Goal: Task Accomplishment & Management: Manage account settings

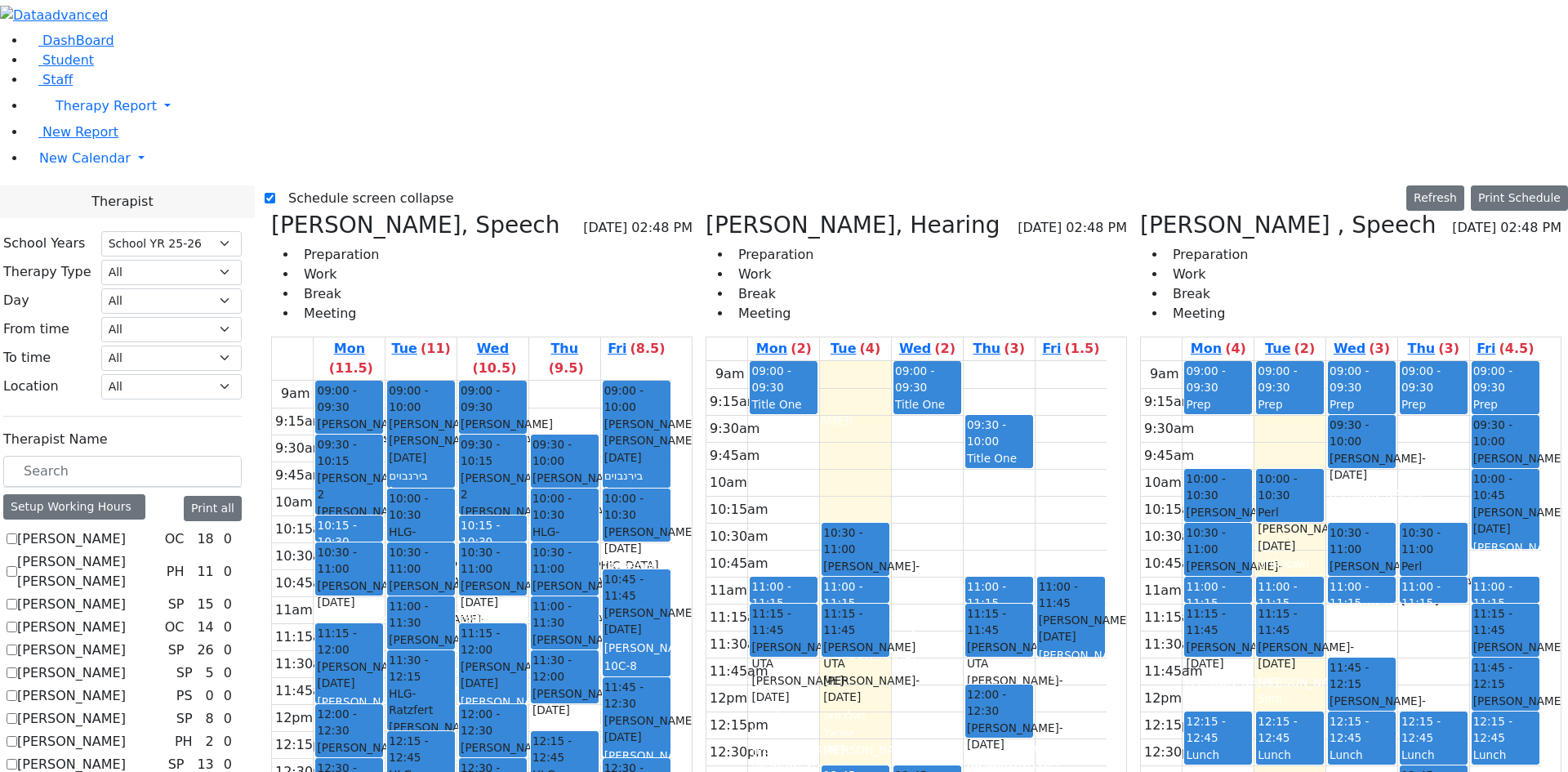
select select "212"
click at [1140, 212] on icon at bounding box center [1140, 225] width 0 height 27
checkbox input "false"
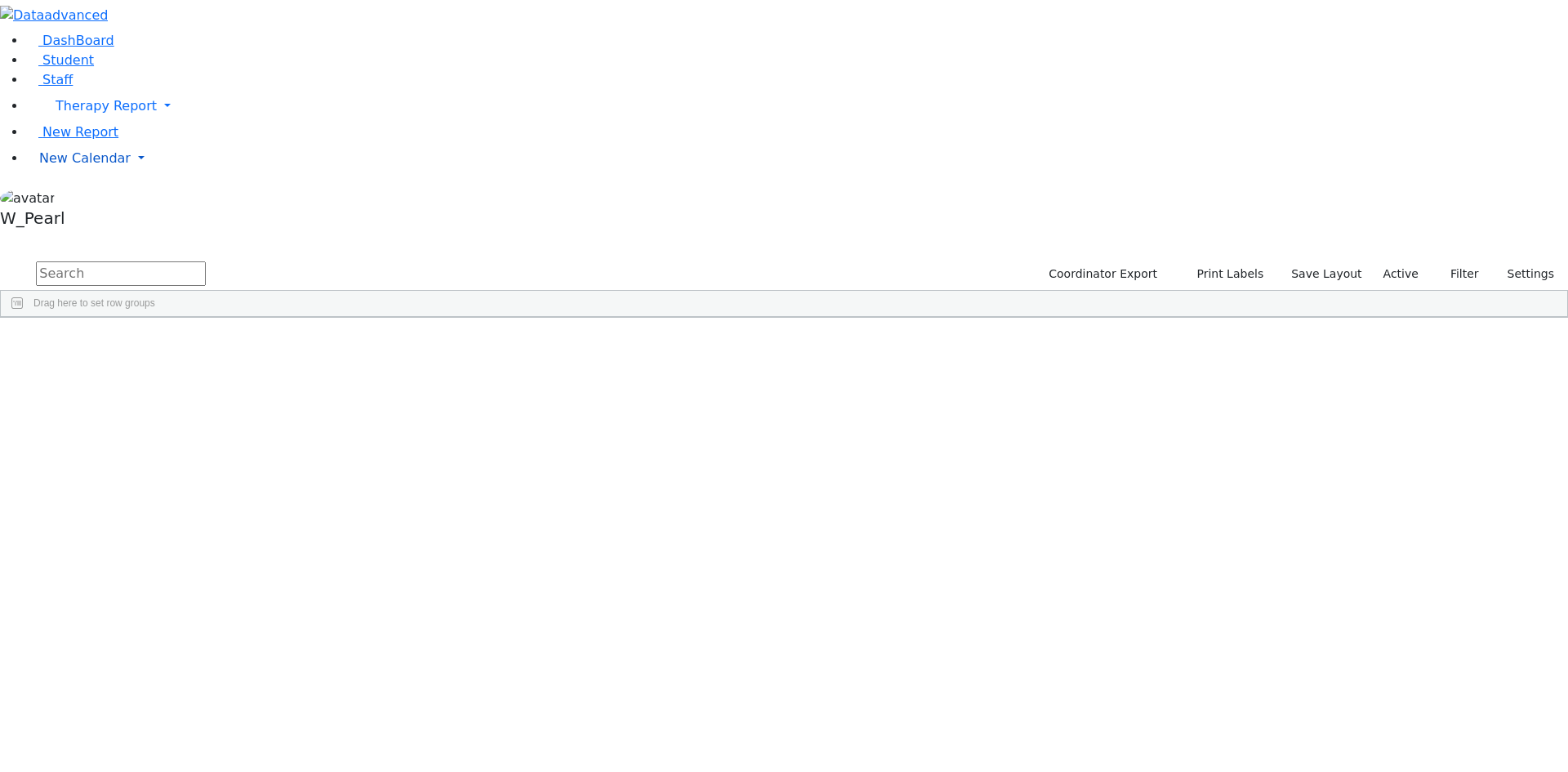
click at [81, 122] on link "New Calendar" at bounding box center [796, 105] width 1541 height 33
click at [83, 199] on span "Calendar" at bounding box center [65, 191] width 58 height 16
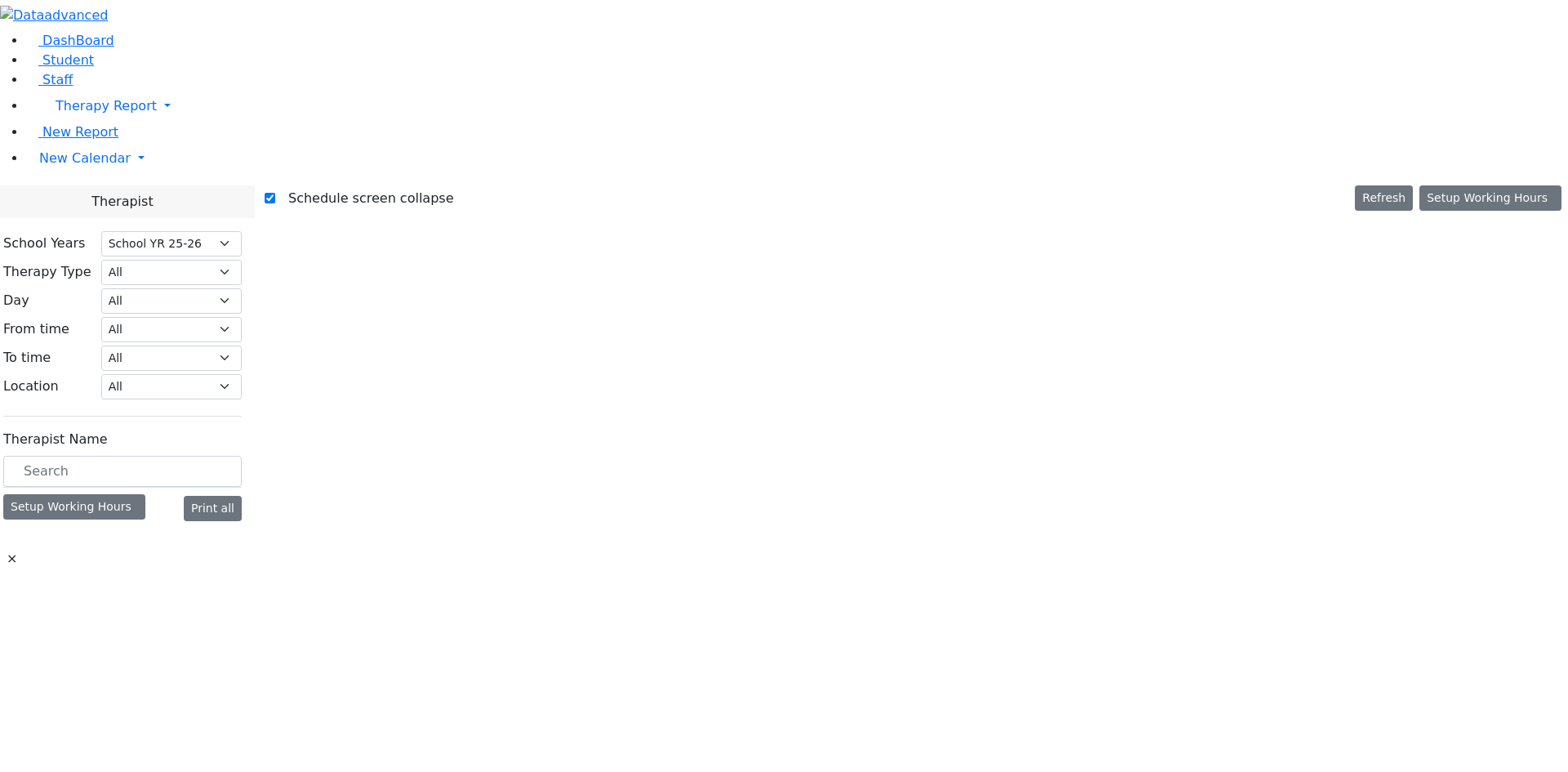
select select "212"
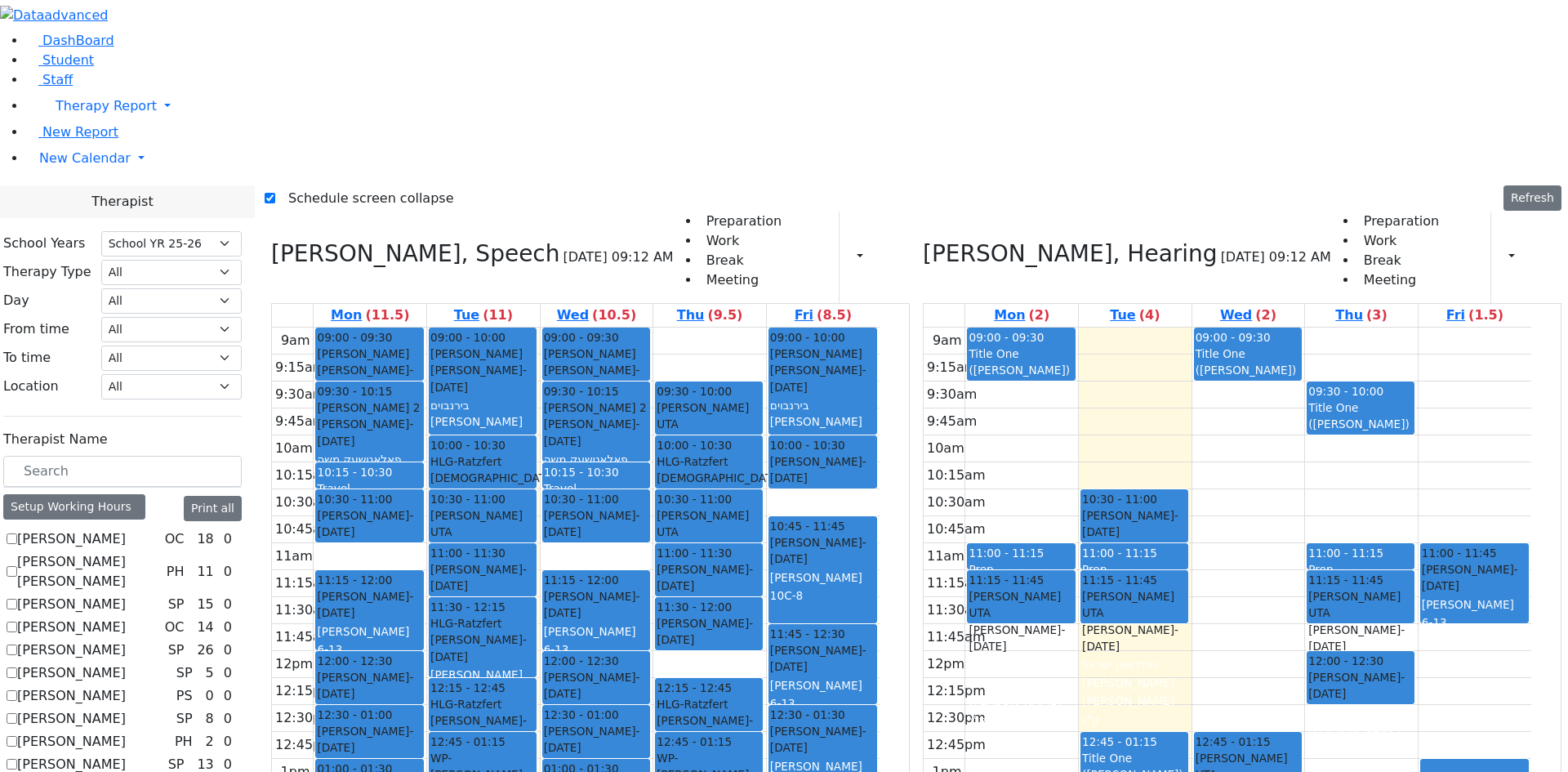
click at [1070, 408] on div "9am 9:15am 9:30am 9:45am 10am 10:15am 10:30am 10:45am 11am 11:15am 11:30am 11:4…" at bounding box center [1228, 651] width 608 height 647
click at [330, 185] on label "Schedule screen collapse" at bounding box center [365, 198] width 179 height 26
click at [276, 193] on input "Schedule screen collapse" at bounding box center [270, 199] width 11 height 11
checkbox input "false"
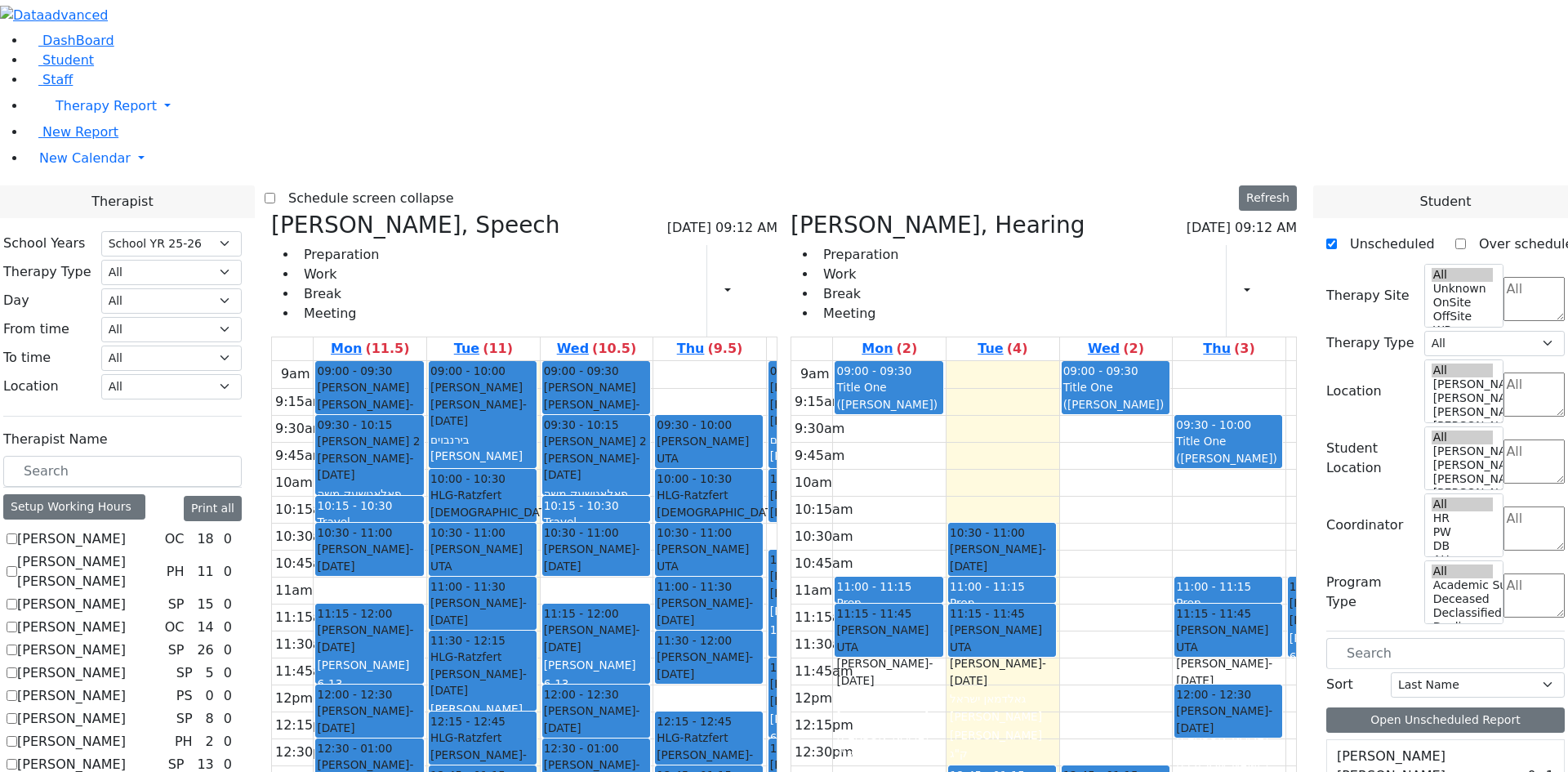
scroll to position [5556, 0]
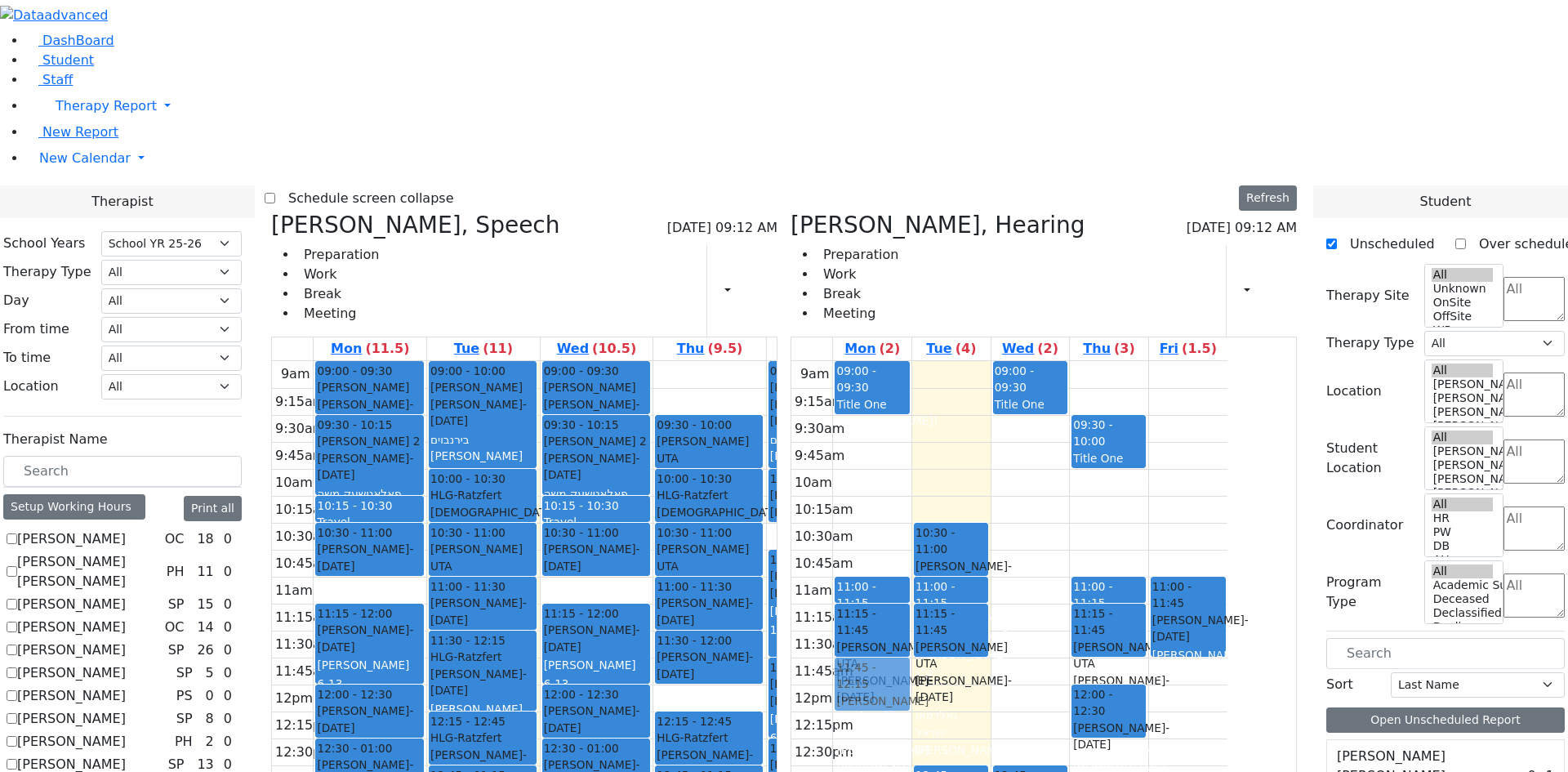
drag, startPoint x: 1404, startPoint y: 649, endPoint x: 960, endPoint y: 434, distance: 493.3
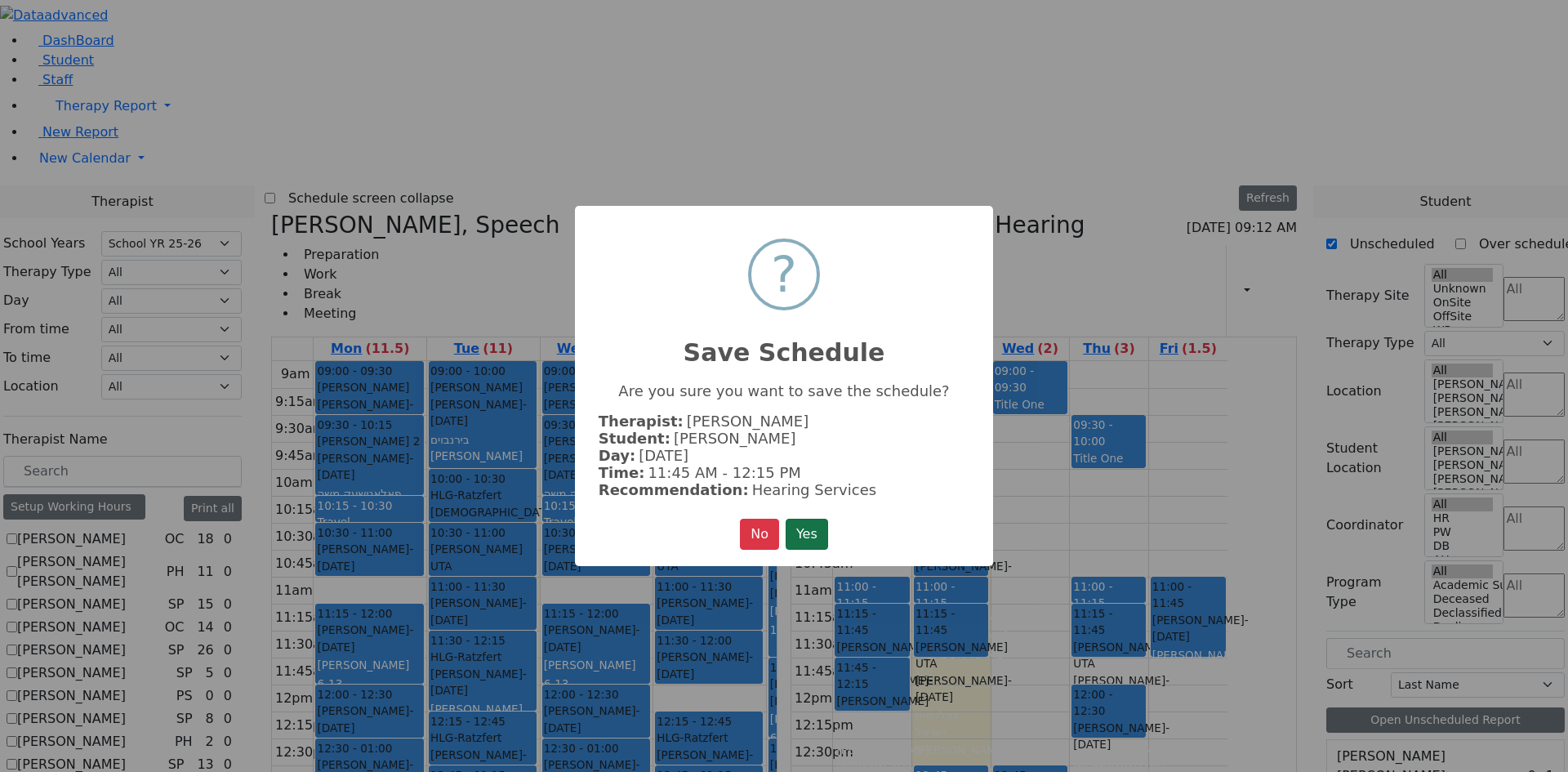
click at [807, 532] on button "Yes" at bounding box center [807, 534] width 43 height 31
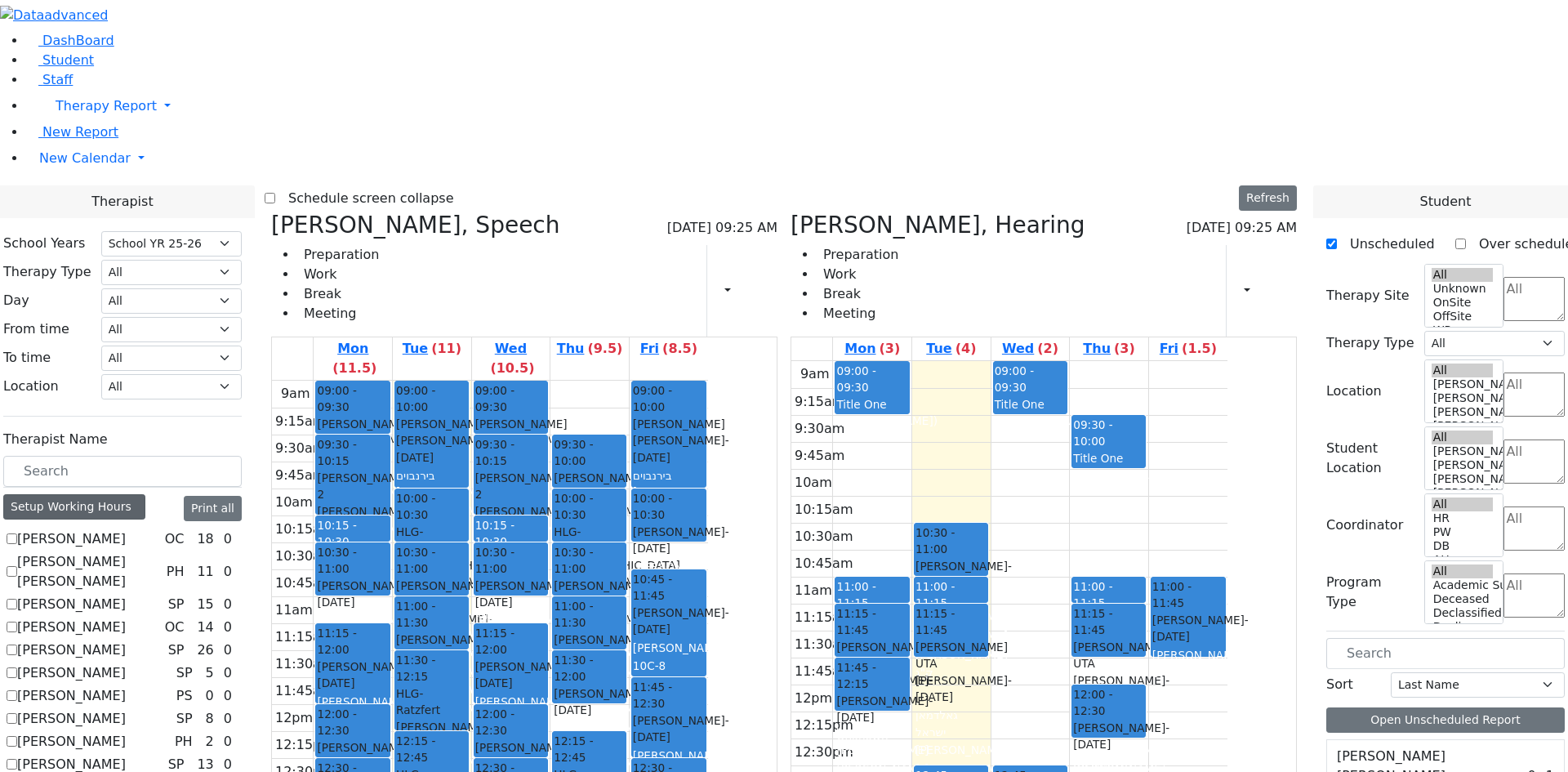
click at [145, 495] on div "Setup Working Hours" at bounding box center [74, 507] width 142 height 26
select select "212"
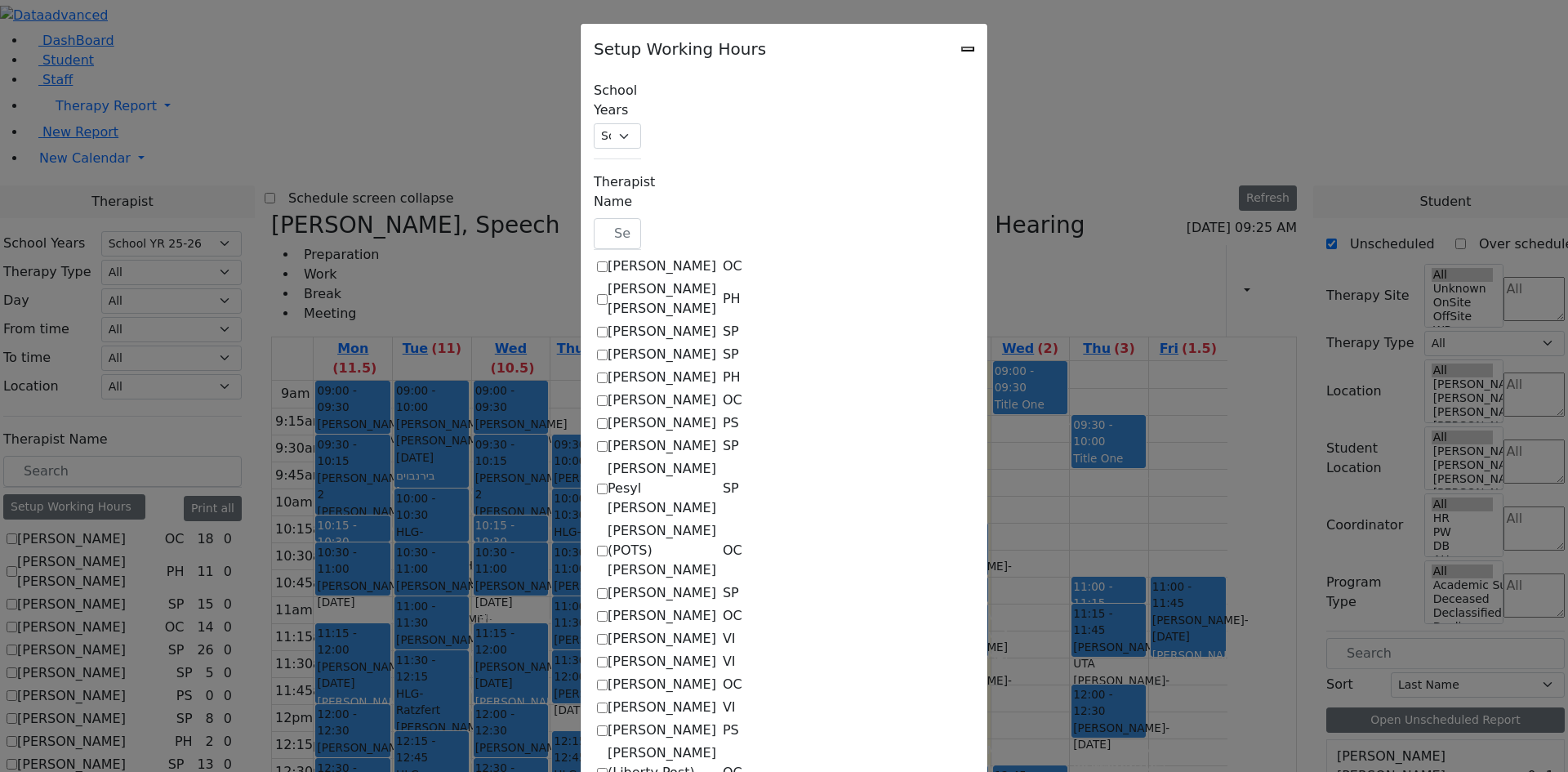
click at [608, 629] on label "[PERSON_NAME]" at bounding box center [662, 639] width 109 height 19
click at [597, 634] on input "[PERSON_NAME]" at bounding box center [602, 639] width 11 height 11
checkbox input "true"
select select "15:00:00"
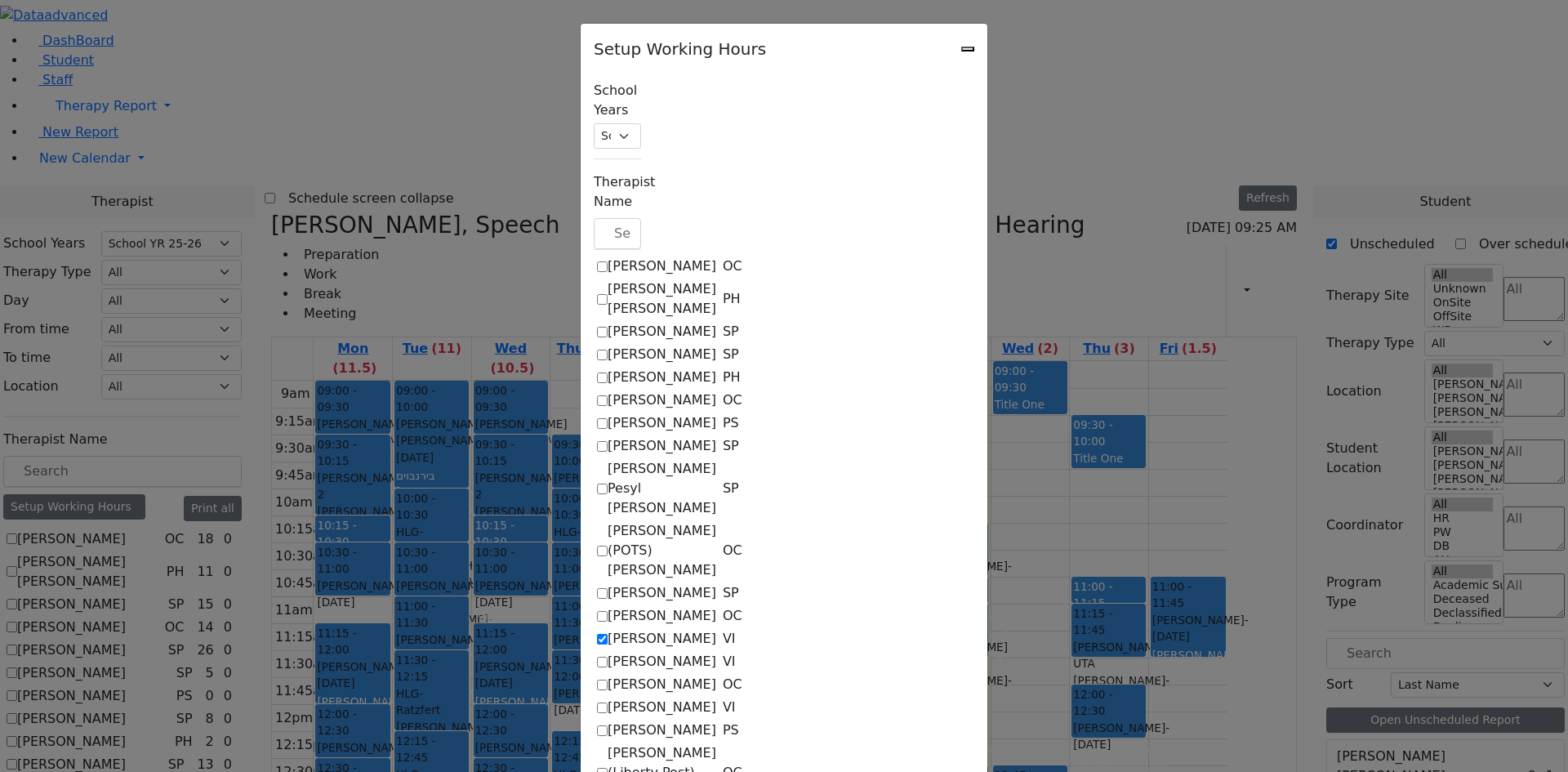
select select "15:00:00"
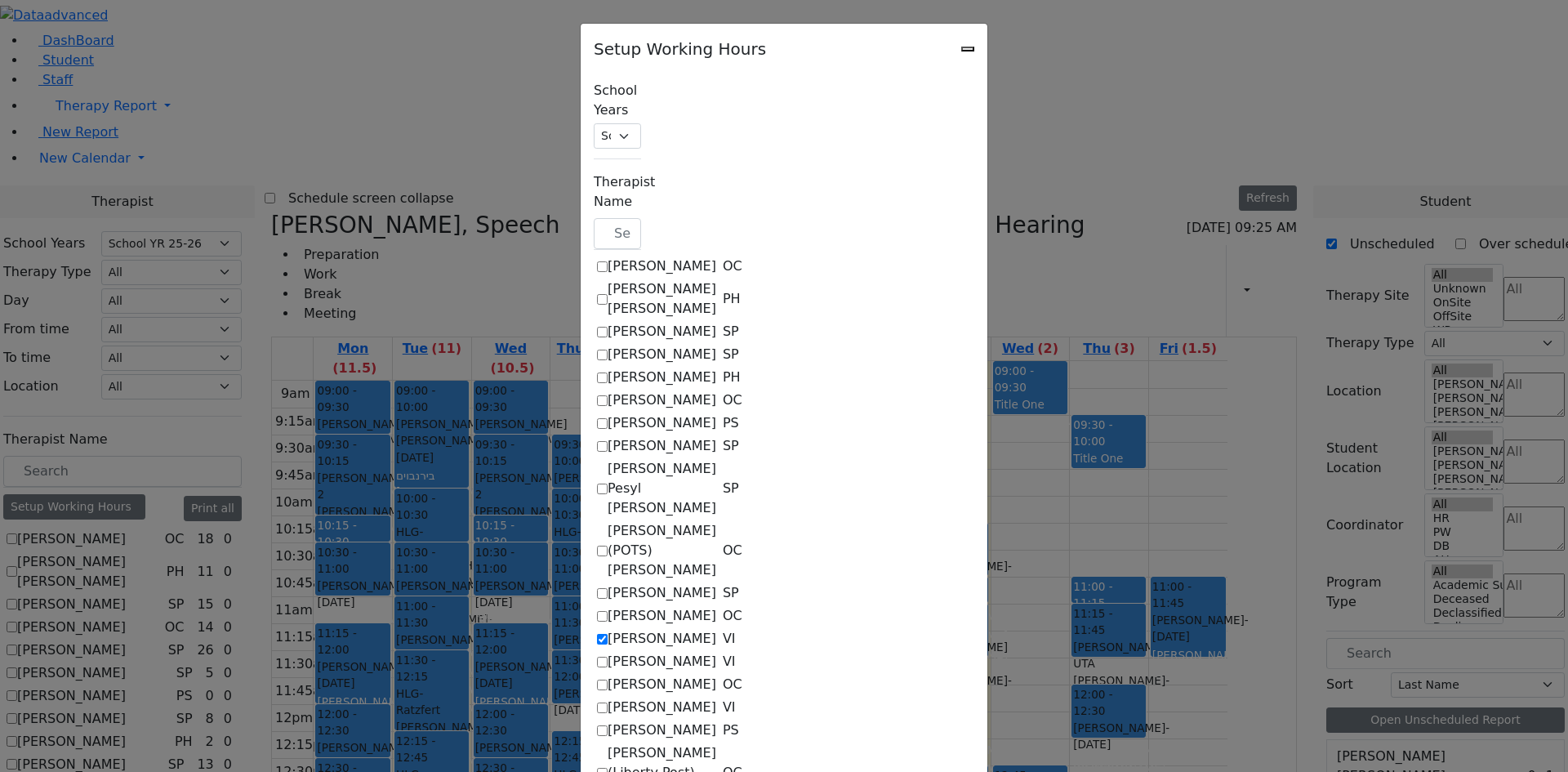
select select "15:00:00"
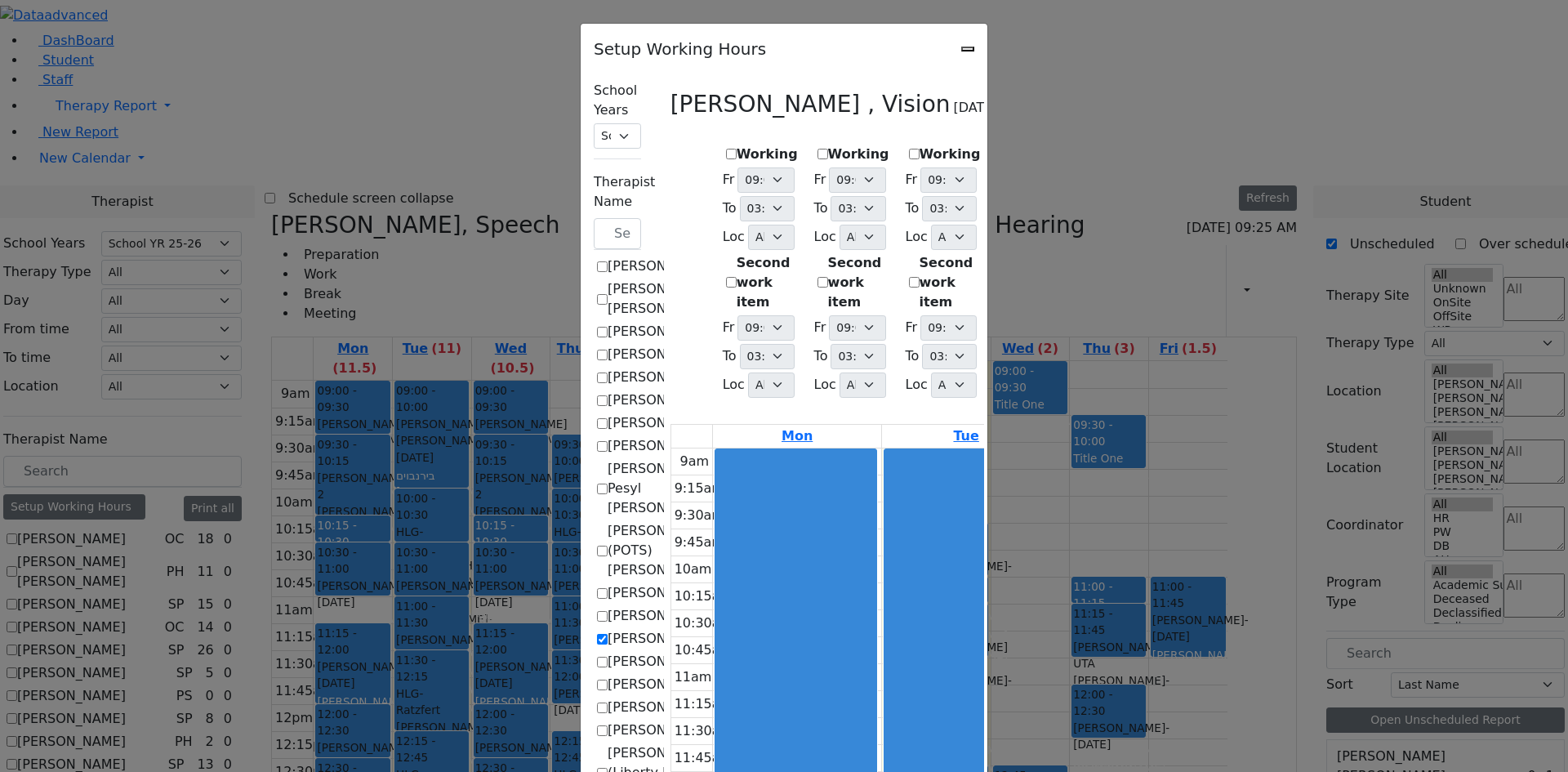
click at [716, 151] on div "Working Fr 09:00 AM 09:15 AM 09:30 AM 09:45 AM 10:00 AM 10:15 AM 10:30 AM 10:45…" at bounding box center [760, 273] width 89 height 269
click at [828, 146] on label "Working" at bounding box center [858, 154] width 61 height 19
click at [818, 149] on input "Working" at bounding box center [823, 154] width 11 height 11
checkbox input "true"
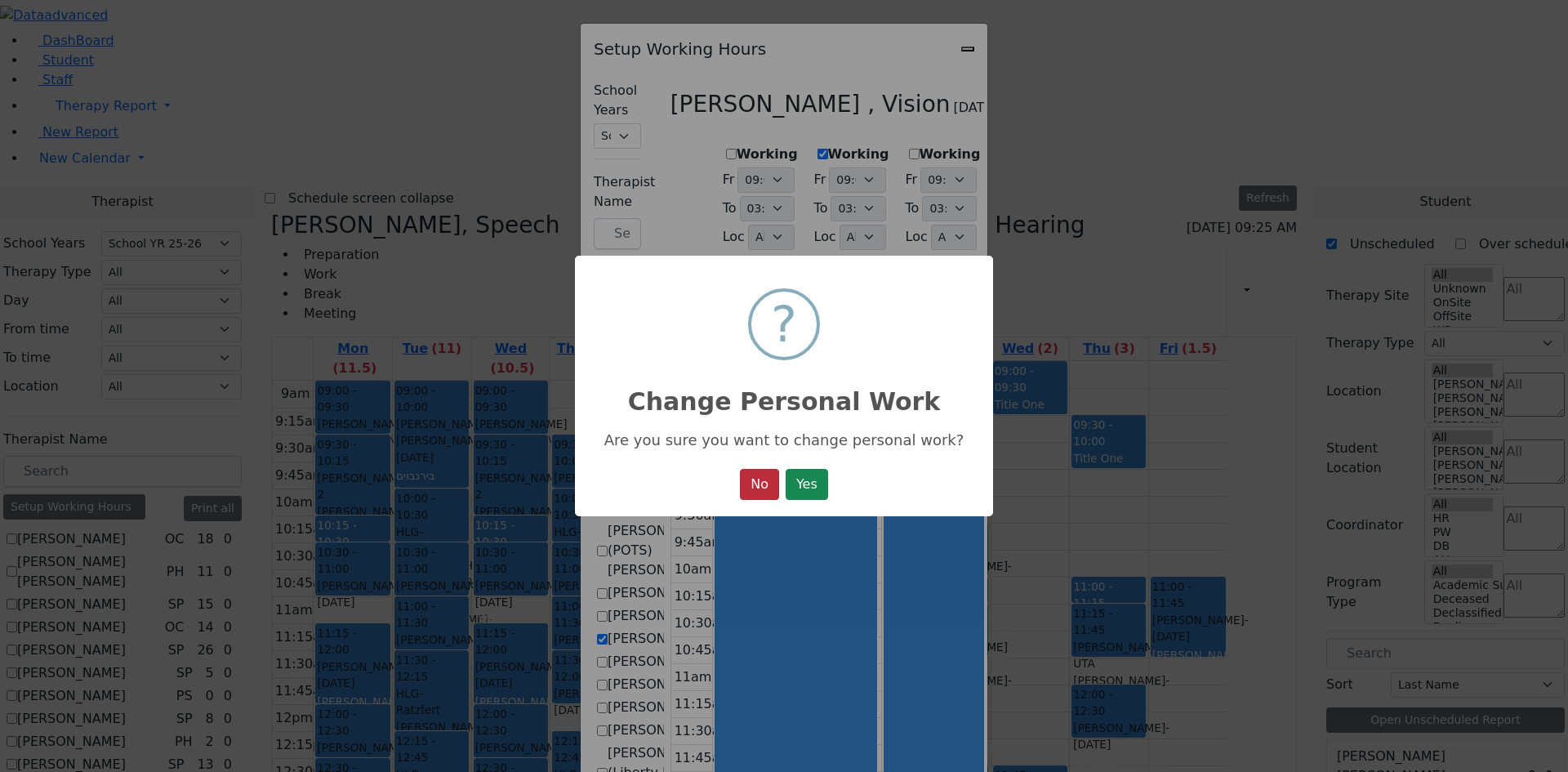
click at [745, 481] on button "No" at bounding box center [759, 484] width 39 height 31
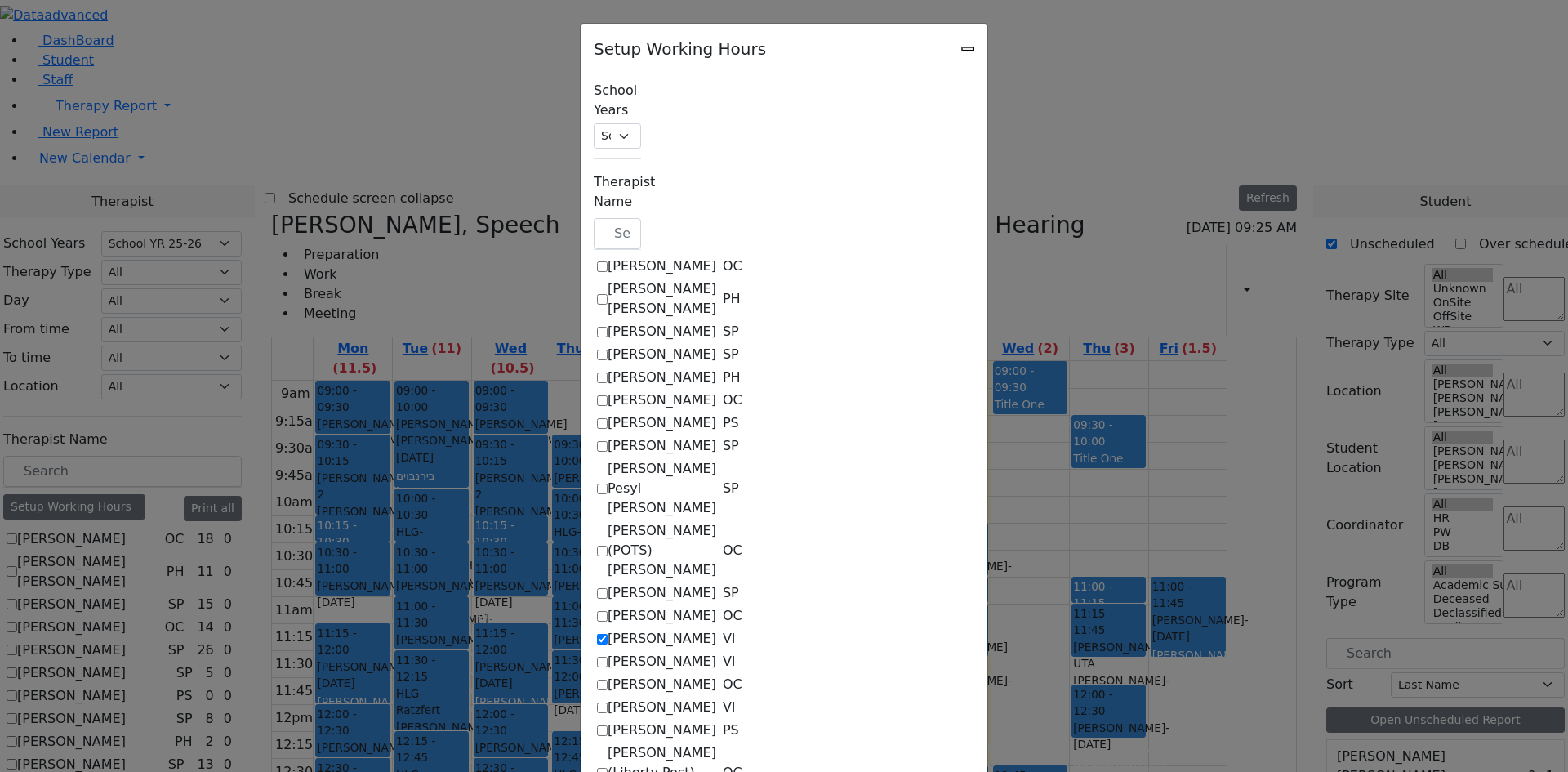
select select "15:00:00"
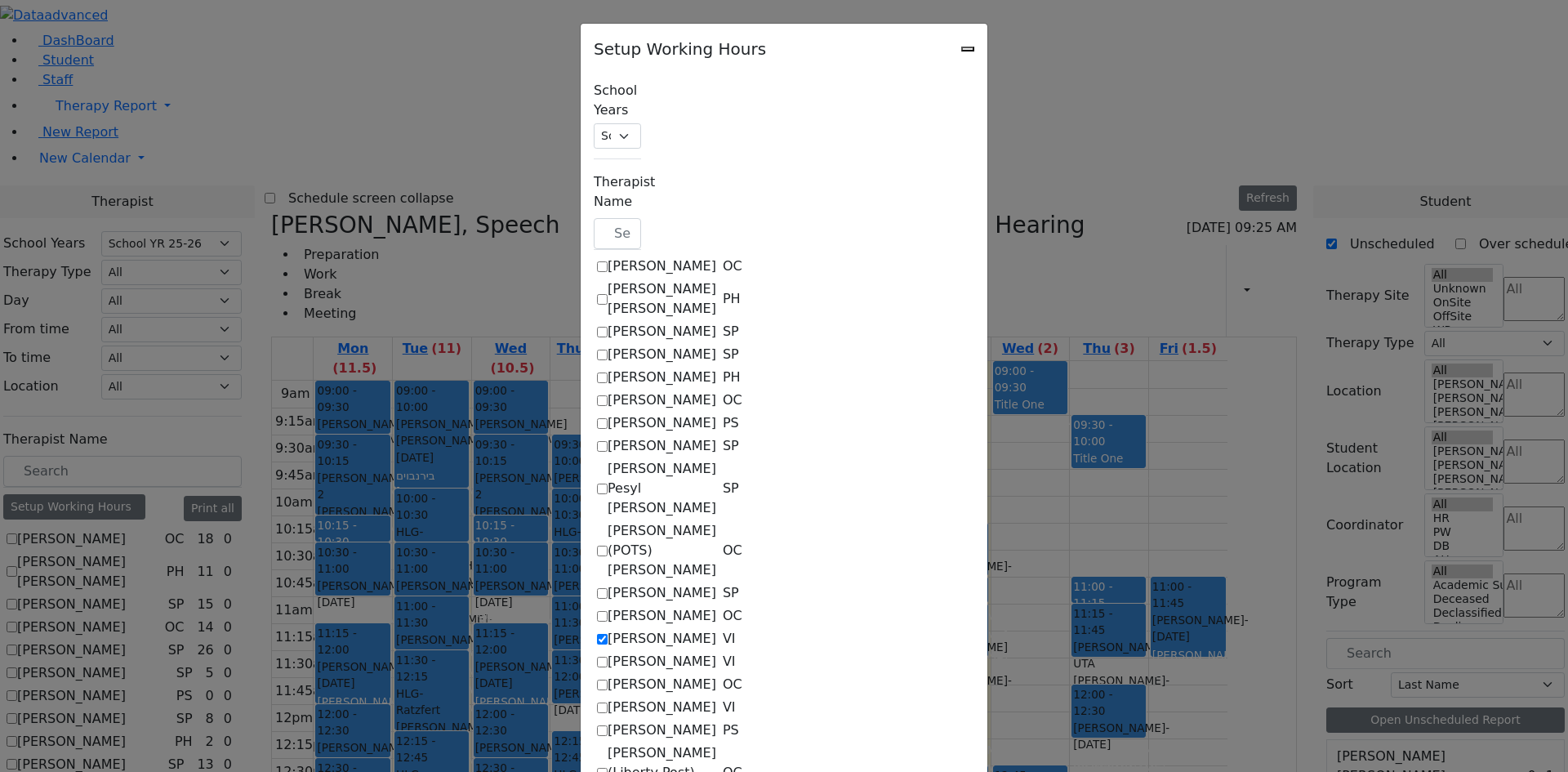
select select "15:00:00"
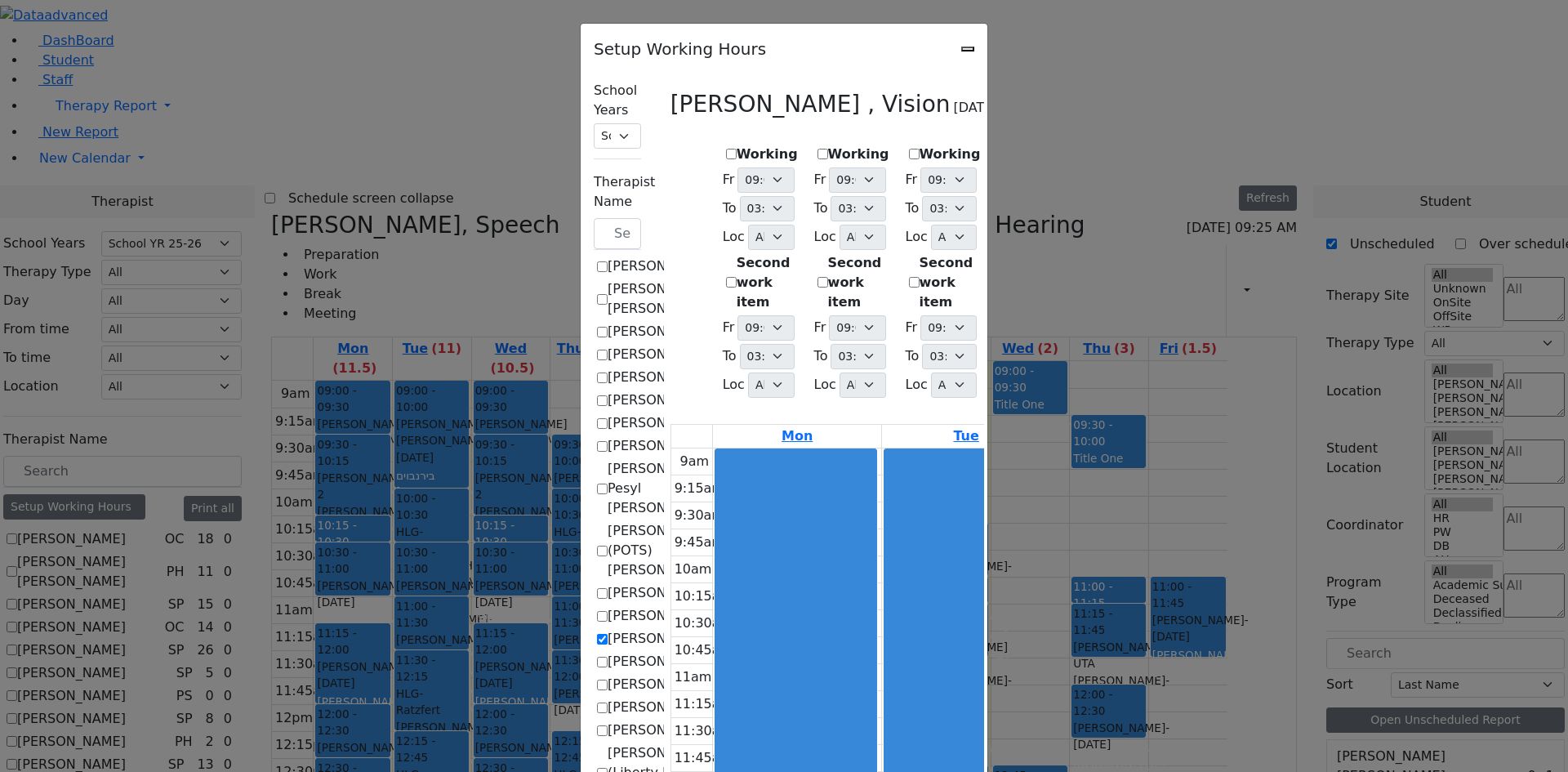
click at [716, 149] on div "Working Fr 09:00 AM 09:15 AM 09:30 AM 09:45 AM 10:00 AM 10:15 AM 10:30 AM 10:45…" at bounding box center [760, 273] width 89 height 269
click at [737, 146] on label "Working" at bounding box center [767, 154] width 61 height 19
click at [726, 149] on input "Working" at bounding box center [732, 154] width 11 height 11
checkbox input "true"
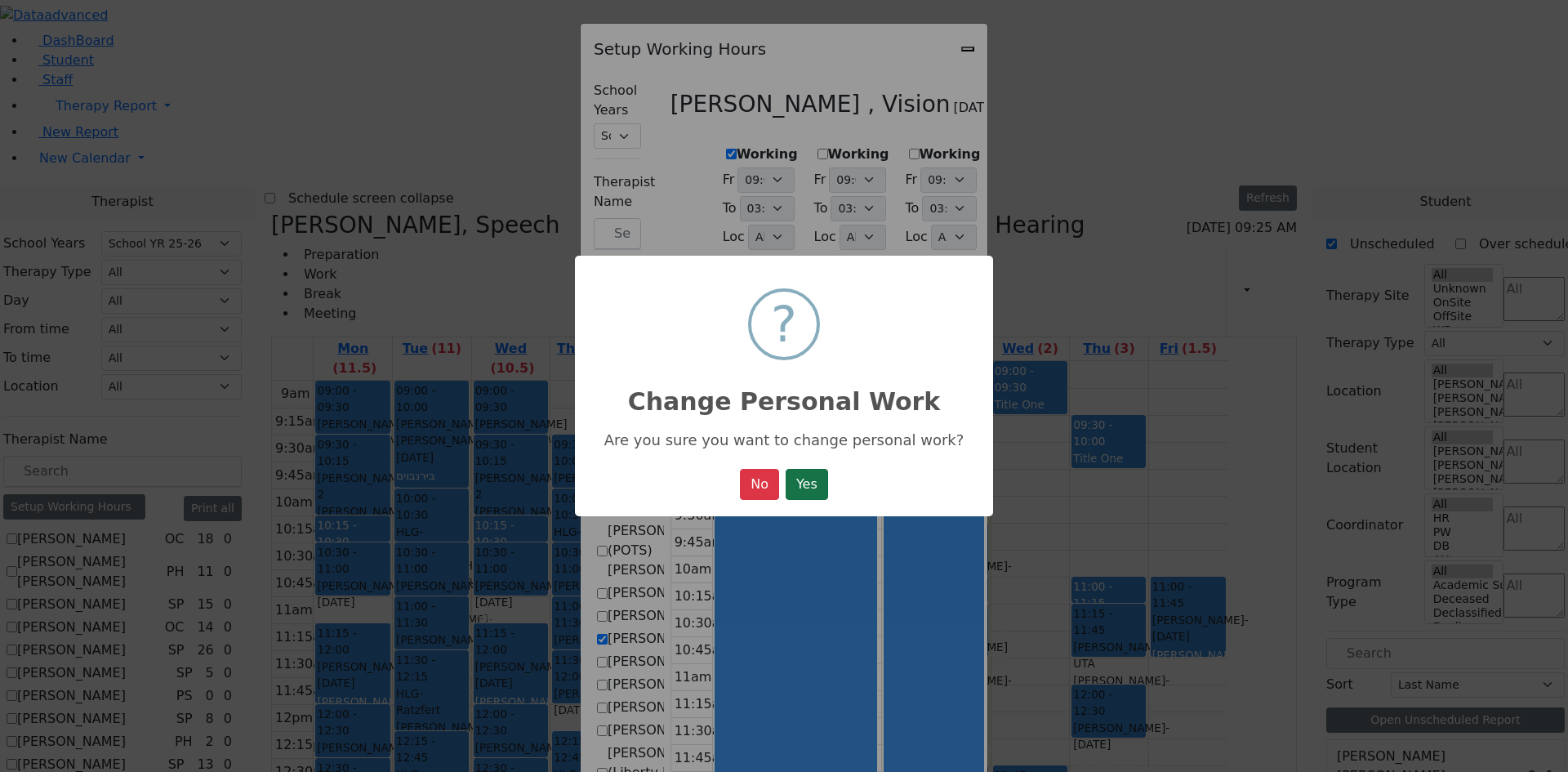
click at [803, 483] on button "Yes" at bounding box center [807, 484] width 43 height 31
select select "15:00:00"
select select "1"
select select "15:00:00"
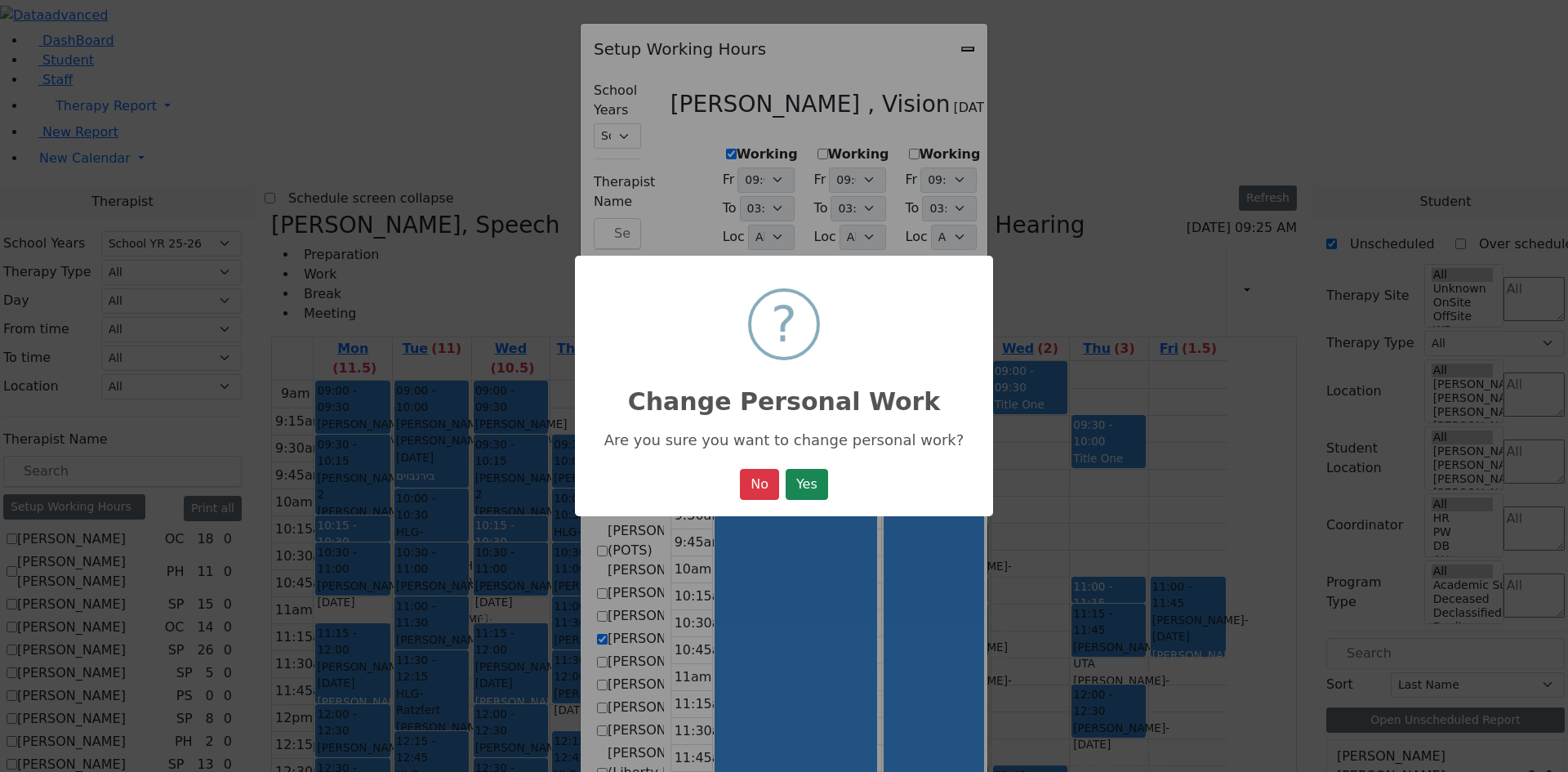
select select "15:00:00"
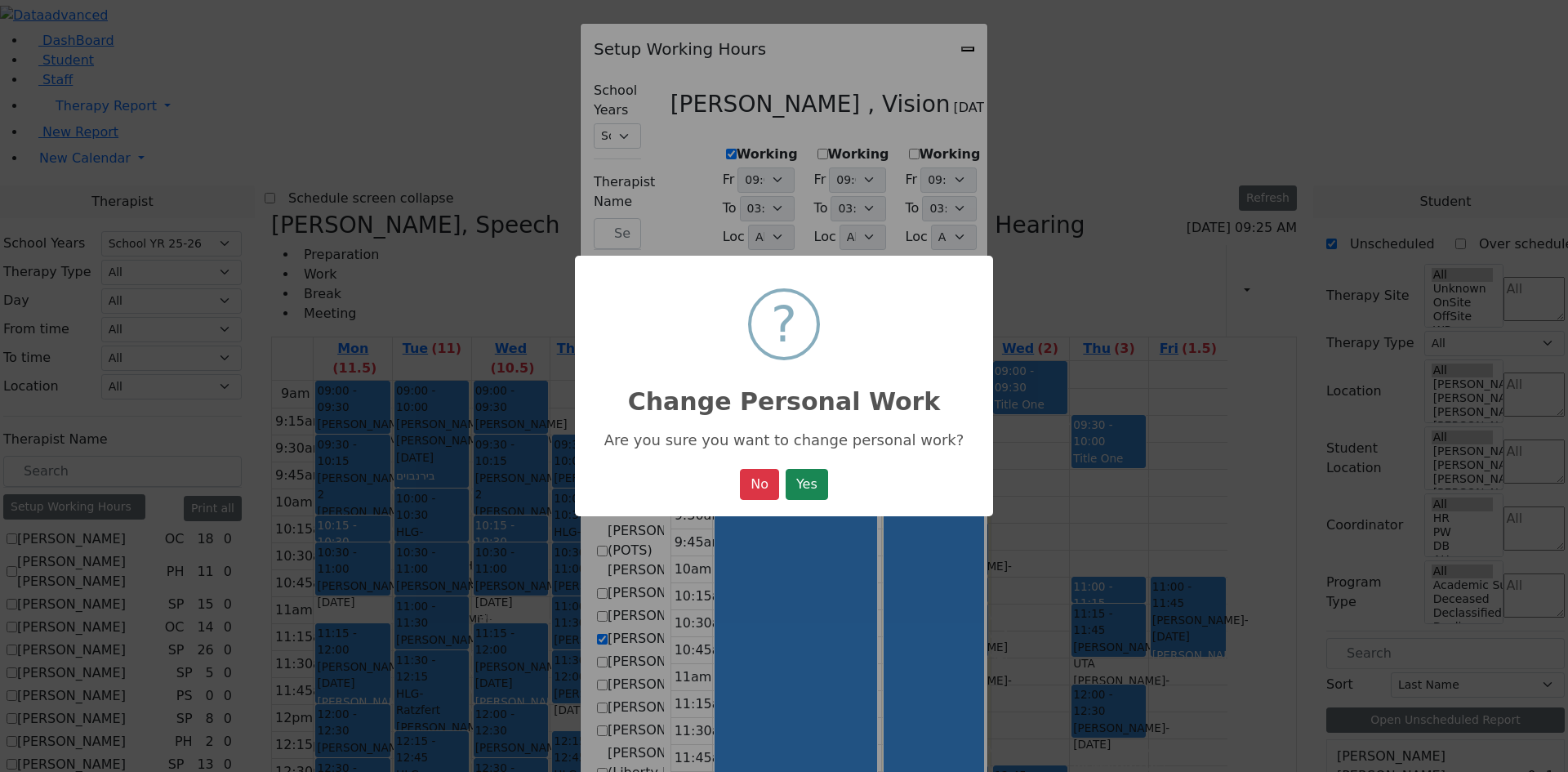
select select "15:00:00"
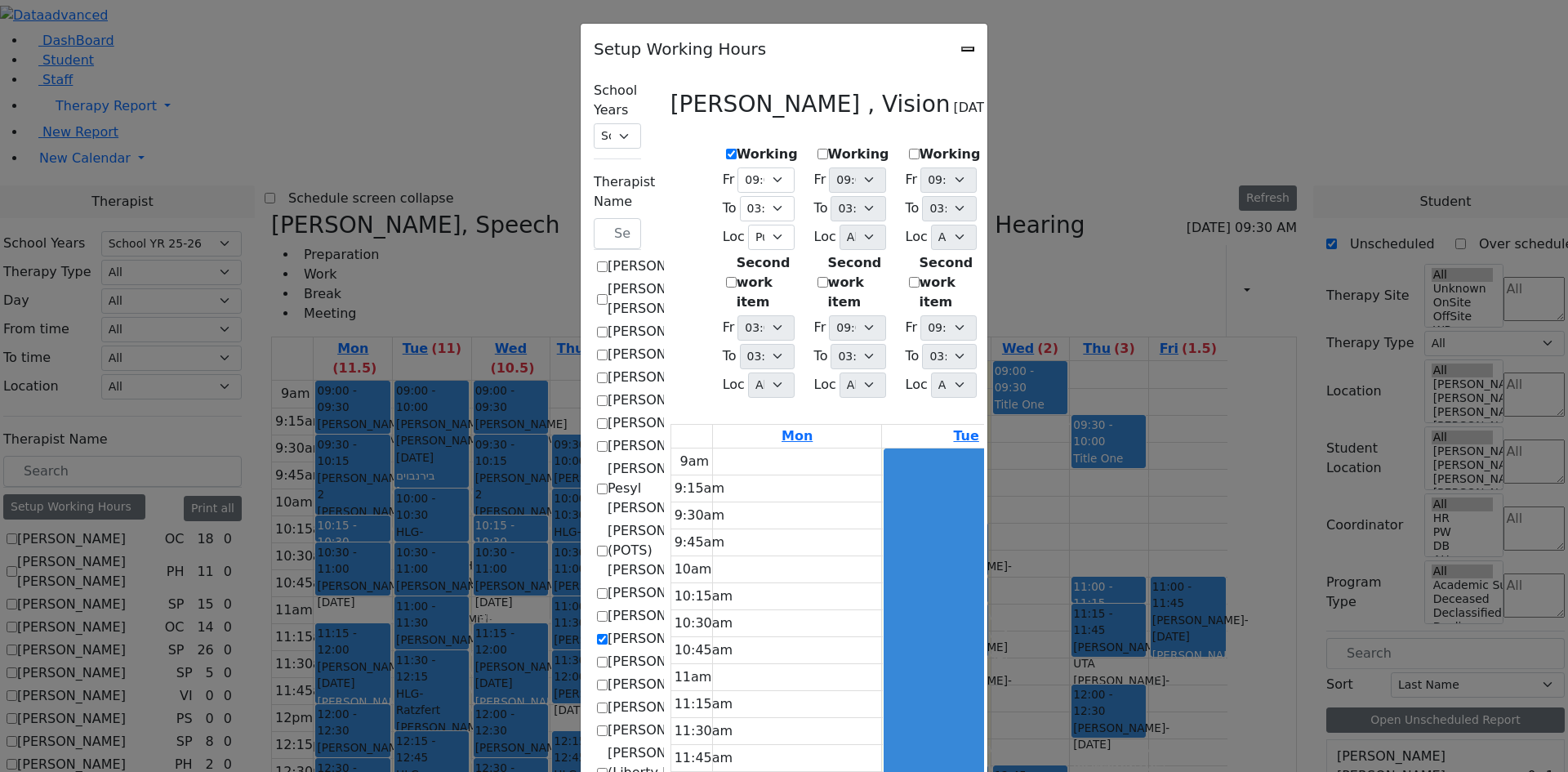
click at [828, 152] on label "Working" at bounding box center [858, 154] width 61 height 19
click at [818, 152] on input "Working" at bounding box center [823, 154] width 11 height 11
checkbox input "true"
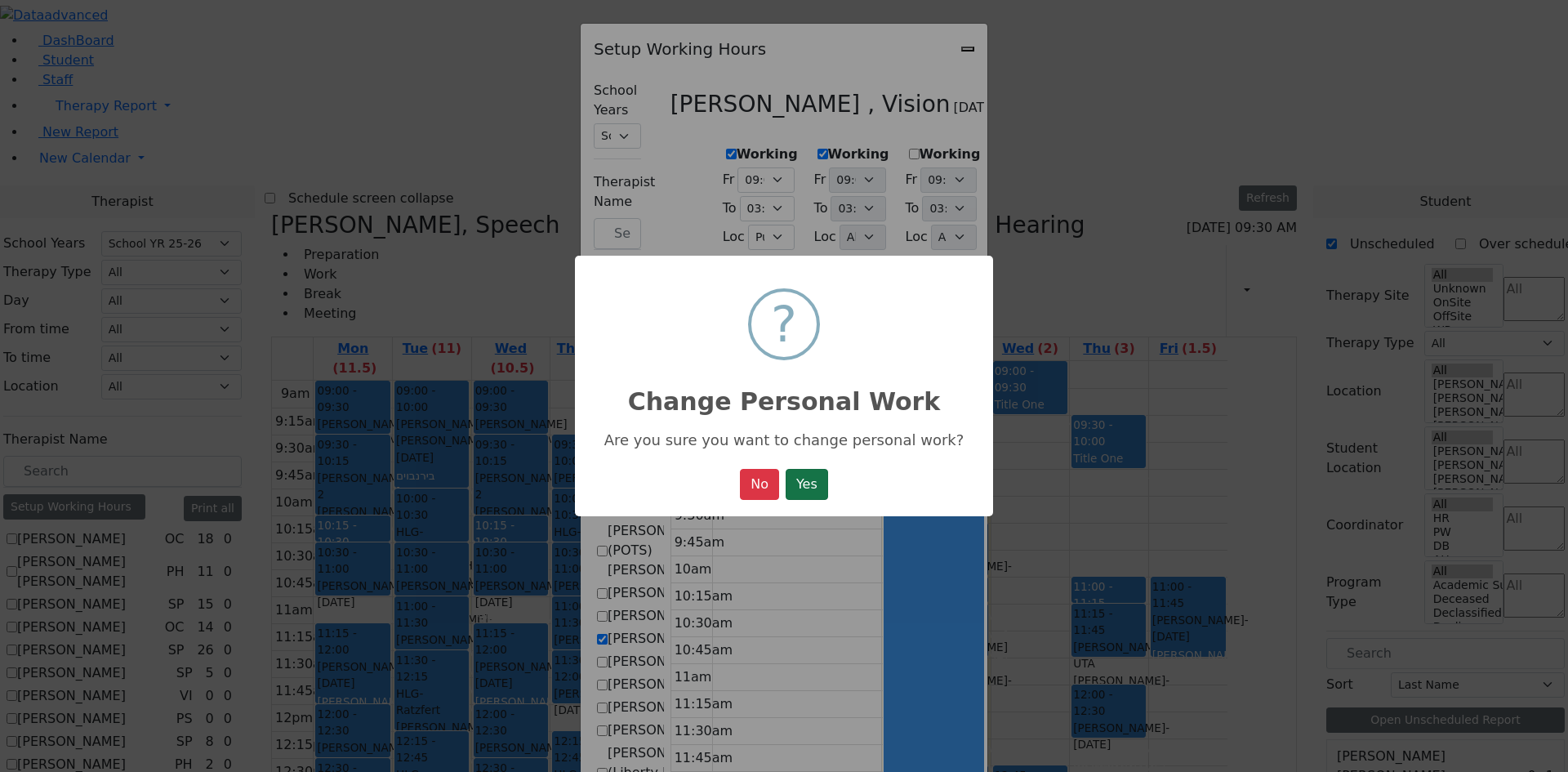
click at [828, 482] on button "Yes" at bounding box center [807, 484] width 43 height 31
select select "15:00:00"
select select "1"
select select "15:00:00"
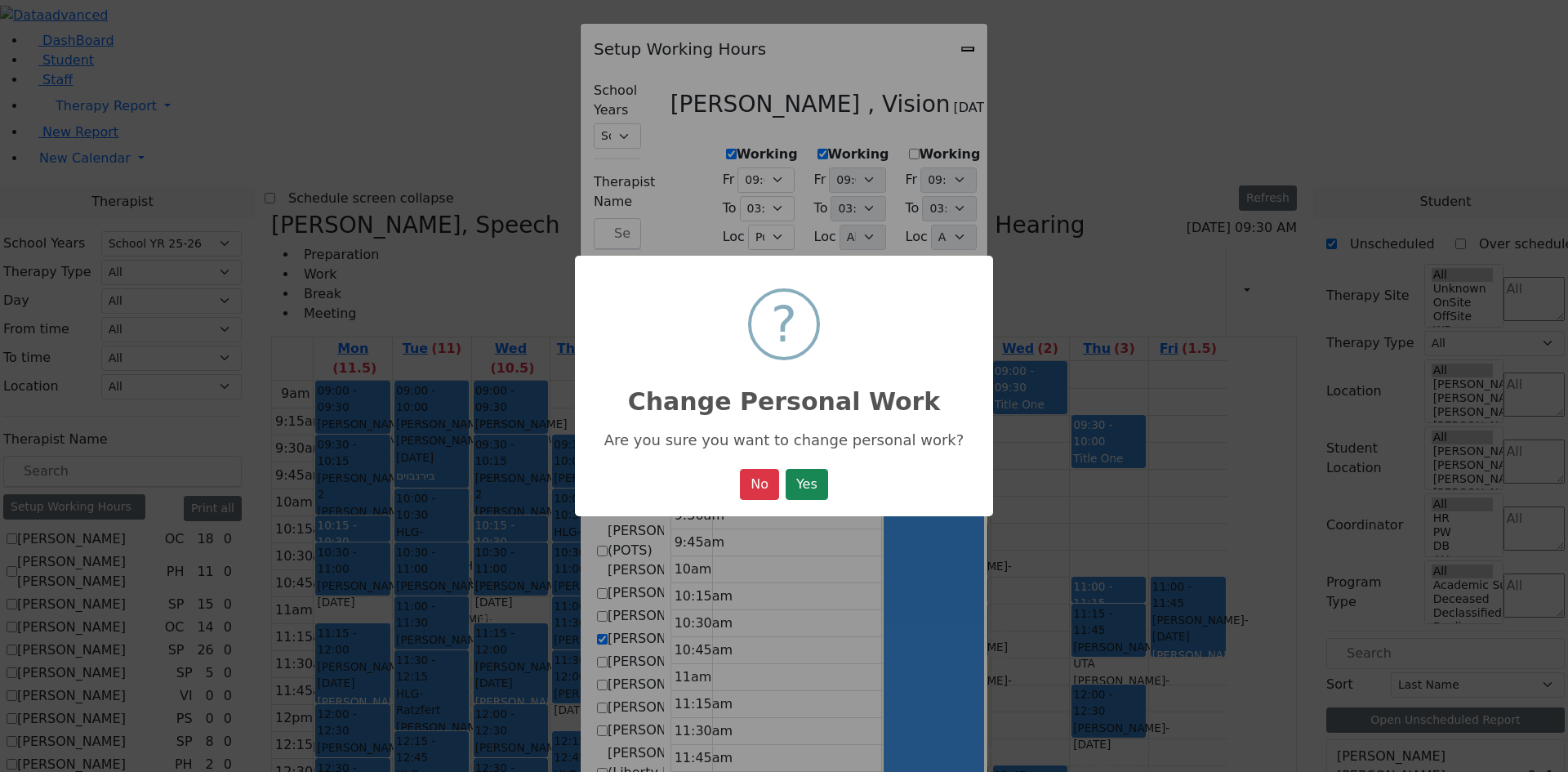
select select "15:00:00"
select select "1"
select select "15:00:00"
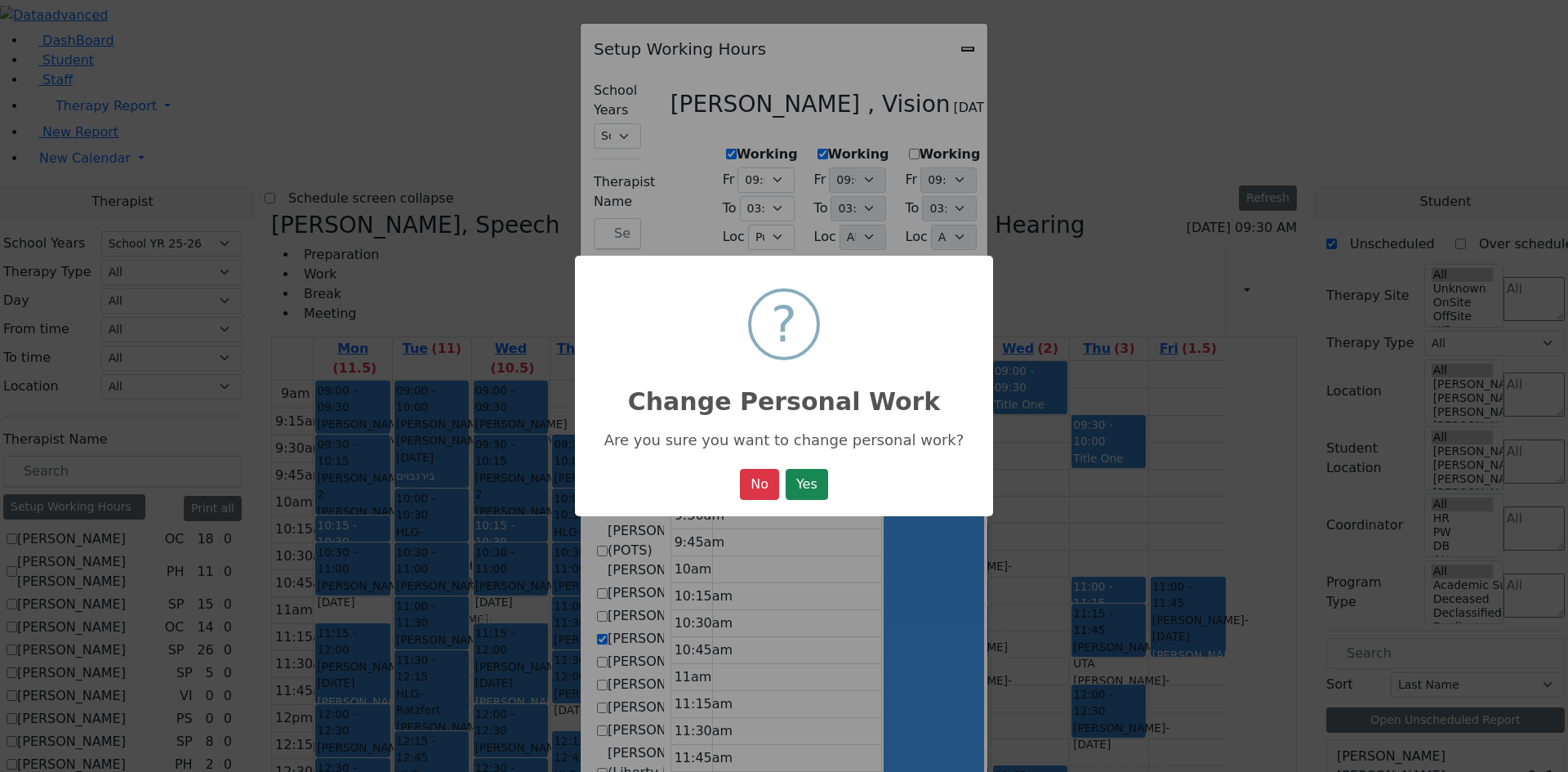
select select "15:00:00"
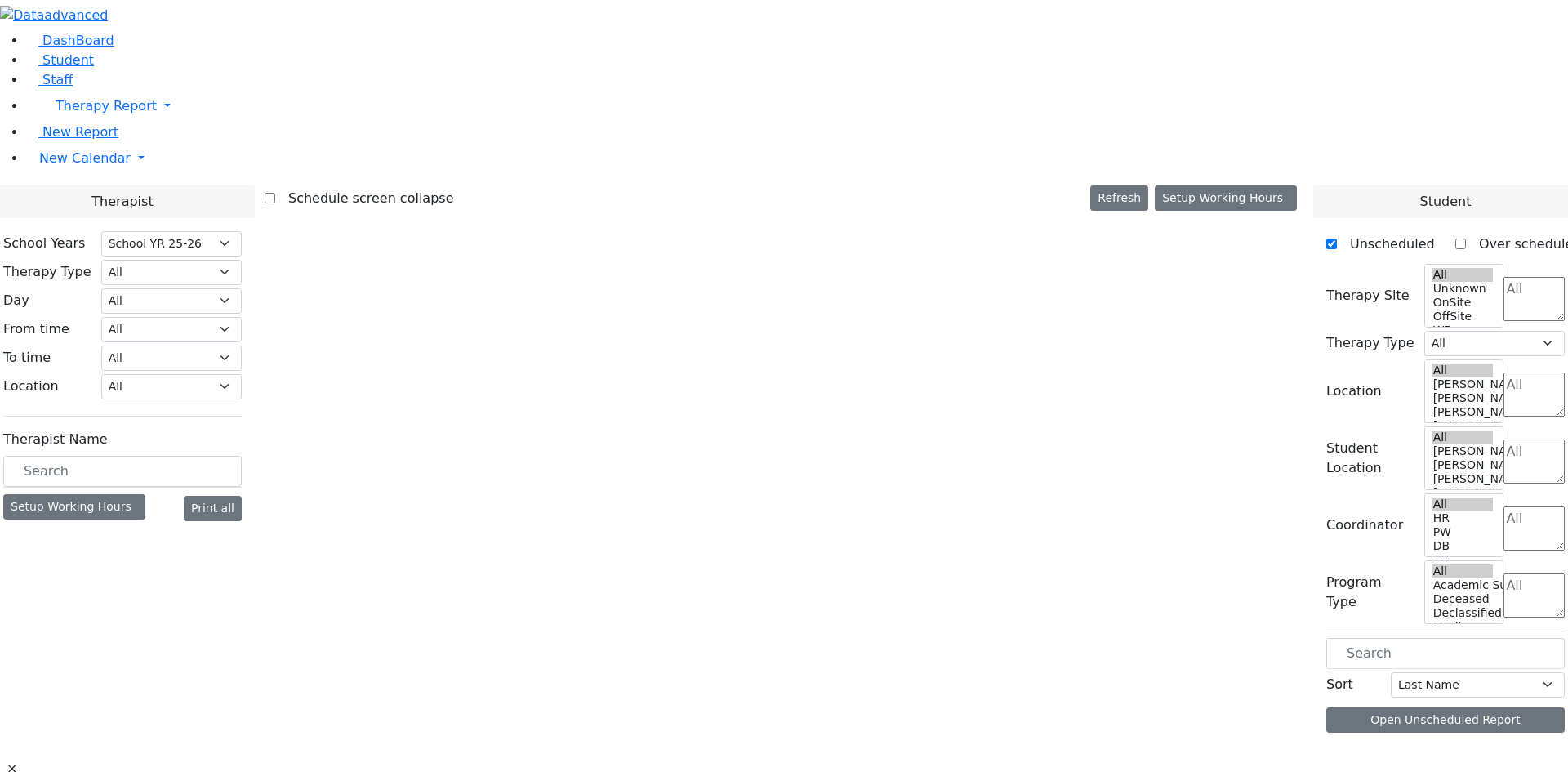
select select "212"
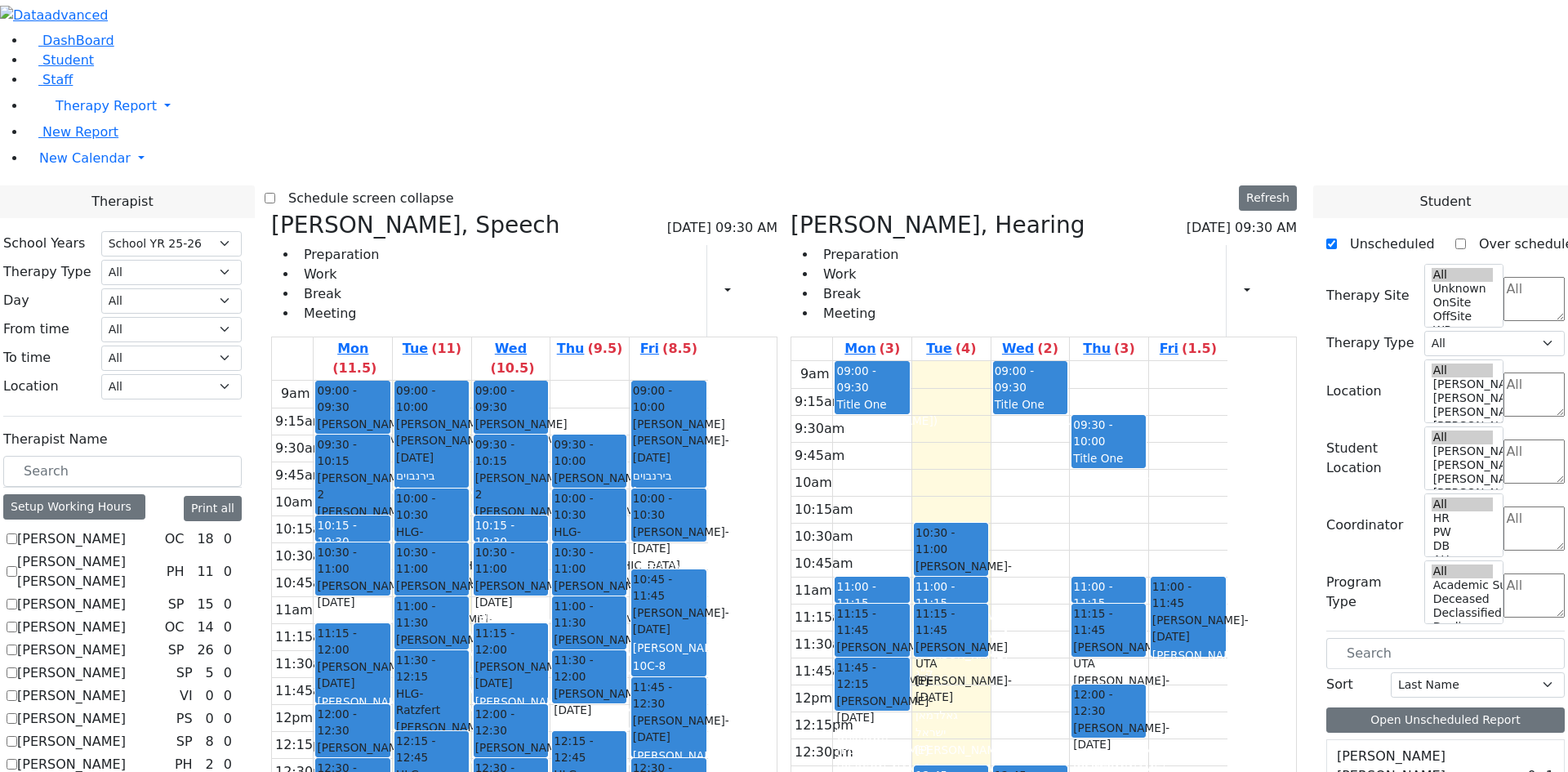
click at [126, 686] on label "Bleier Susan" at bounding box center [71, 696] width 109 height 19
click at [17, 690] on input "[PERSON_NAME]" at bounding box center [12, 696] width 11 height 11
checkbox input "true"
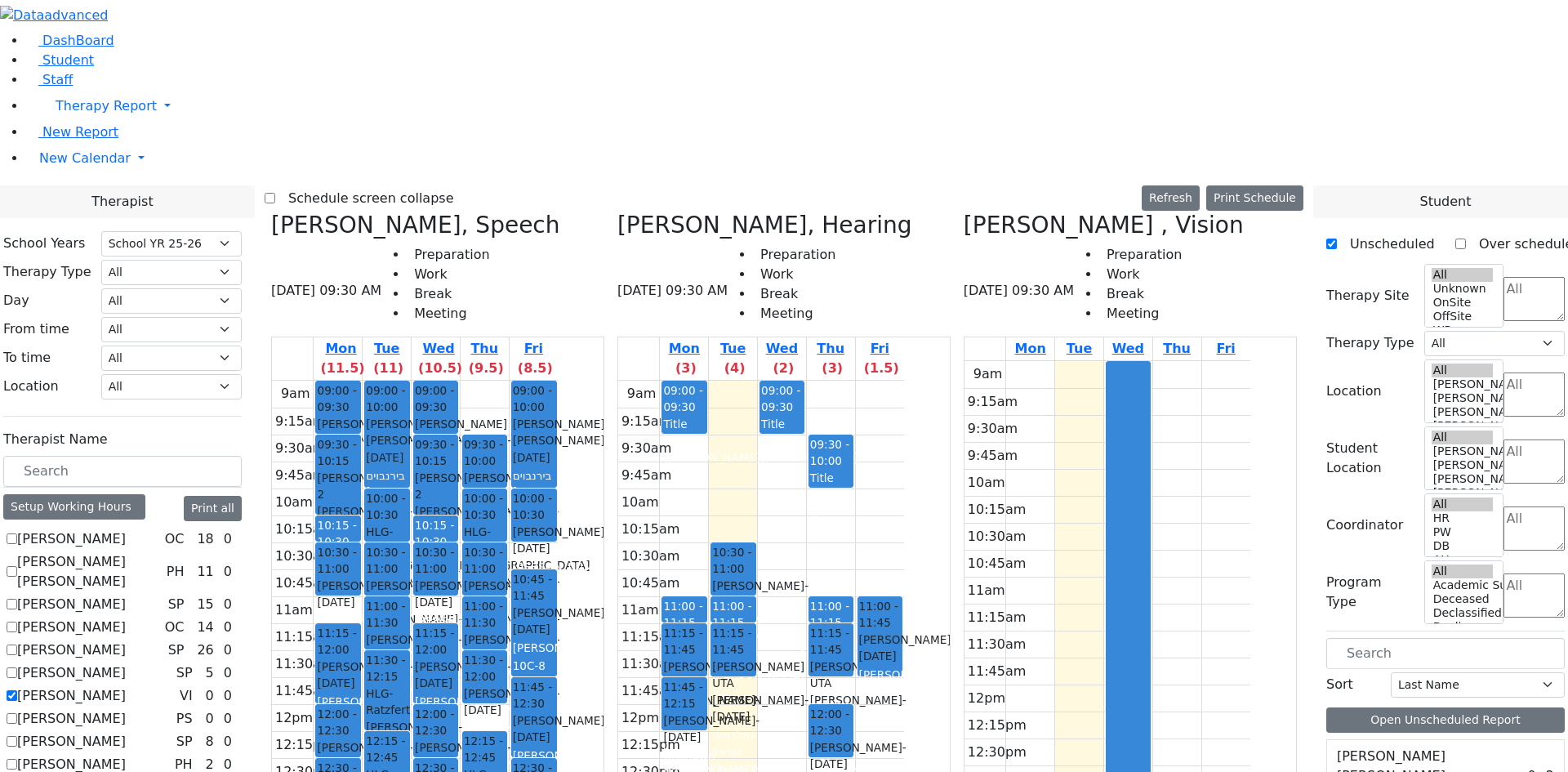
scroll to position [3595, 0]
drag, startPoint x: 1376, startPoint y: 620, endPoint x: 1146, endPoint y: 359, distance: 347.9
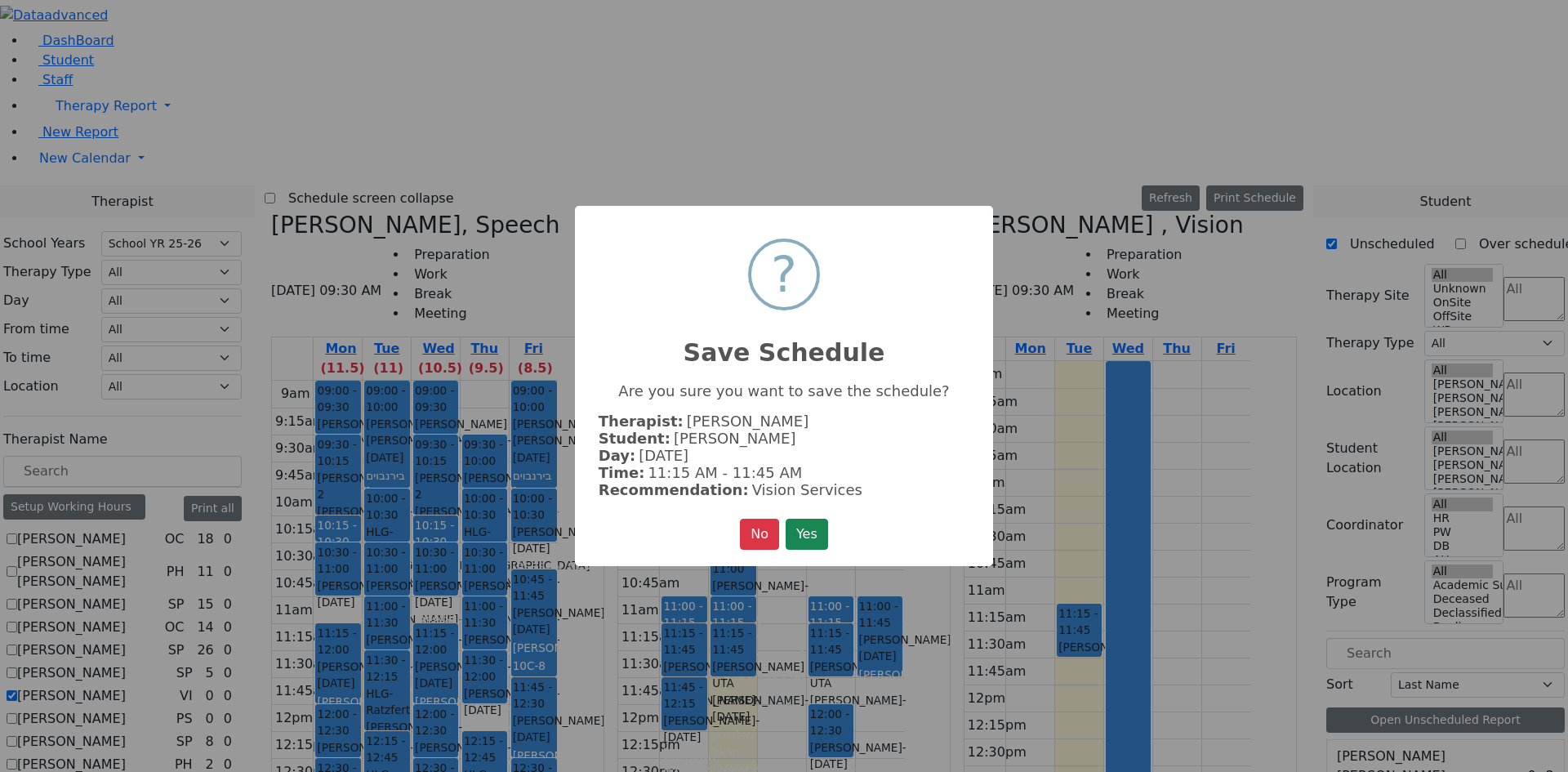
click at [812, 527] on button "Yes" at bounding box center [807, 534] width 43 height 31
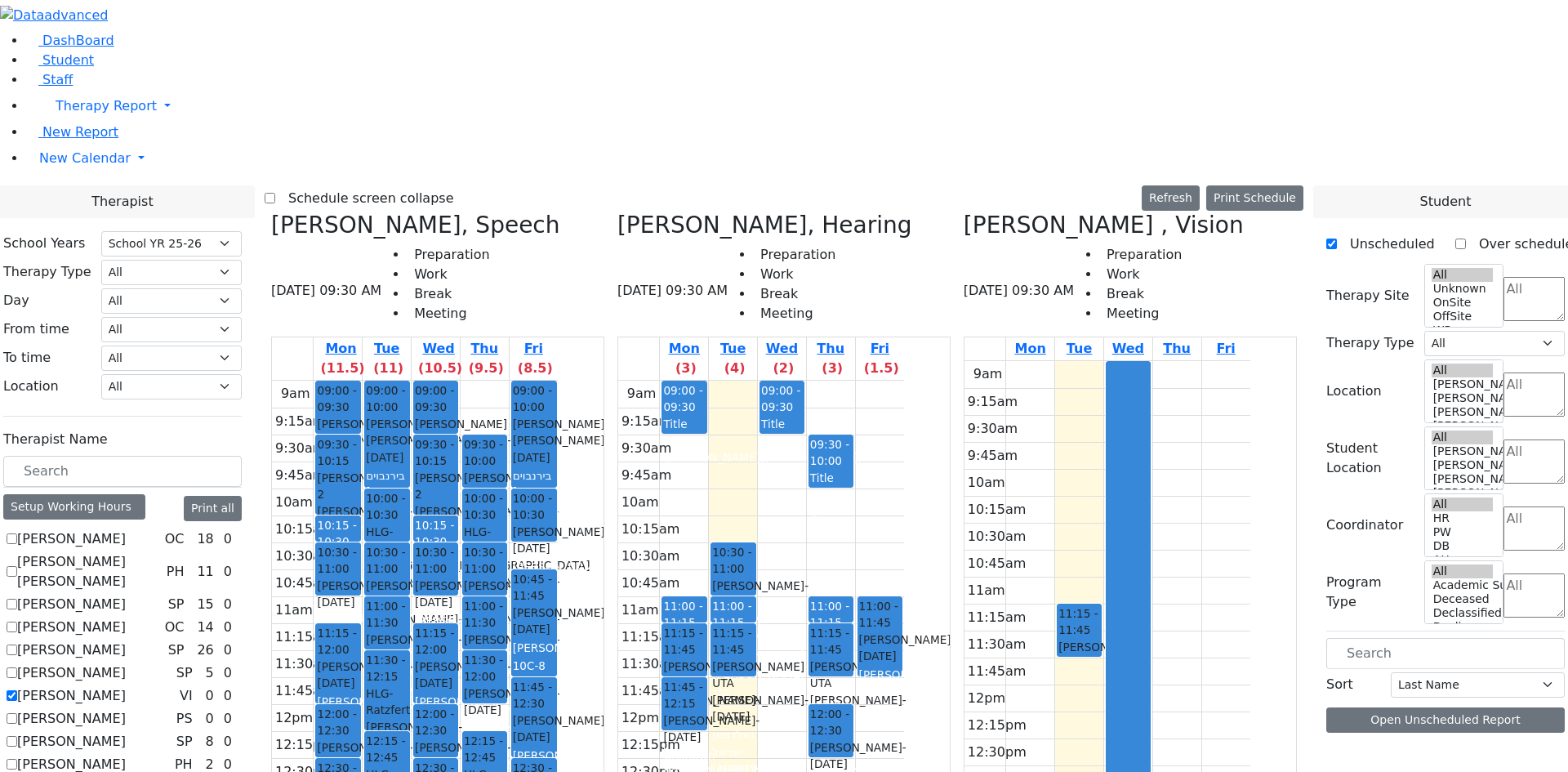
scroll to position [0, 0]
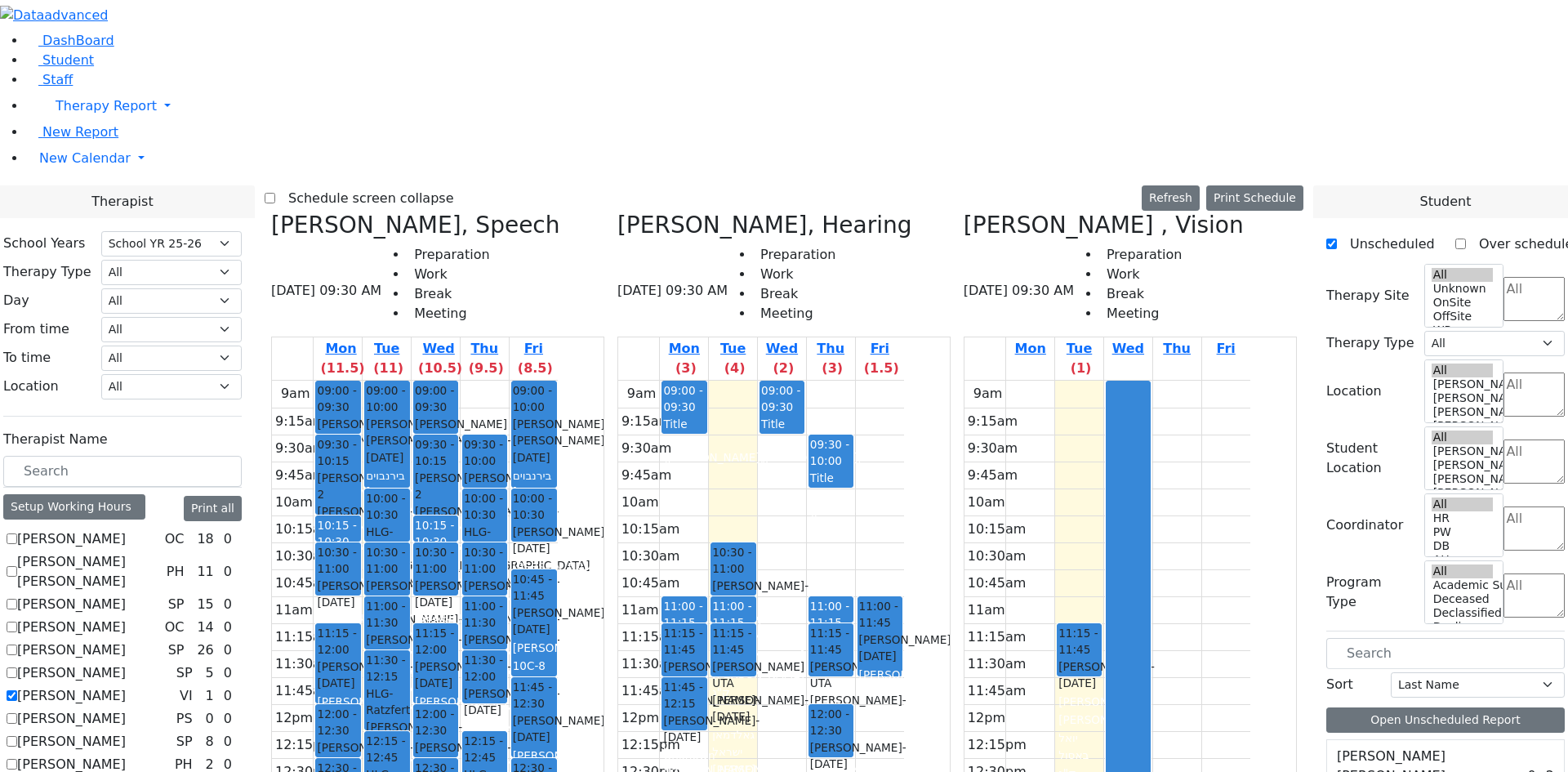
click at [1029, 212] on div "Bleier Susan , Vision 08/12/2025 09:30 AM Preparation Work Break Meeting Mon Tu…" at bounding box center [1129, 613] width 346 height 804
click at [964, 212] on icon at bounding box center [964, 225] width 0 height 27
checkbox input "false"
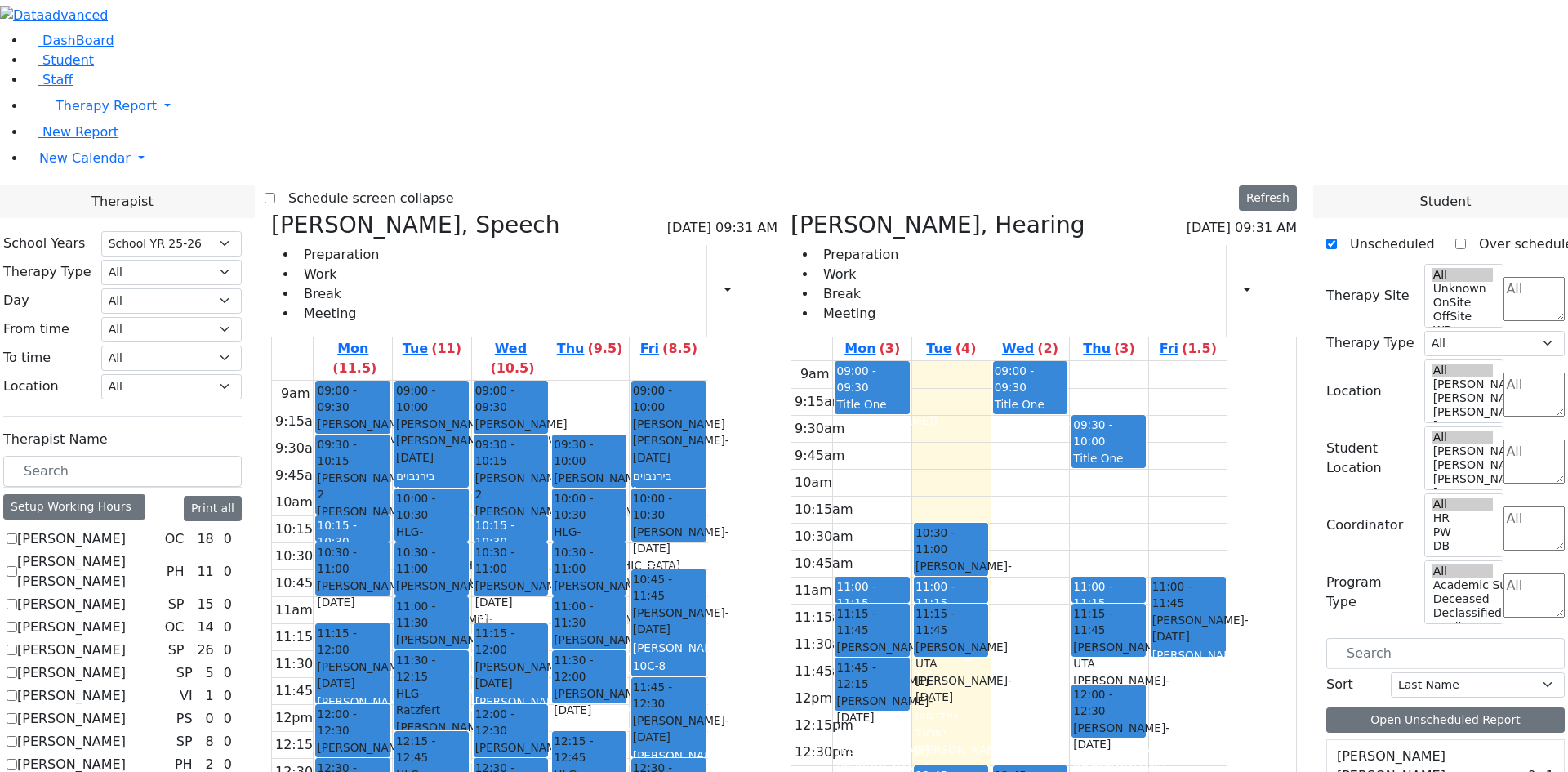
scroll to position [572, 0]
checkbox input "true"
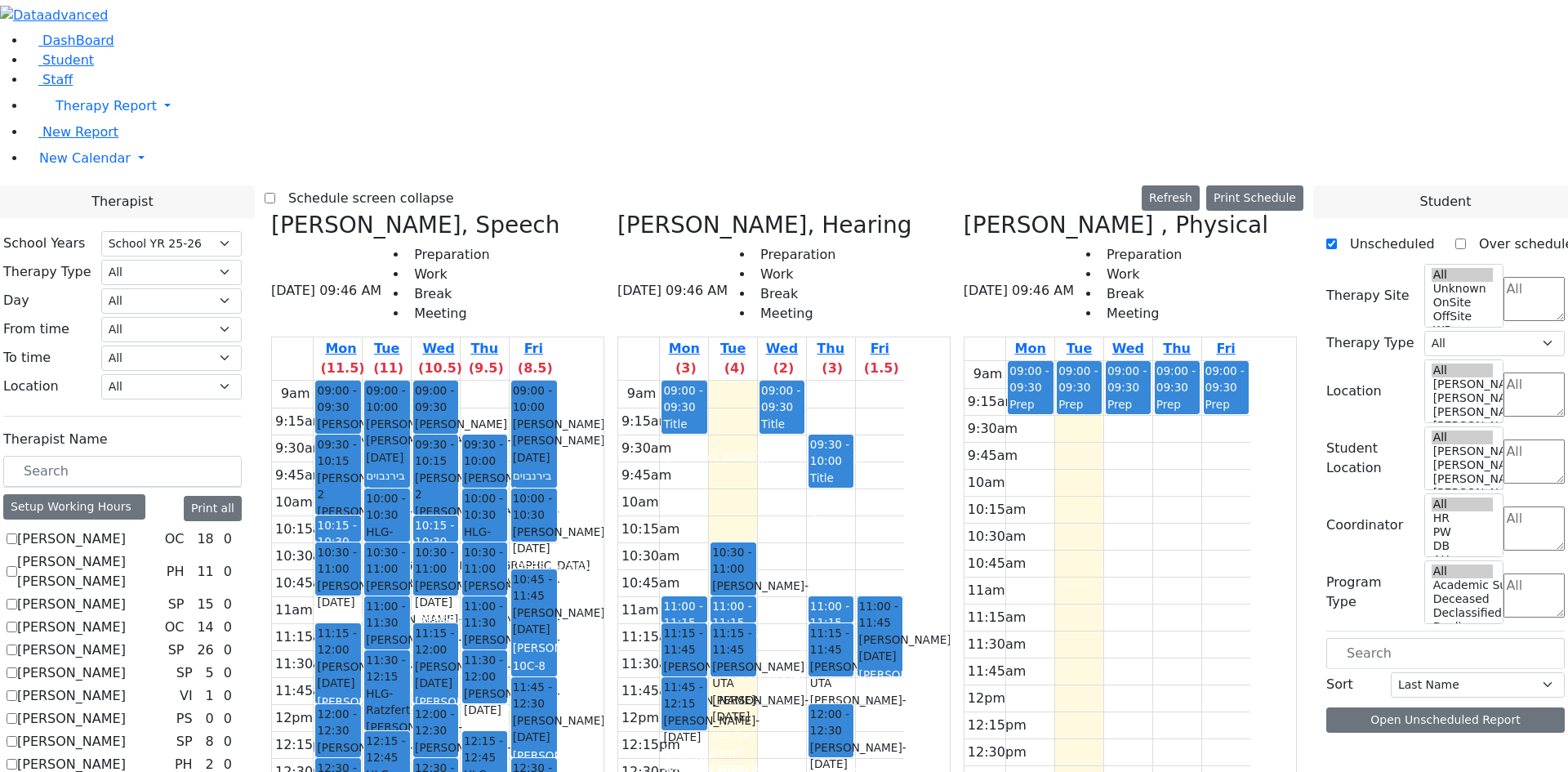
checkbox input "false"
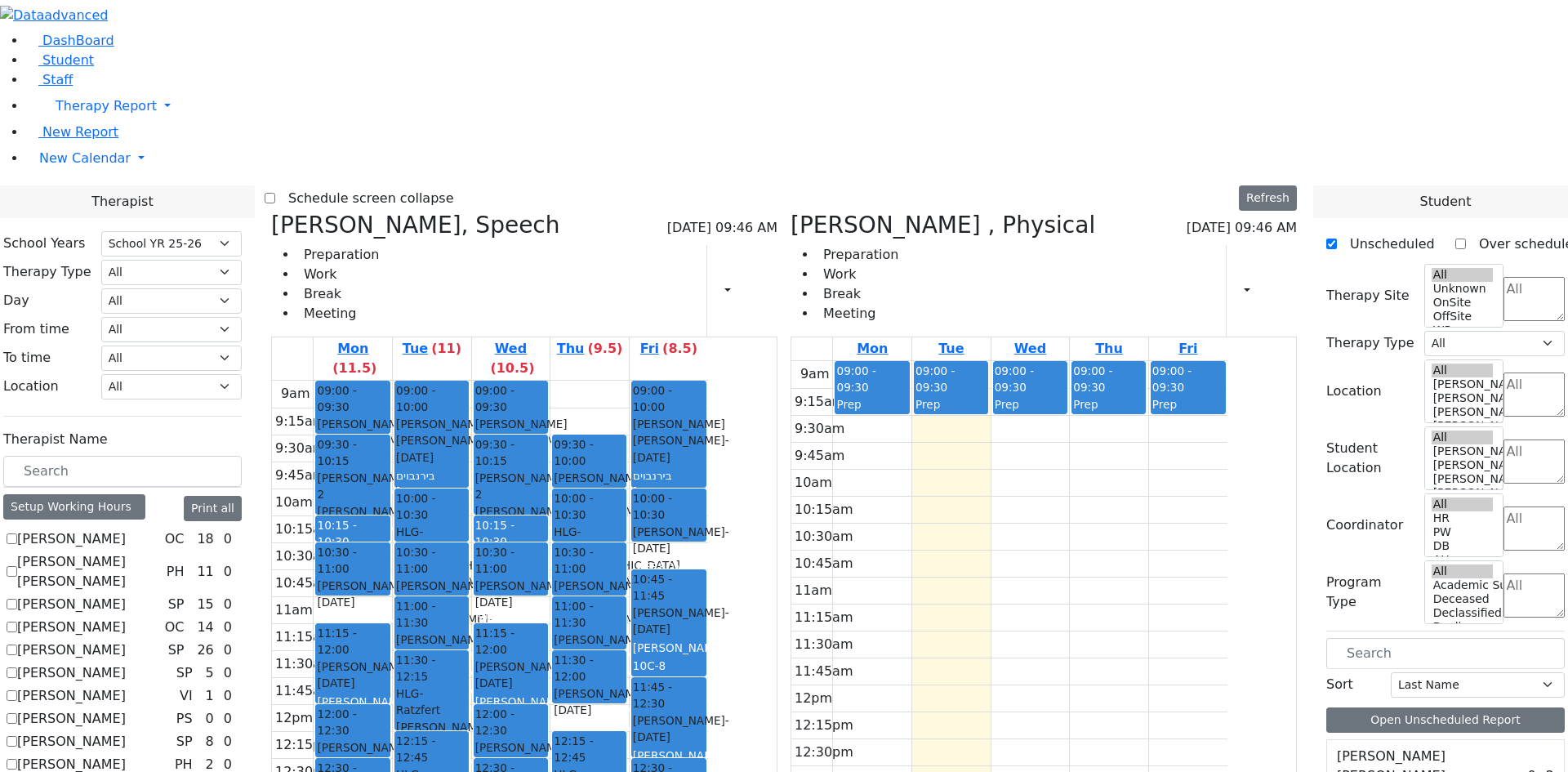
scroll to position [7763, 0]
drag, startPoint x: 1400, startPoint y: 621, endPoint x: 975, endPoint y: 348, distance: 505.1
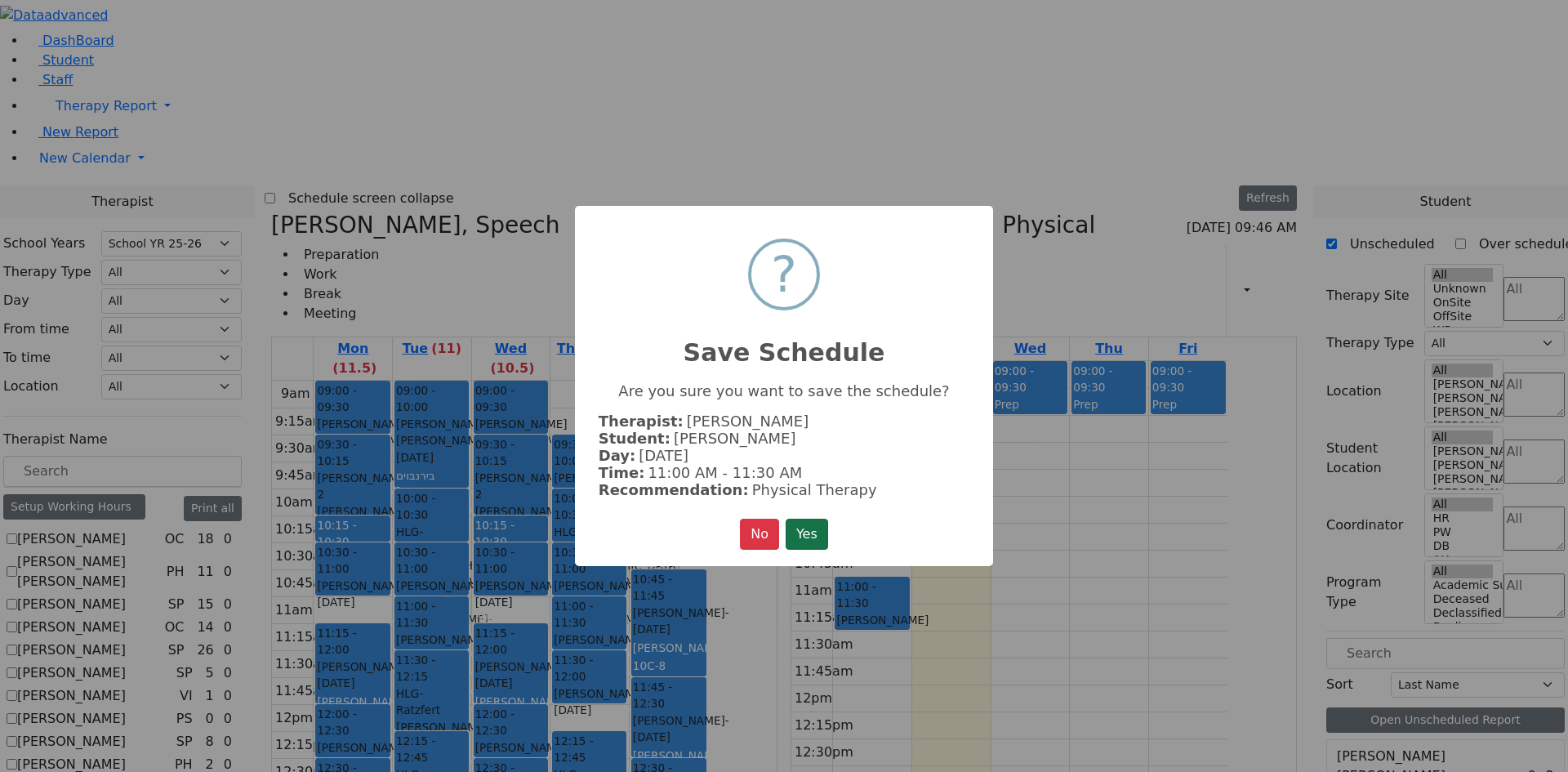
click at [819, 527] on button "Yes" at bounding box center [807, 534] width 43 height 31
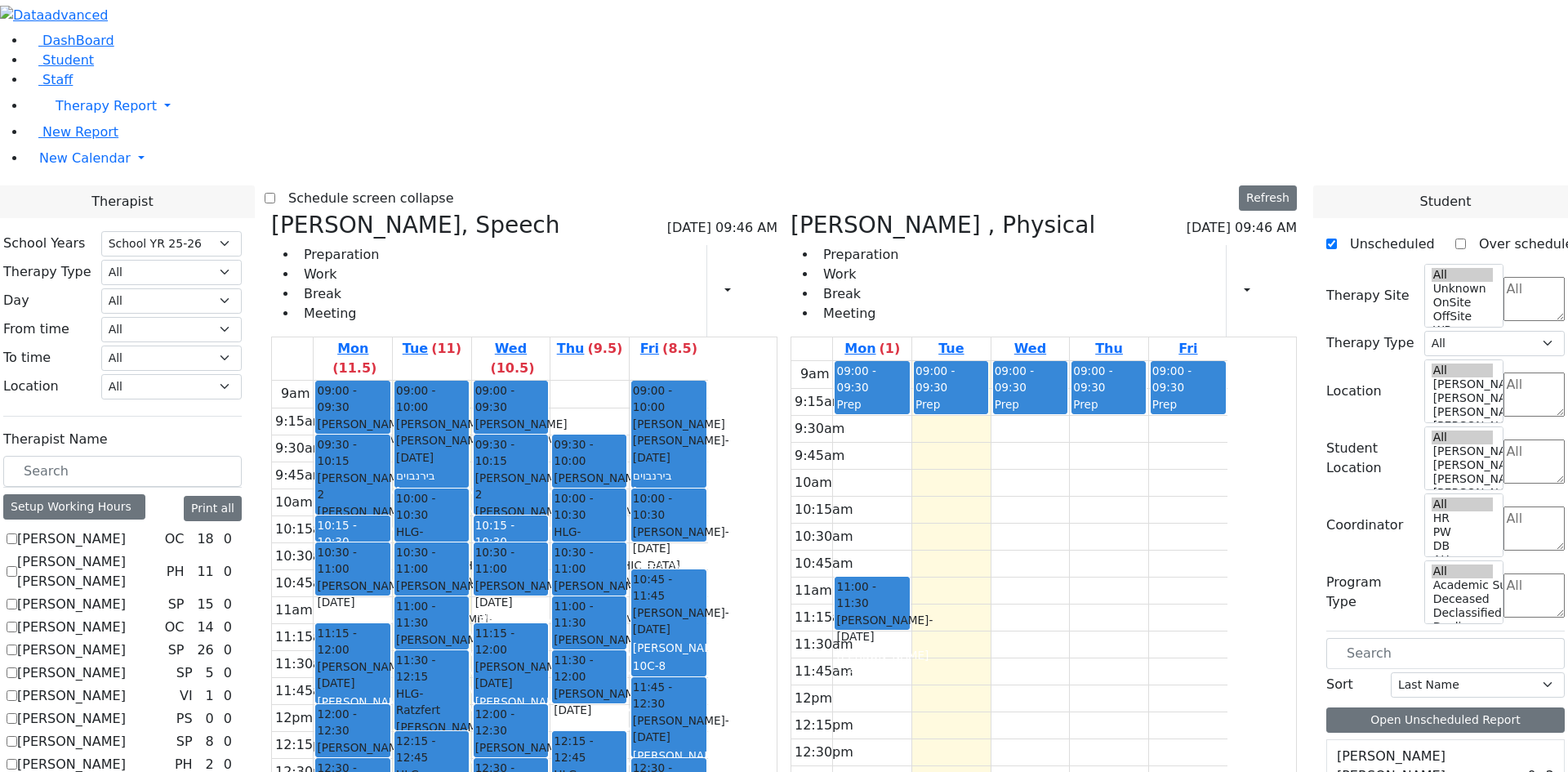
scroll to position [7938, 0]
drag, startPoint x: 1376, startPoint y: 441, endPoint x: 1136, endPoint y: 346, distance: 258.1
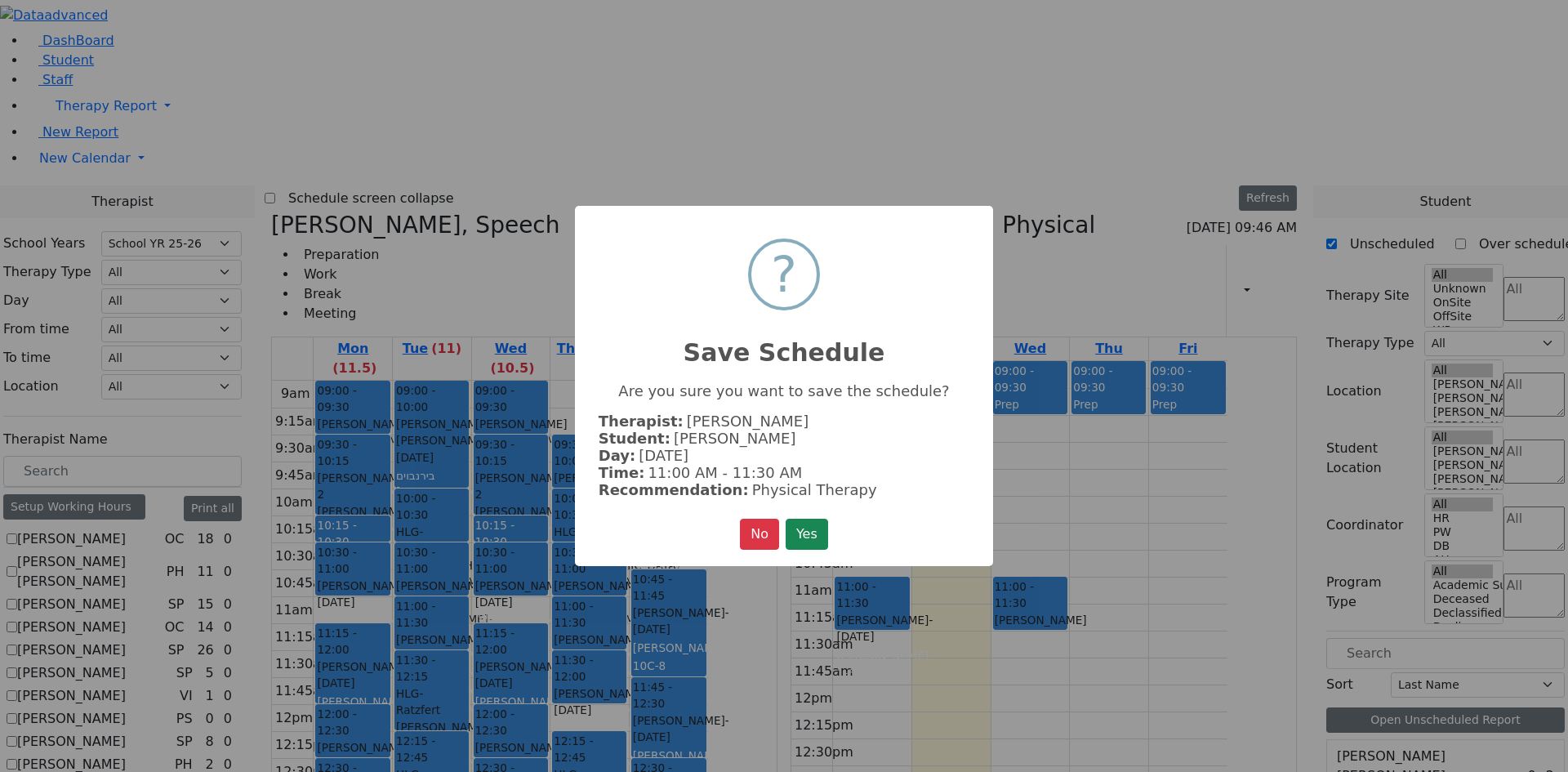
click at [806, 528] on button "Yes" at bounding box center [807, 534] width 43 height 31
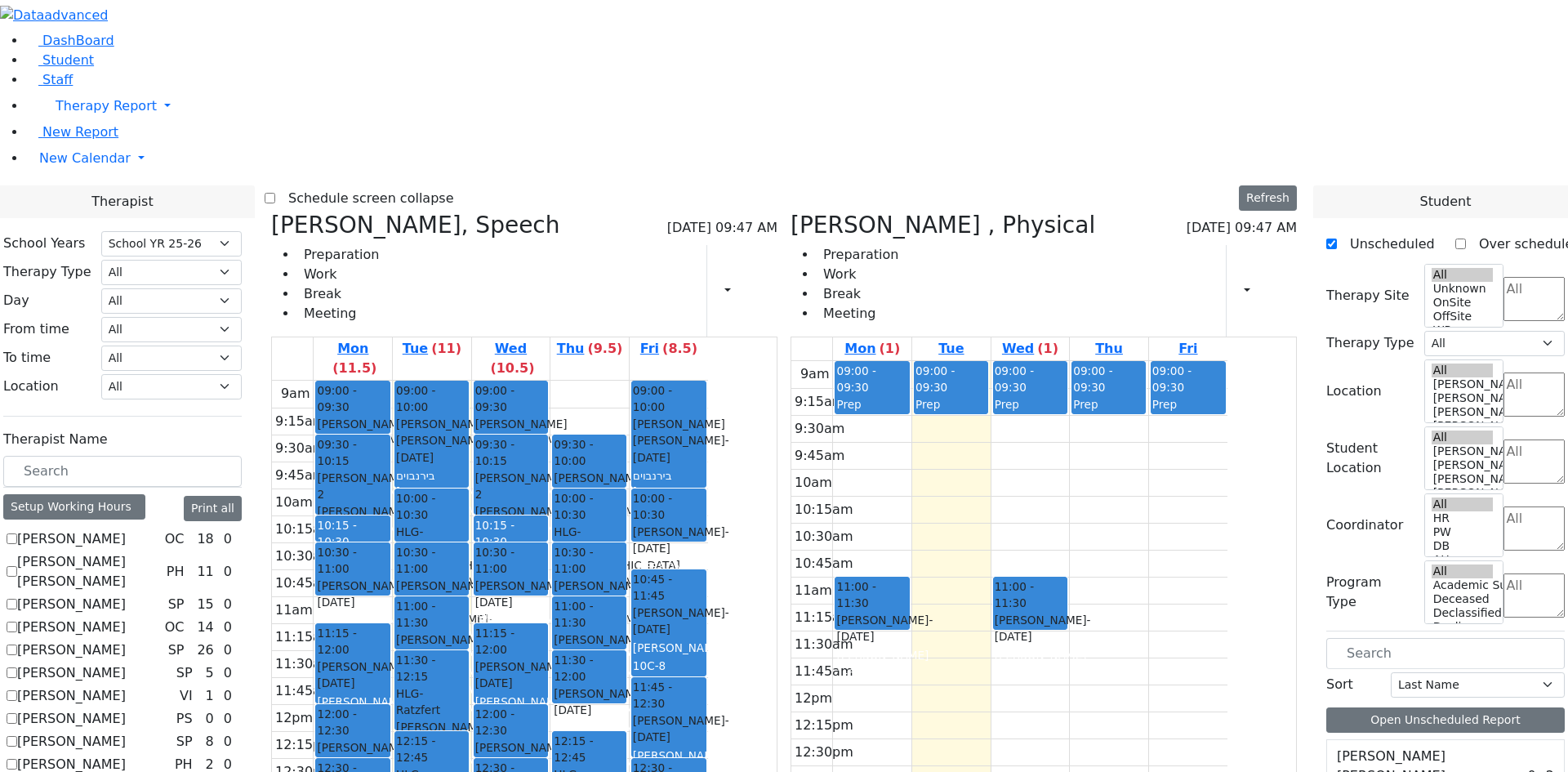
scroll to position [7856, 0]
drag, startPoint x: 1401, startPoint y: 526, endPoint x: 1223, endPoint y: 350, distance: 250.3
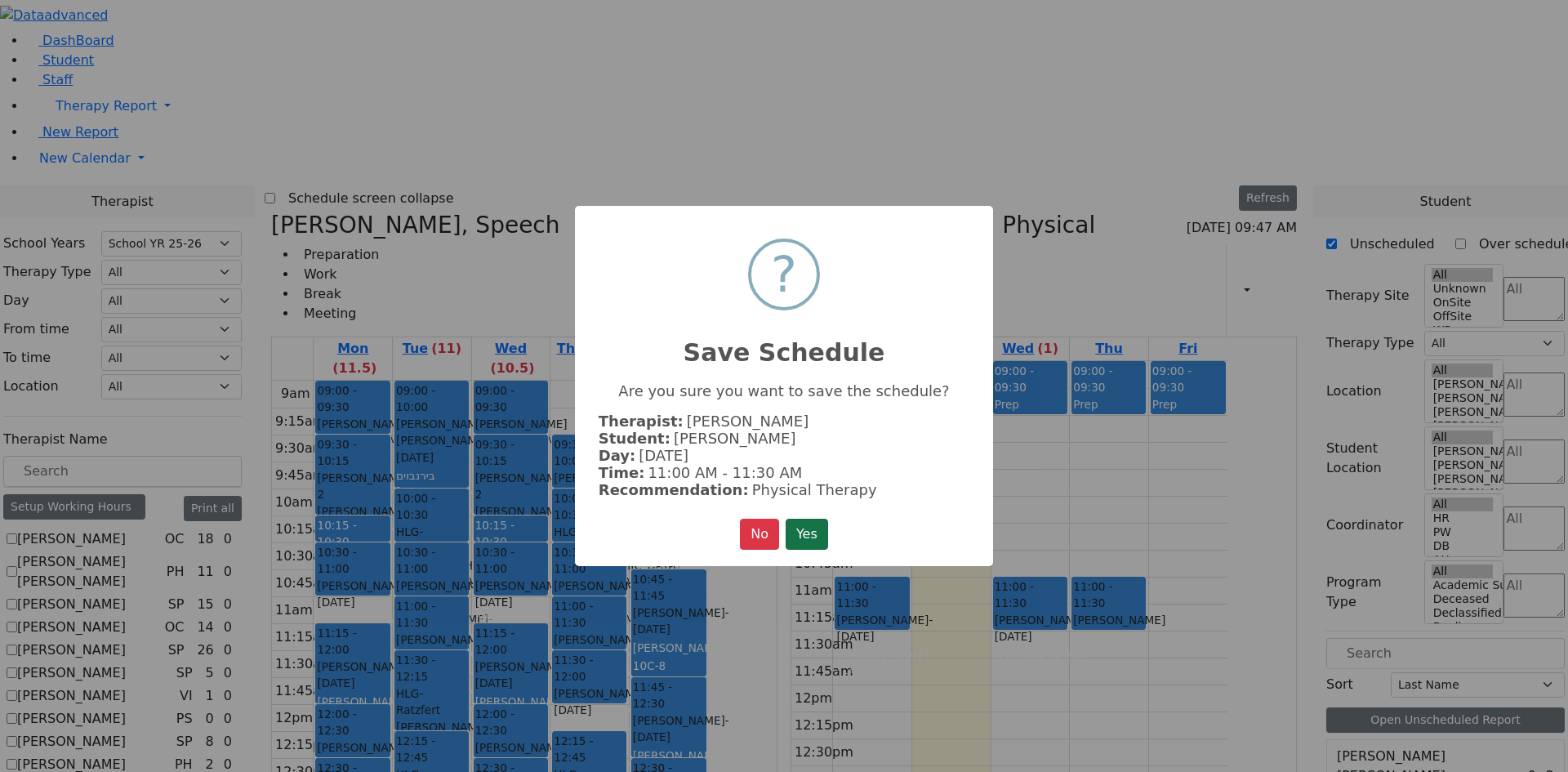
click at [805, 539] on button "Yes" at bounding box center [807, 534] width 43 height 31
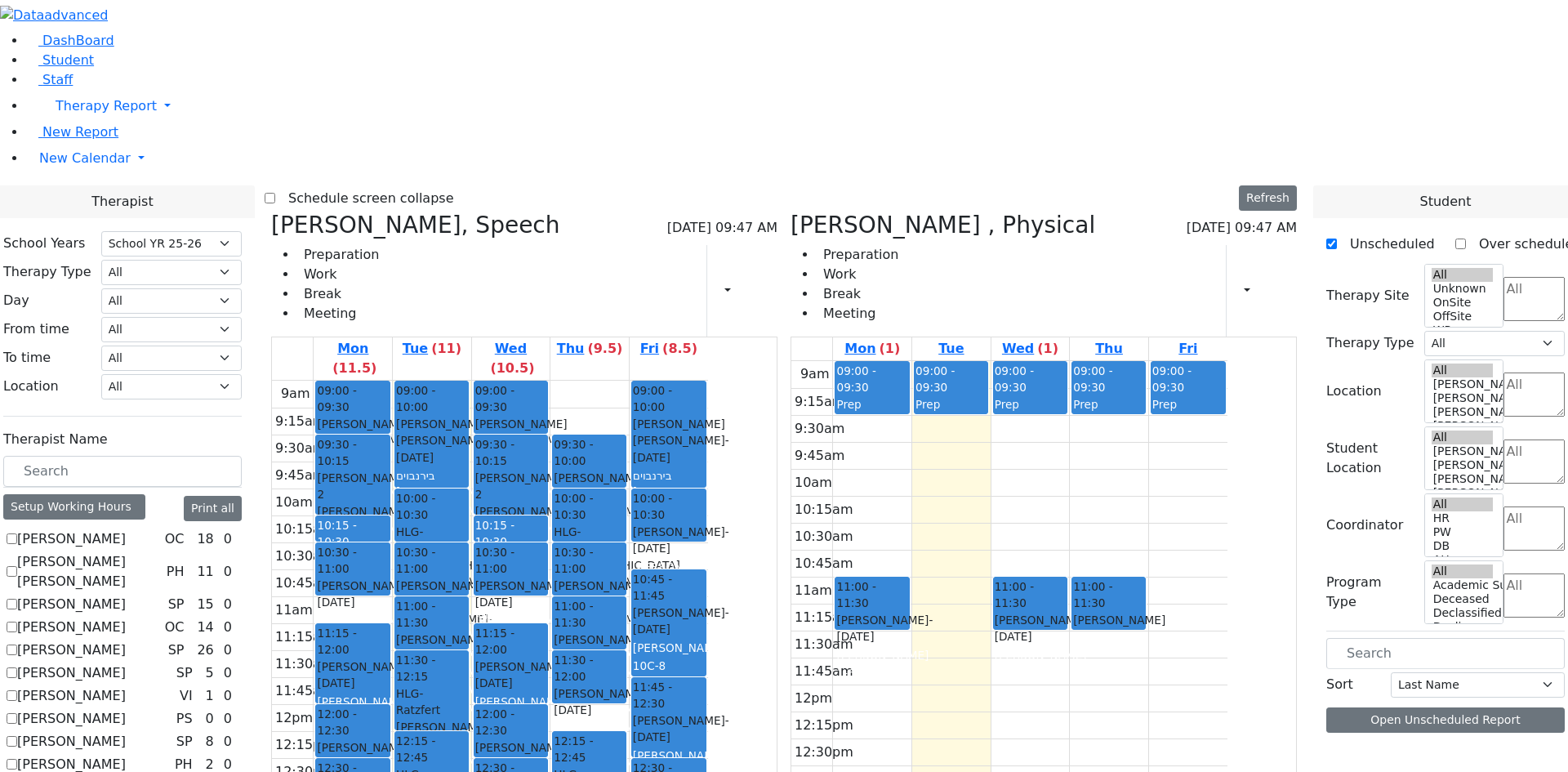
scroll to position [0, 0]
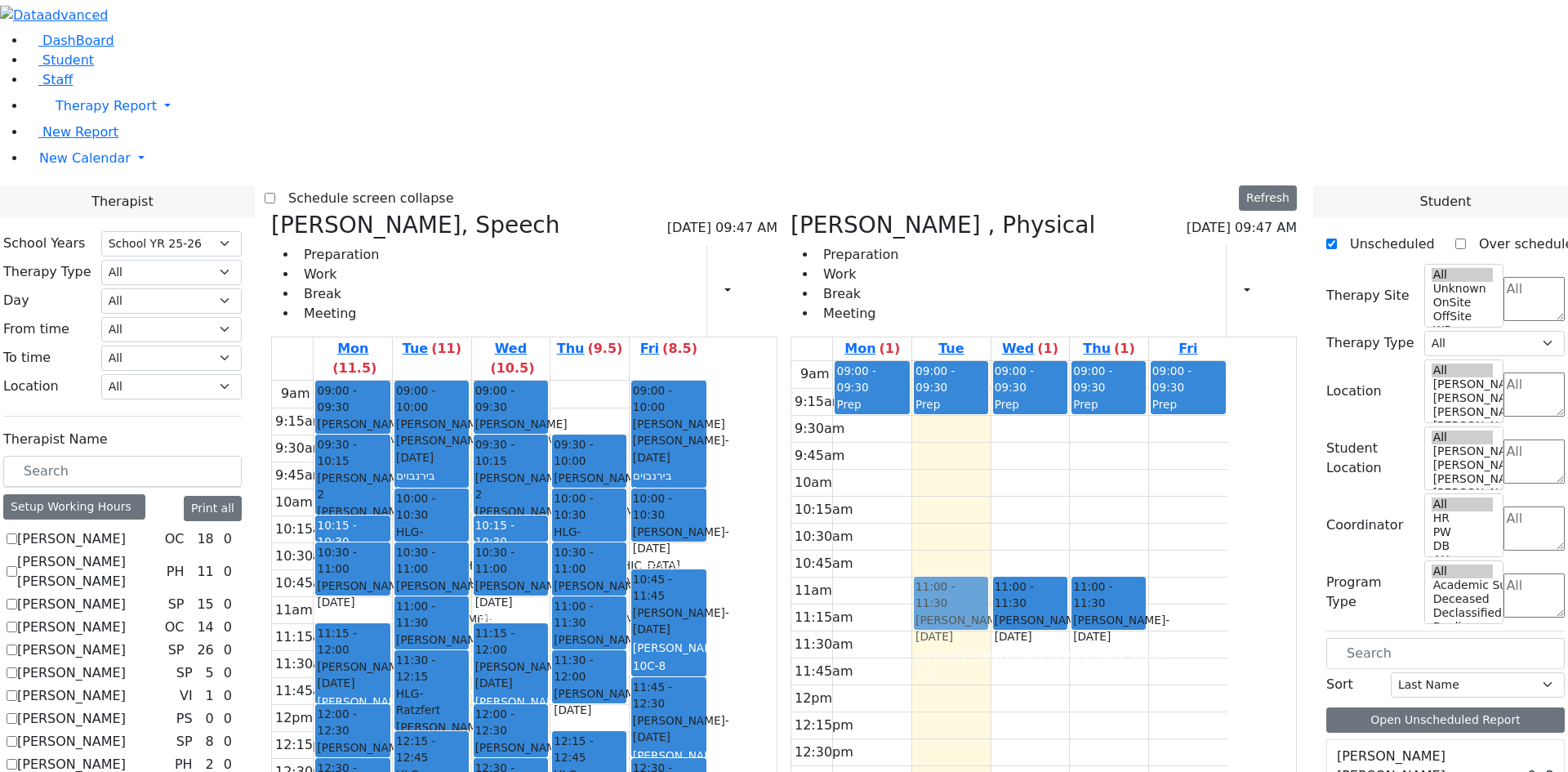
drag, startPoint x: 943, startPoint y: 366, endPoint x: 1019, endPoint y: 370, distance: 76.1
click at [1019, 370] on tr "09:00 - 09:30 Prep 11:00 - 11:30 Weiss Bruchy - 11/21/2017 Reiss, Adeena 1-6 09…" at bounding box center [1009, 684] width 436 height 647
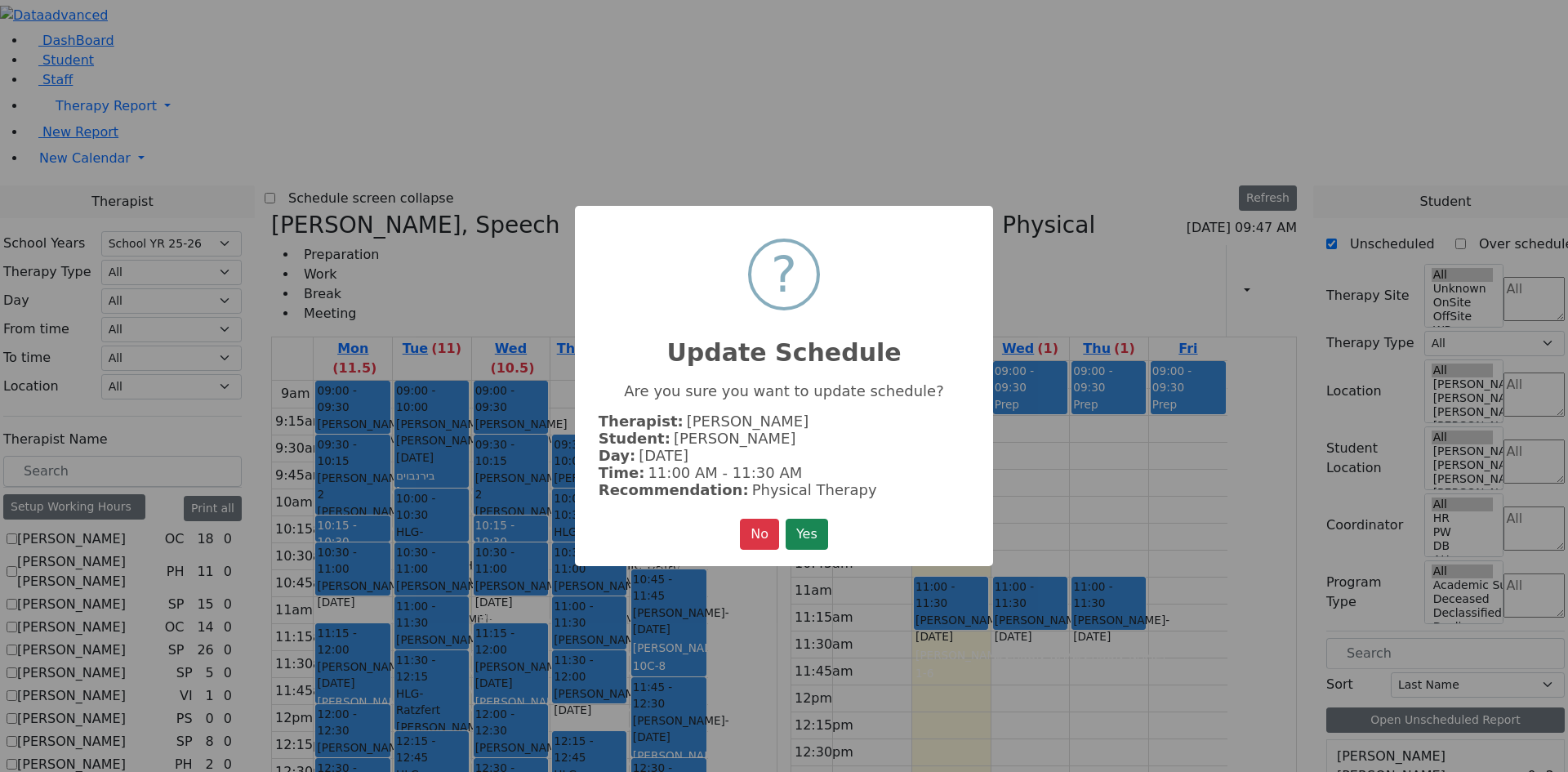
click at [825, 533] on button "Yes" at bounding box center [807, 534] width 43 height 31
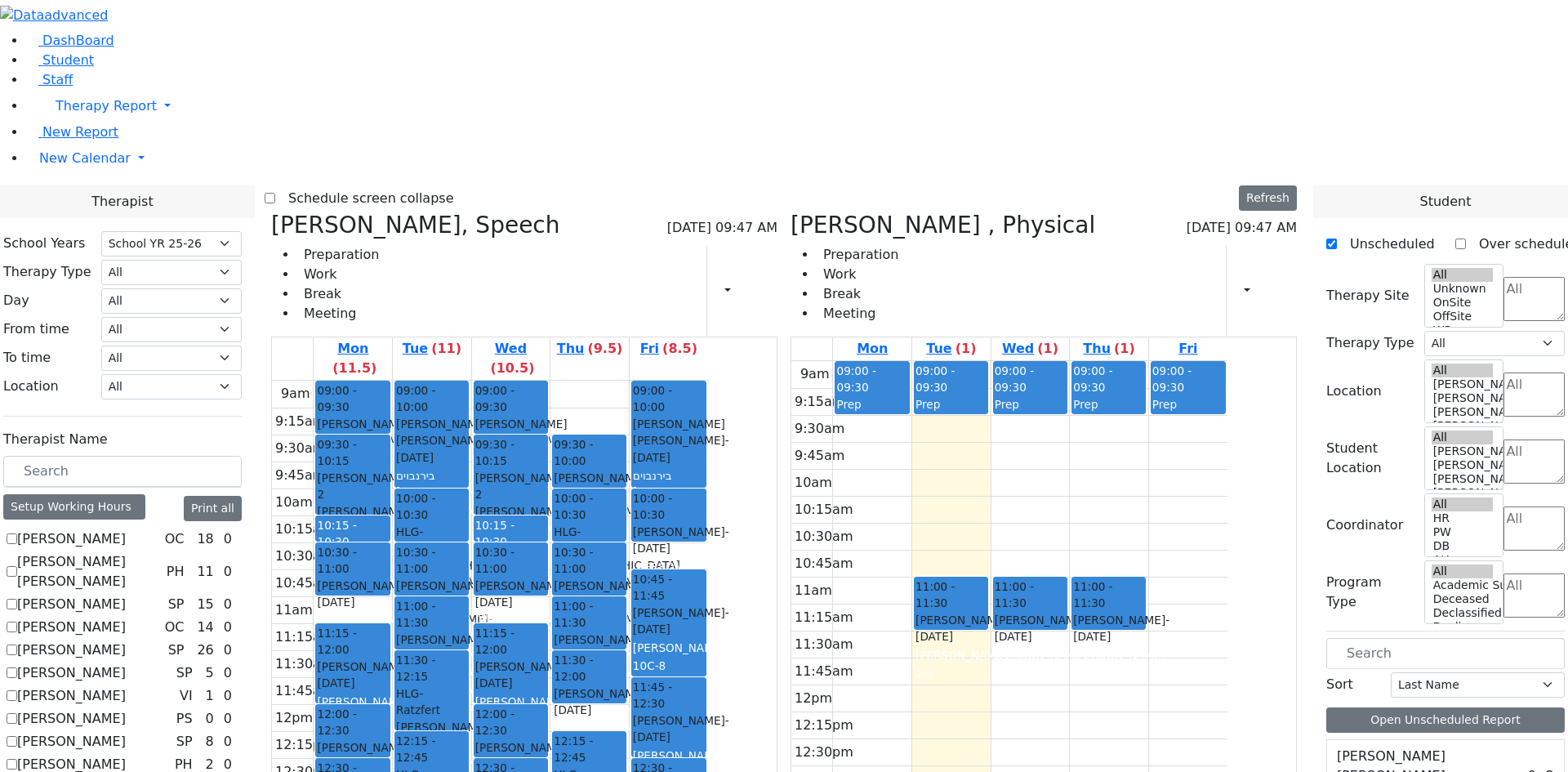
click at [790, 212] on icon at bounding box center [790, 225] width 0 height 27
select select "3"
checkbox input "false"
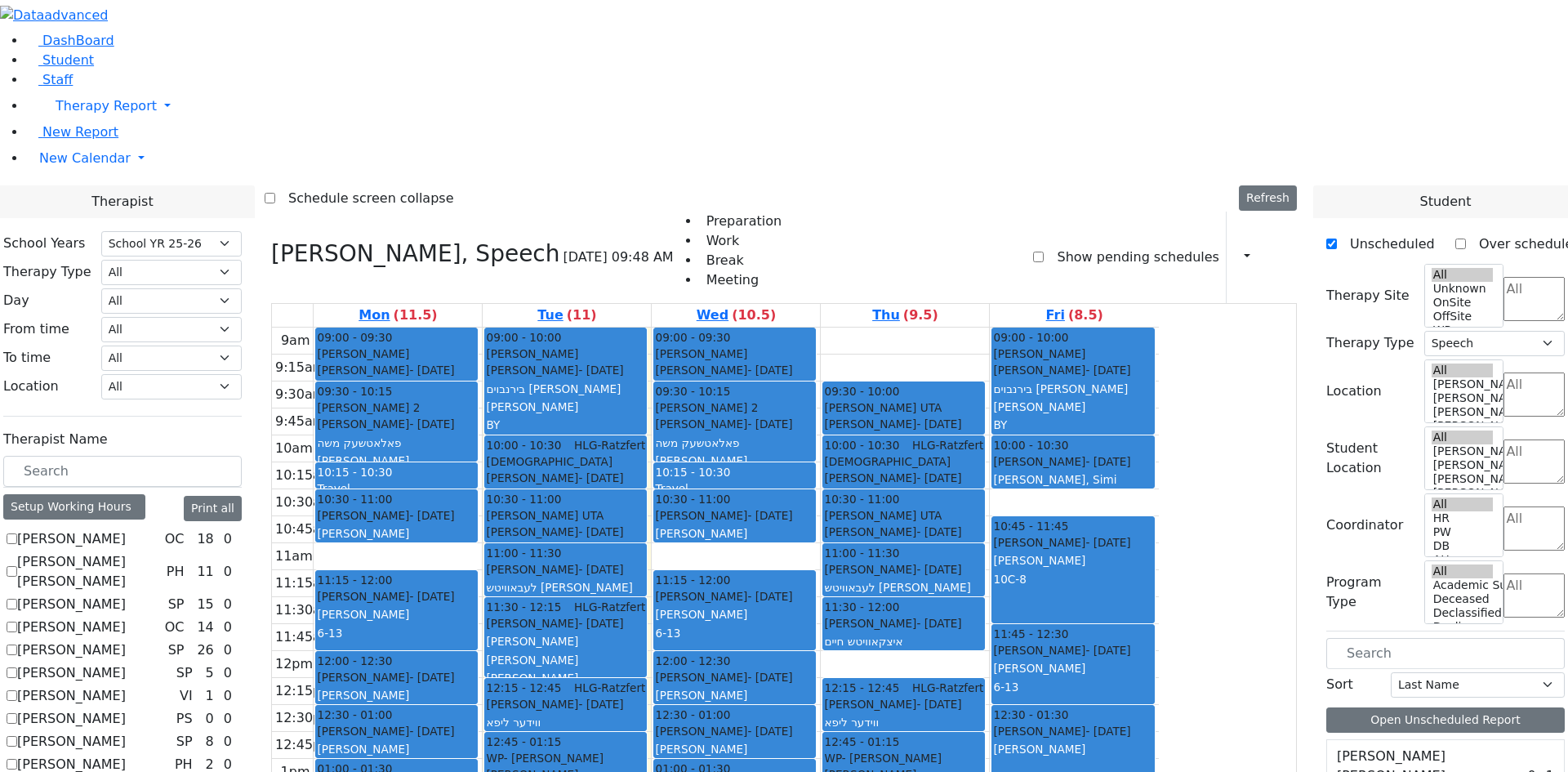
checkbox input "true"
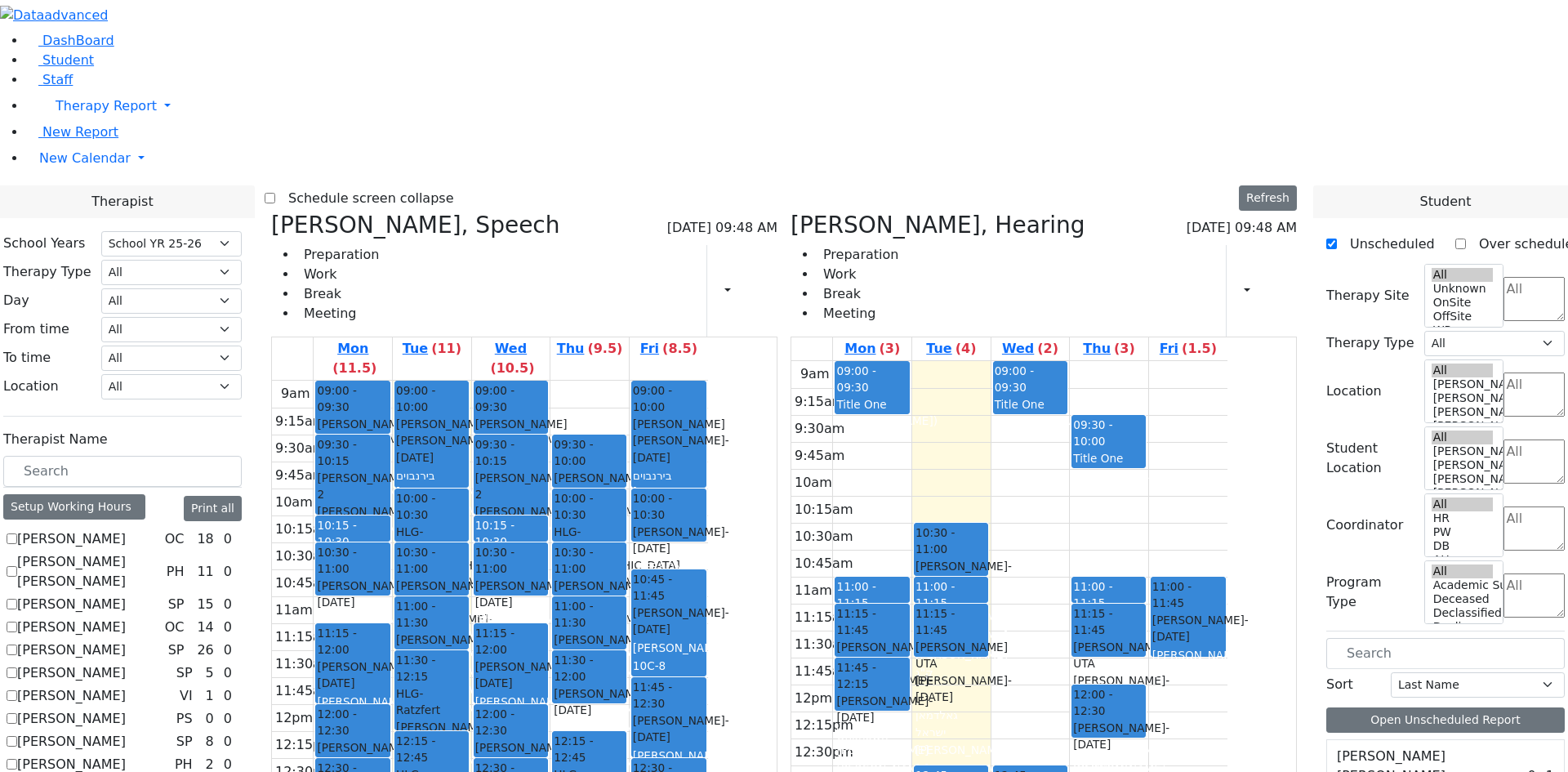
click at [889, 212] on h3 "[PERSON_NAME], Hearing" at bounding box center [937, 225] width 295 height 27
click at [790, 212] on icon at bounding box center [790, 225] width 0 height 27
select select "3"
checkbox input "false"
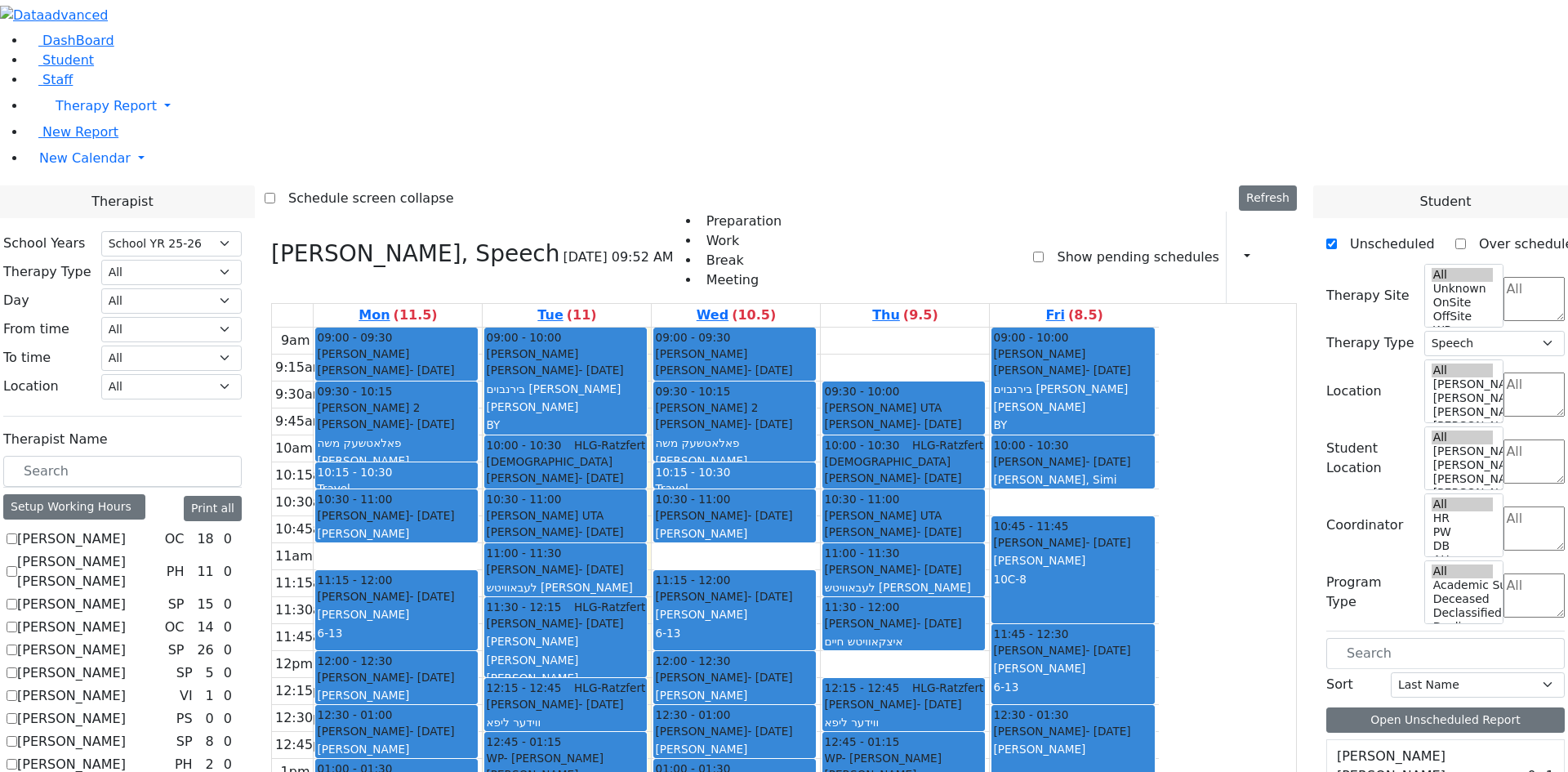
checkbox input "true"
select select
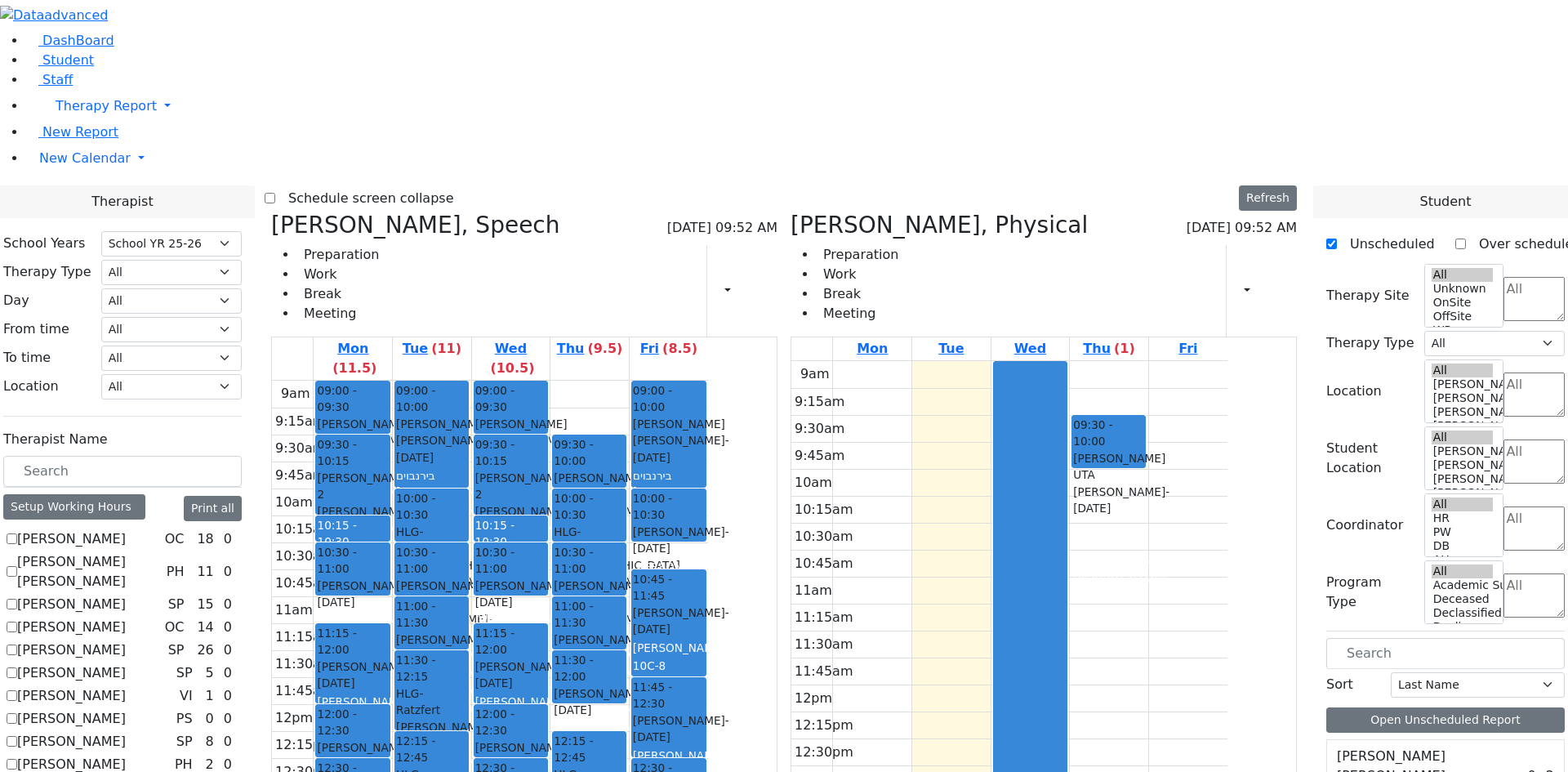
scroll to position [4984, 0]
drag, startPoint x: 1383, startPoint y: 471, endPoint x: 1269, endPoint y: 359, distance: 159.8
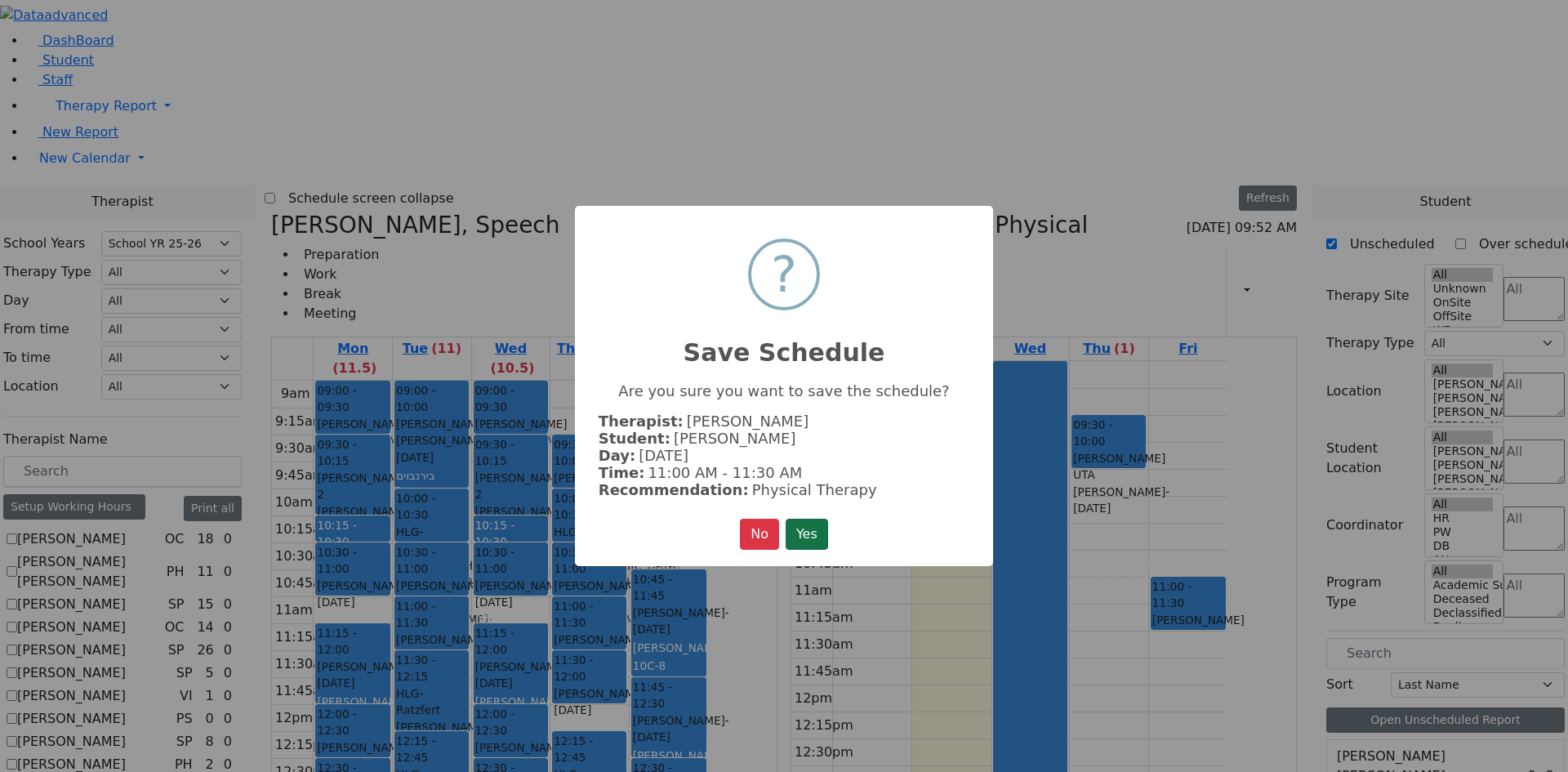
click at [810, 521] on button "Yes" at bounding box center [807, 534] width 43 height 31
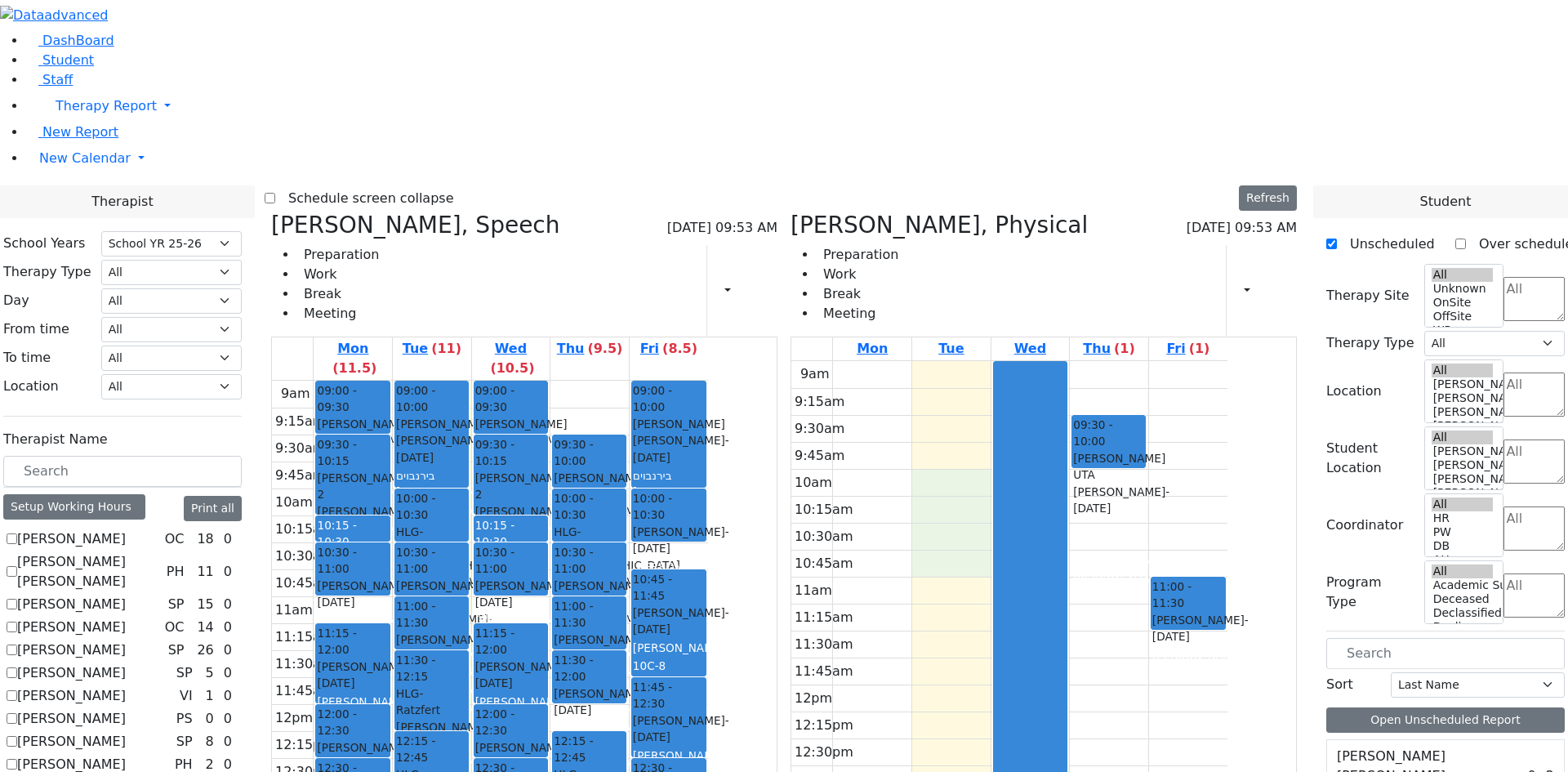
drag, startPoint x: 1013, startPoint y: 239, endPoint x: 1008, endPoint y: 324, distance: 85.1
click at [1008, 361] on div "9am 9:15am 9:30am 9:45am 10am 10:15am 10:30am 10:45am 11am 11:15am 11:30am 11:4…" at bounding box center [1009, 684] width 436 height 647
drag, startPoint x: 977, startPoint y: 244, endPoint x: 977, endPoint y: 310, distance: 66.0
click at [977, 361] on div "9am 9:15am 9:30am 9:45am 10am 10:15am 10:30am 10:45am 11am 11:15am 11:30am 11:4…" at bounding box center [1009, 684] width 436 height 647
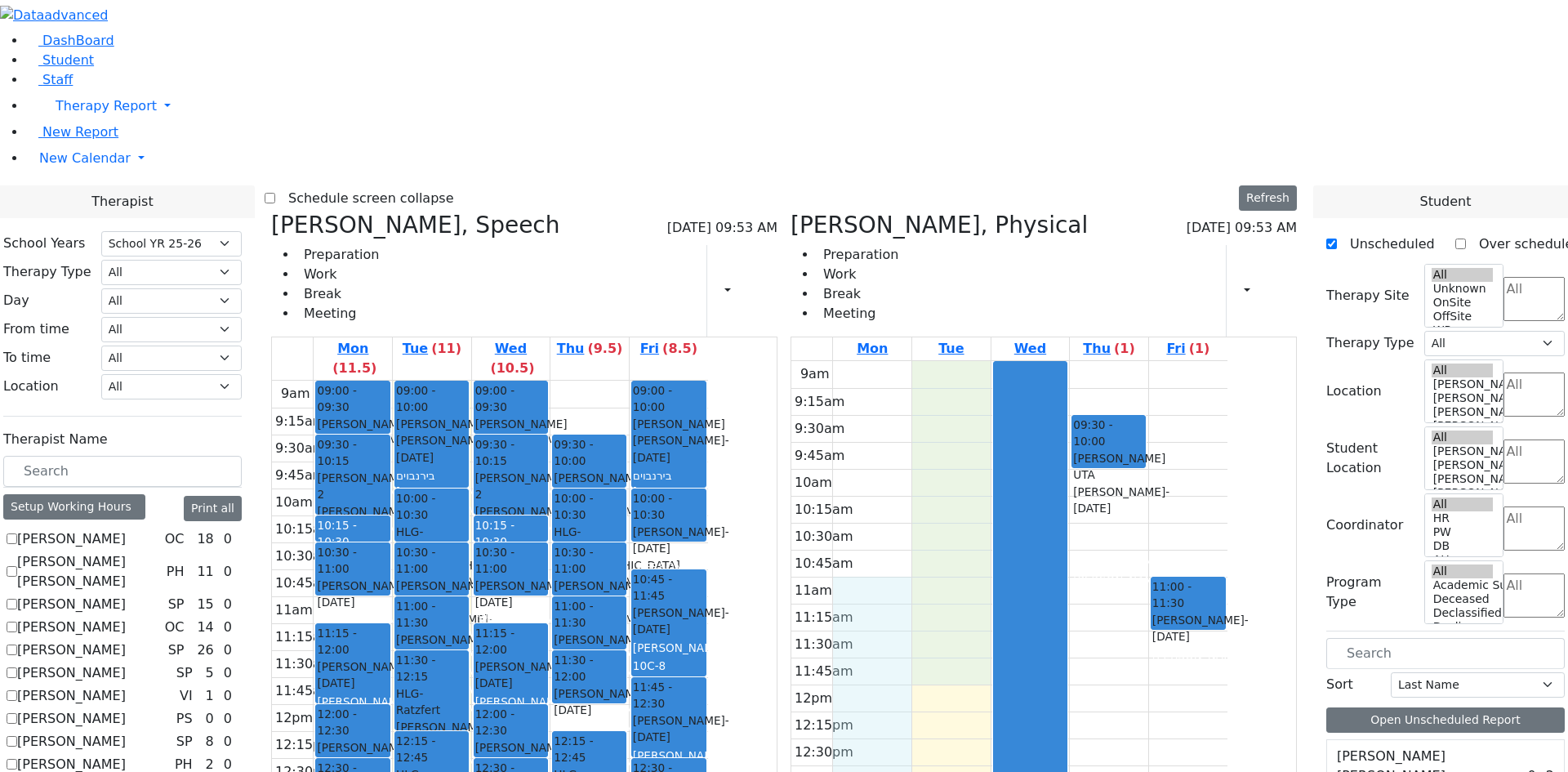
drag, startPoint x: 980, startPoint y: 342, endPoint x: 1019, endPoint y: 428, distance: 94.4
click at [1019, 428] on div "9am 9:15am 9:30am 9:45am 10am 10:15am 10:30am 10:45am 11am 11:15am 11:30am 11:4…" at bounding box center [1009, 684] width 436 height 647
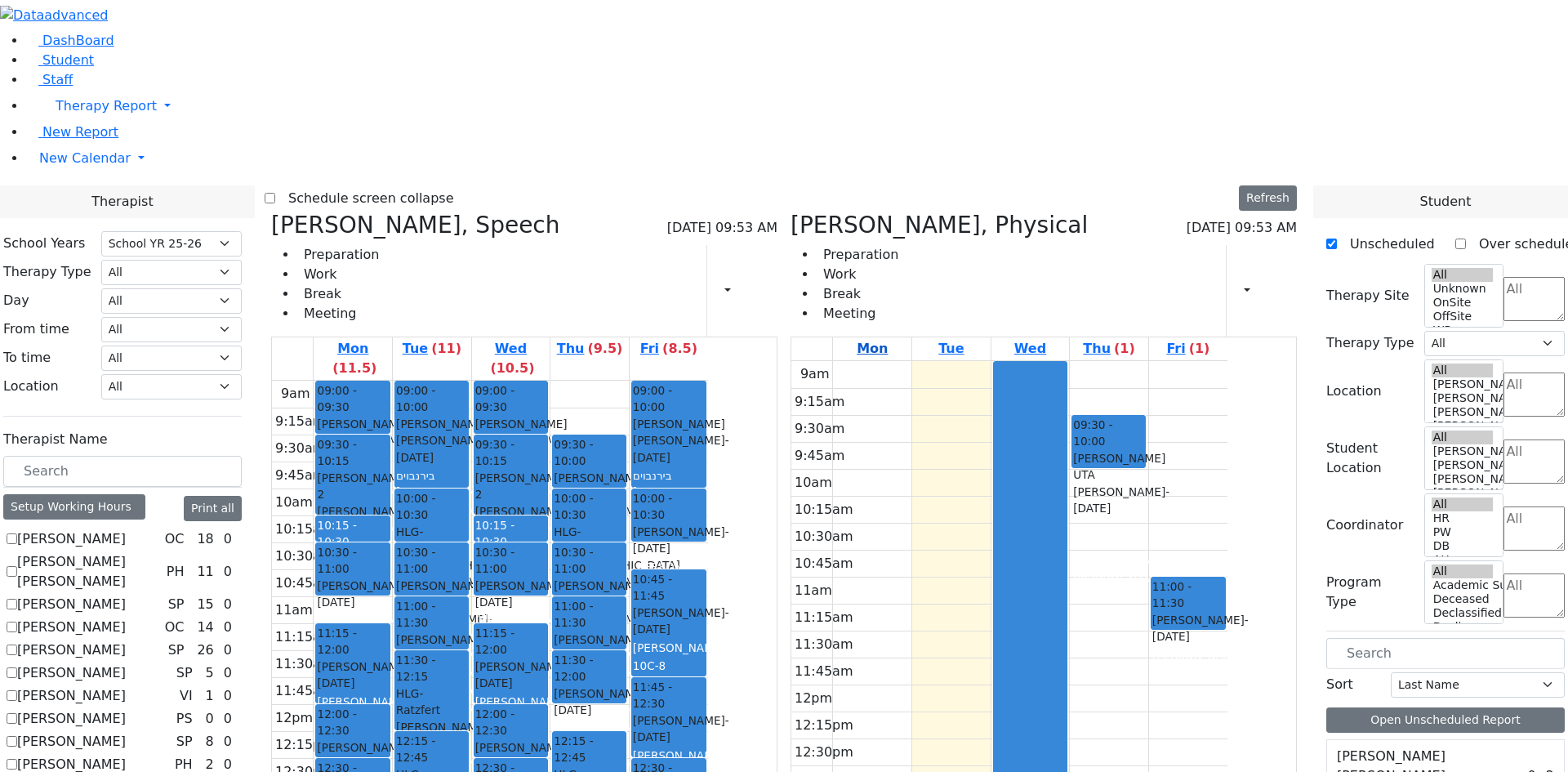
drag, startPoint x: 1020, startPoint y: 420, endPoint x: 993, endPoint y: 110, distance: 311.2
click at [996, 212] on div "Schwab Basya, Physical 08/12/2025 09:53 AM Preparation Work Break Meeting Print…" at bounding box center [1044, 613] width 519 height 804
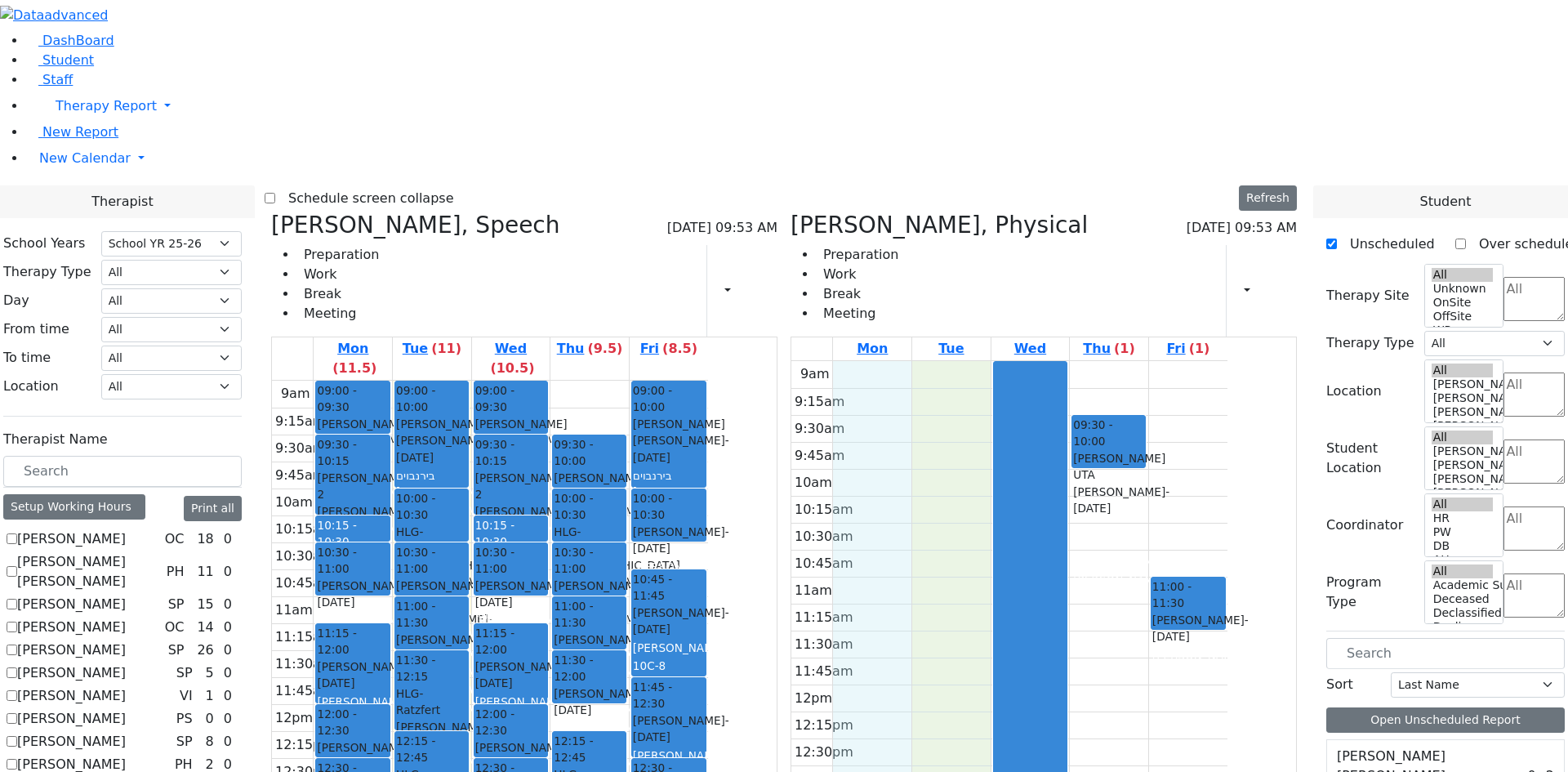
drag, startPoint x: 982, startPoint y: 128, endPoint x: 1052, endPoint y: 748, distance: 623.9
click at [1052, 748] on div "9am 9:15am 9:30am 9:45am 10am 10:15am 10:30am 10:45am 11am 11:15am 11:30am 11:4…" at bounding box center [1009, 684] width 436 height 647
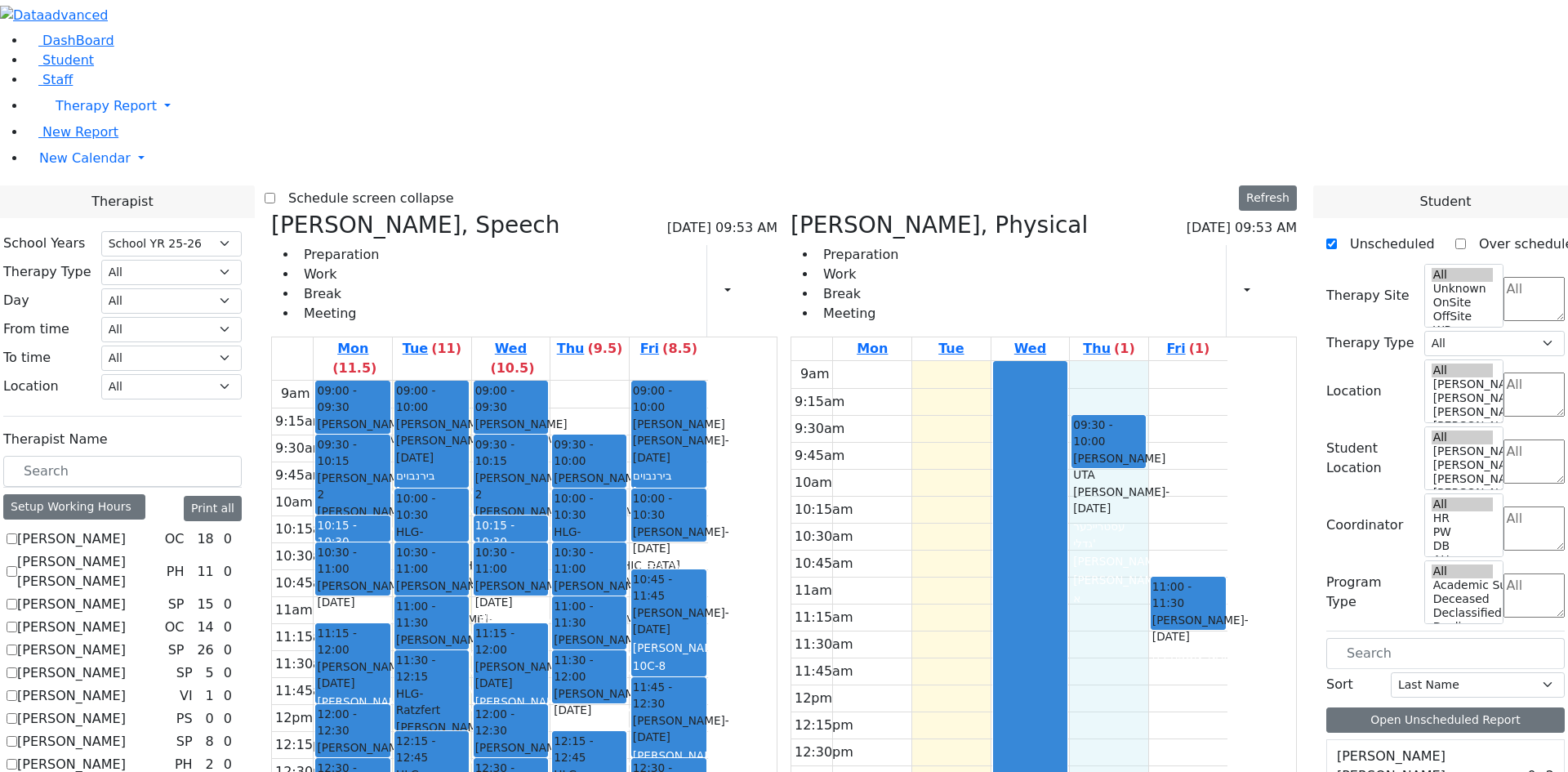
drag, startPoint x: 1192, startPoint y: 755, endPoint x: 1211, endPoint y: 118, distance: 637.3
click at [1211, 361] on div "9am 9:15am 9:30am 9:45am 10am 10:15am 10:30am 10:45am 11am 11:15am 11:30am 11:4…" at bounding box center [1009, 684] width 436 height 647
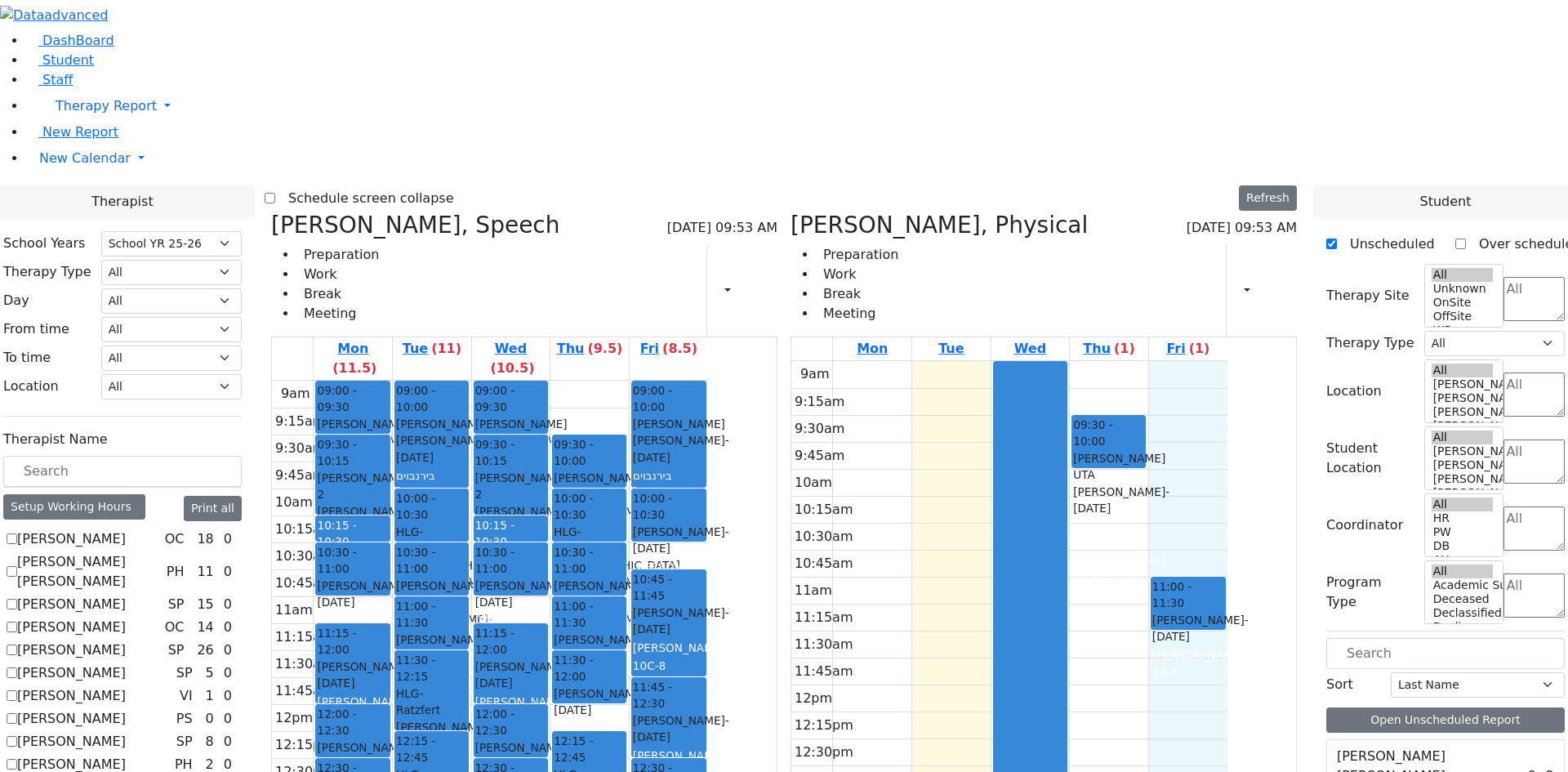
drag, startPoint x: 1260, startPoint y: 140, endPoint x: 1251, endPoint y: 631, distance: 491.1
click at [1228, 631] on div "9am 9:15am 9:30am 9:45am 10am 10:15am 10:30am 10:45am 11am 11:15am 11:30am 11:4…" at bounding box center [1009, 684] width 436 height 647
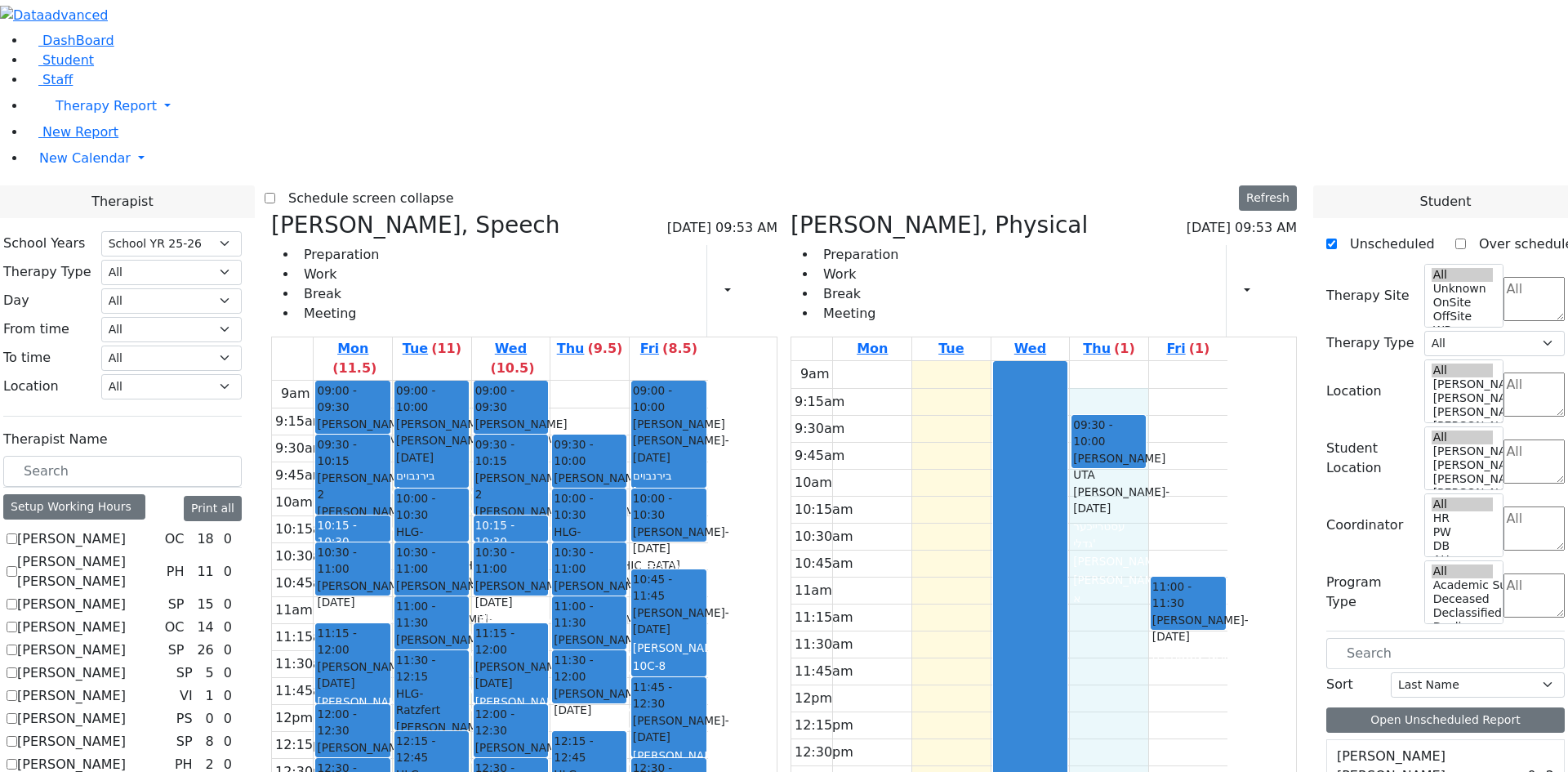
drag, startPoint x: 1201, startPoint y: 745, endPoint x: 1206, endPoint y: 145, distance: 600.0
click at [1206, 361] on div "9am 9:15am 9:30am 9:45am 10am 10:15am 10:30am 10:45am 11am 11:15am 11:30am 11:4…" at bounding box center [1009, 684] width 436 height 647
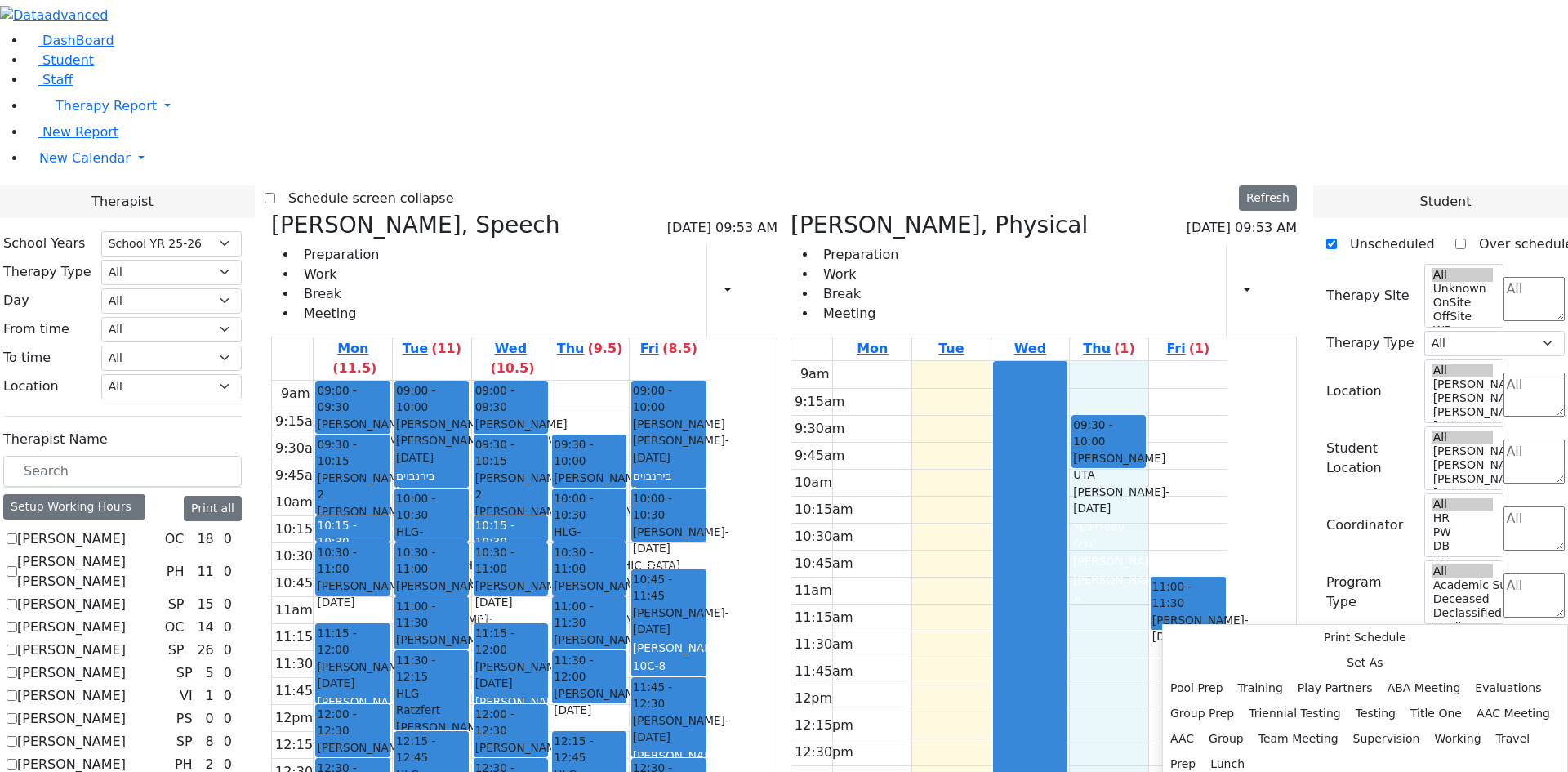
drag, startPoint x: 1199, startPoint y: 134, endPoint x: 1162, endPoint y: 675, distance: 542.3
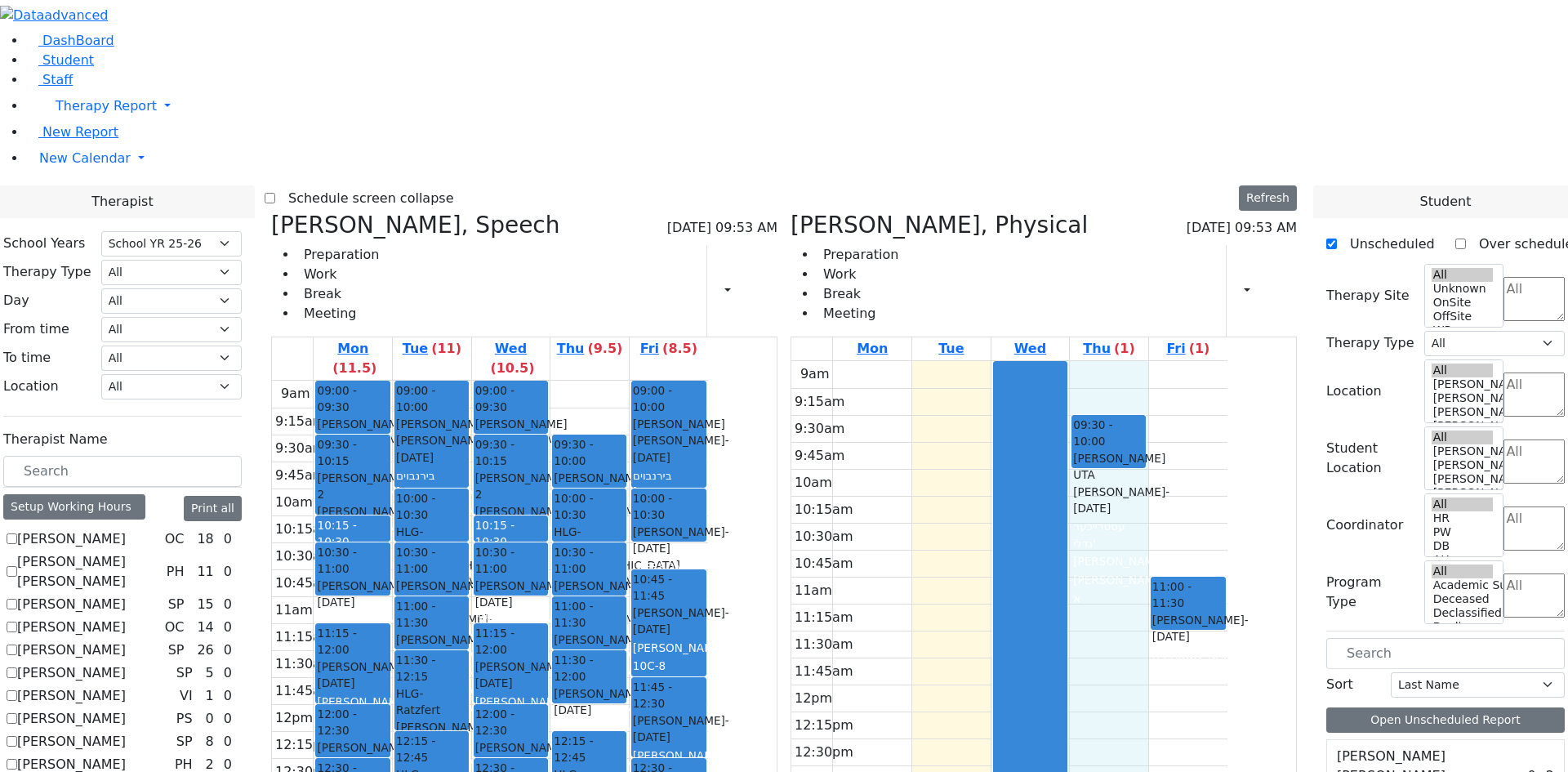
drag, startPoint x: 1174, startPoint y: 527, endPoint x: 1153, endPoint y: 431, distance: 98.3
click at [1154, 433] on div "9am 9:15am 9:30am 9:45am 10am 10:15am 10:30am 10:45am 11am 11:15am 11:30am 11:4…" at bounding box center [1009, 684] width 436 height 647
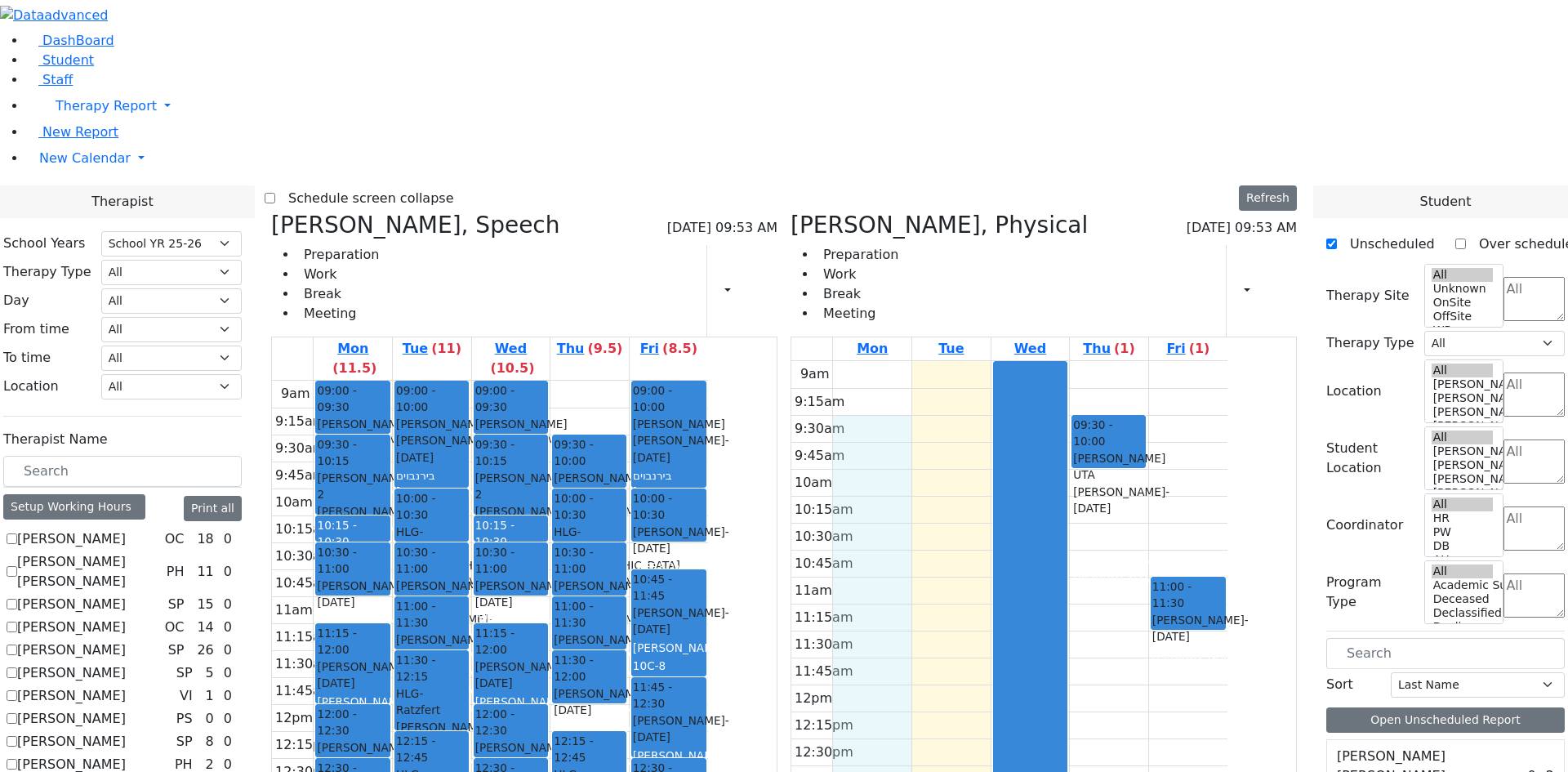
click at [959, 361] on div "9am 9:15am 9:30am 9:45am 10am 10:15am 10:30am 10:45am 11am 11:15am 11:30am 11:4…" at bounding box center [1009, 684] width 436 height 647
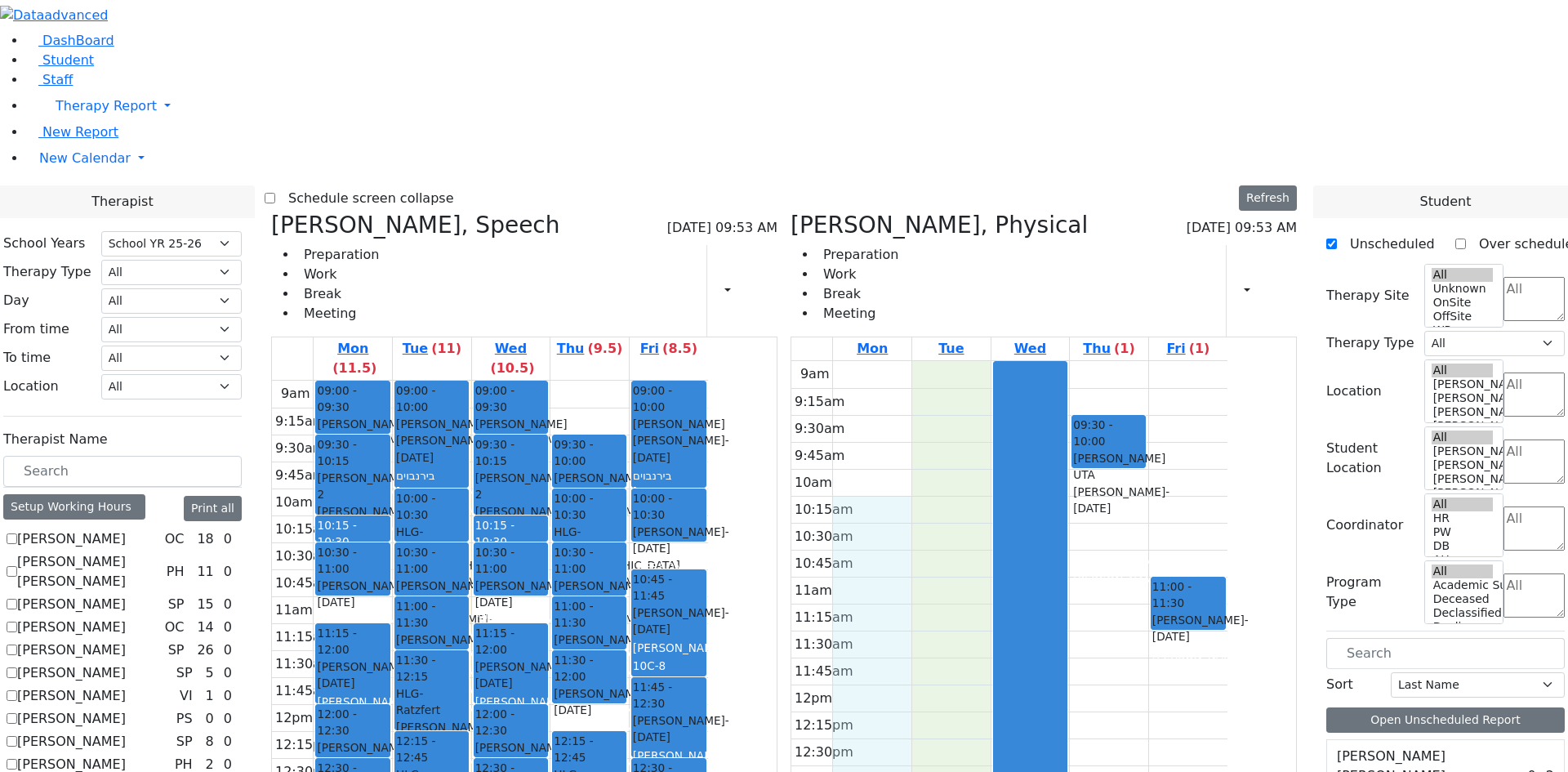
drag, startPoint x: 941, startPoint y: 262, endPoint x: 1040, endPoint y: 522, distance: 278.2
drag, startPoint x: 956, startPoint y: 235, endPoint x: 1025, endPoint y: 549, distance: 321.5
click at [1023, 525] on div "9am 9:15am 9:30am 9:45am 10am 10:15am 10:30am 10:45am 11am 11:15am 11:30am 11:4…" at bounding box center [1009, 684] width 436 height 647
drag, startPoint x: 1029, startPoint y: 534, endPoint x: 935, endPoint y: 220, distance: 327.8
click at [938, 361] on div "9am 9:15am 9:30am 9:45am 10am 10:15am 10:30am 10:45am 11am 11:15am 11:30am 11:4…" at bounding box center [1009, 684] width 436 height 647
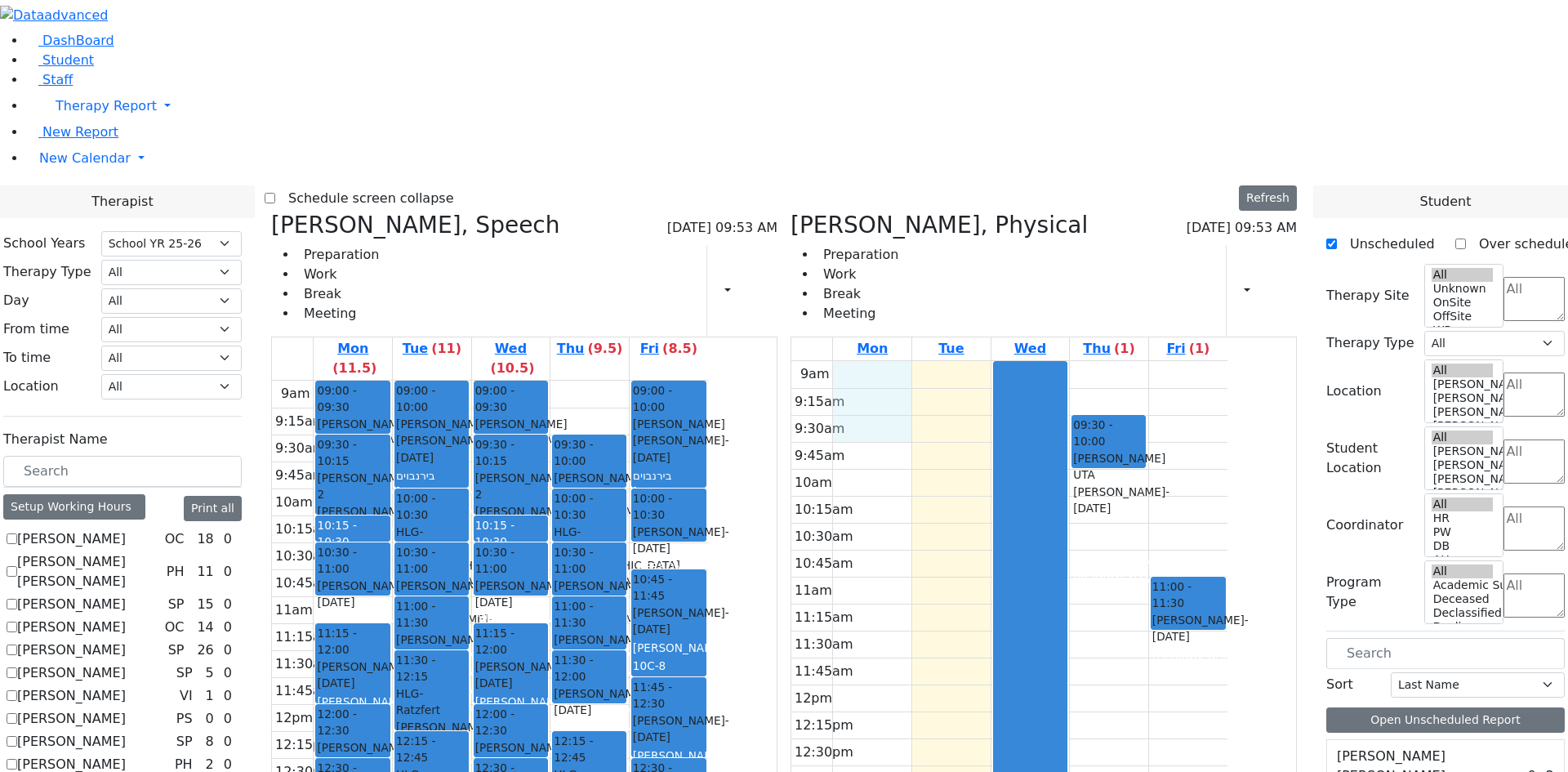
click at [968, 361] on div "9am 9:15am 9:30am 9:45am 10am 10:15am 10:30am 10:45am 11am 11:15am 11:30am 11:4…" at bounding box center [1009, 684] width 436 height 647
drag, startPoint x: 1030, startPoint y: 128, endPoint x: 1040, endPoint y: 204, distance: 76.7
click at [1042, 361] on div "9am 9:15am 9:30am 9:45am 10am 10:15am 10:30am 10:45am 11am 11:15am 11:30am 11:4…" at bounding box center [1009, 684] width 436 height 647
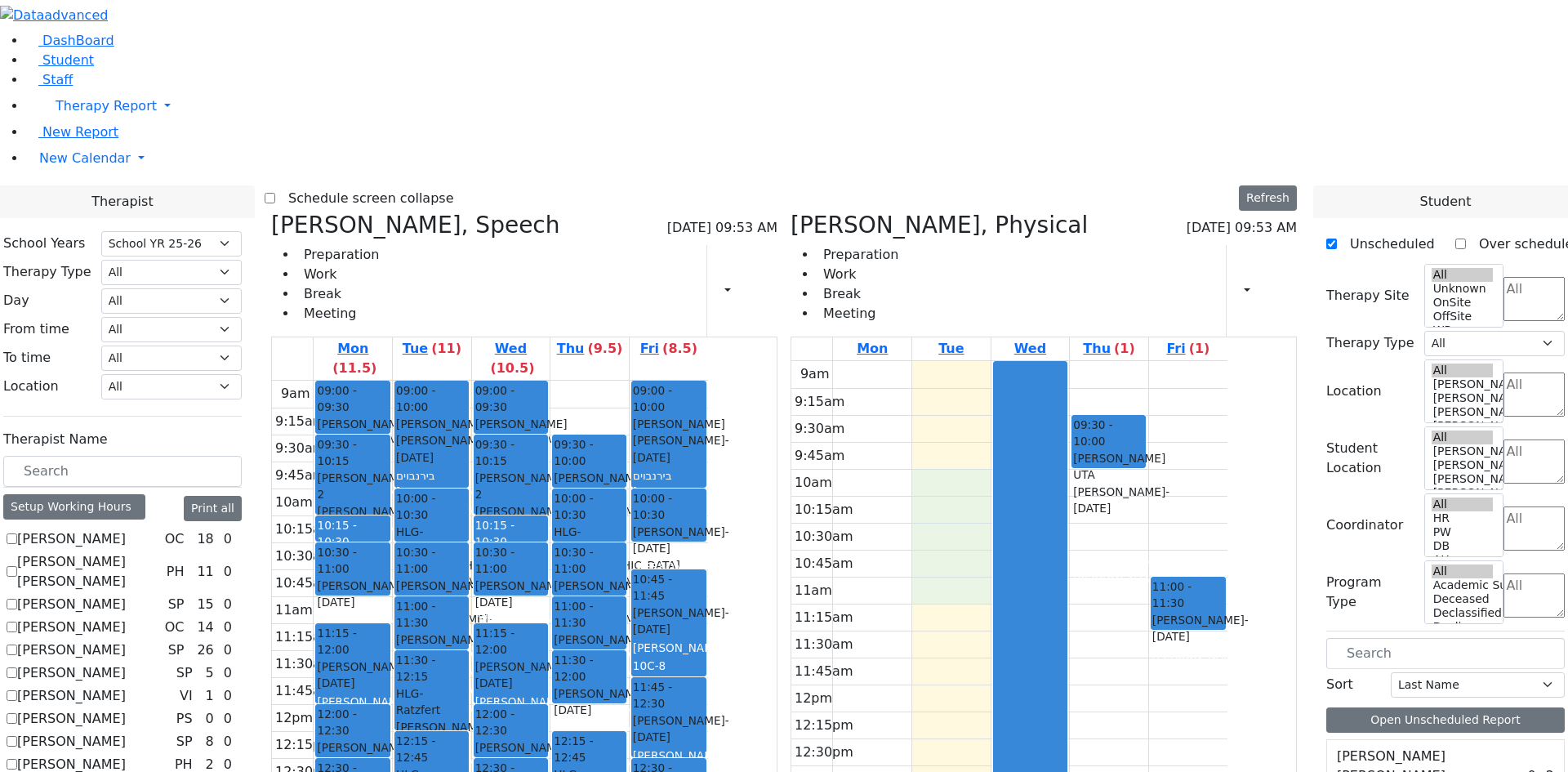
drag, startPoint x: 1042, startPoint y: 240, endPoint x: 1043, endPoint y: 333, distance: 93.0
click at [1043, 361] on div "9am 9:15am 9:30am 9:45am 10am 10:15am 10:30am 10:45am 11am 11:15am 11:30am 11:4…" at bounding box center [1009, 684] width 436 height 647
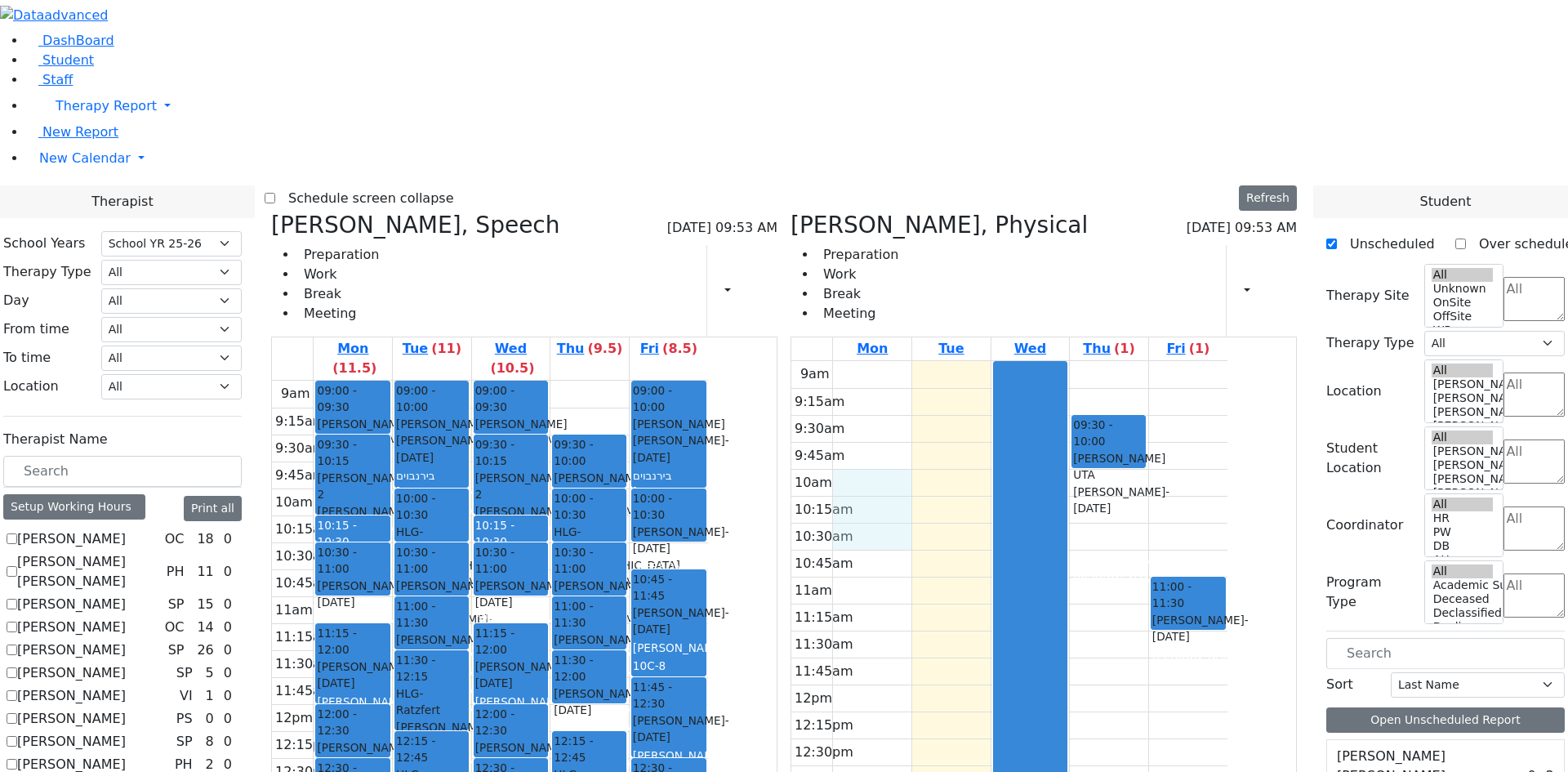
click at [1001, 361] on div "9am 9:15am 9:30am 9:45am 10am 10:15am 10:30am 10:45am 11am 11:15am 11:30am 11:4…" at bounding box center [1009, 684] width 436 height 647
drag, startPoint x: 1029, startPoint y: 247, endPoint x: 1029, endPoint y: 314, distance: 67.0
click at [1029, 361] on div "9am 9:15am 9:30am 9:45am 10am 10:15am 10:30am 10:45am 11am 11:15am 11:30am 11:4…" at bounding box center [1009, 684] width 436 height 647
drag, startPoint x: 1029, startPoint y: 355, endPoint x: 1029, endPoint y: 440, distance: 85.0
click at [1029, 440] on div "9am 9:15am 9:30am 9:45am 10am 10:15am 10:30am 10:45am 11am 11:15am 11:30am 11:4…" at bounding box center [1009, 684] width 436 height 647
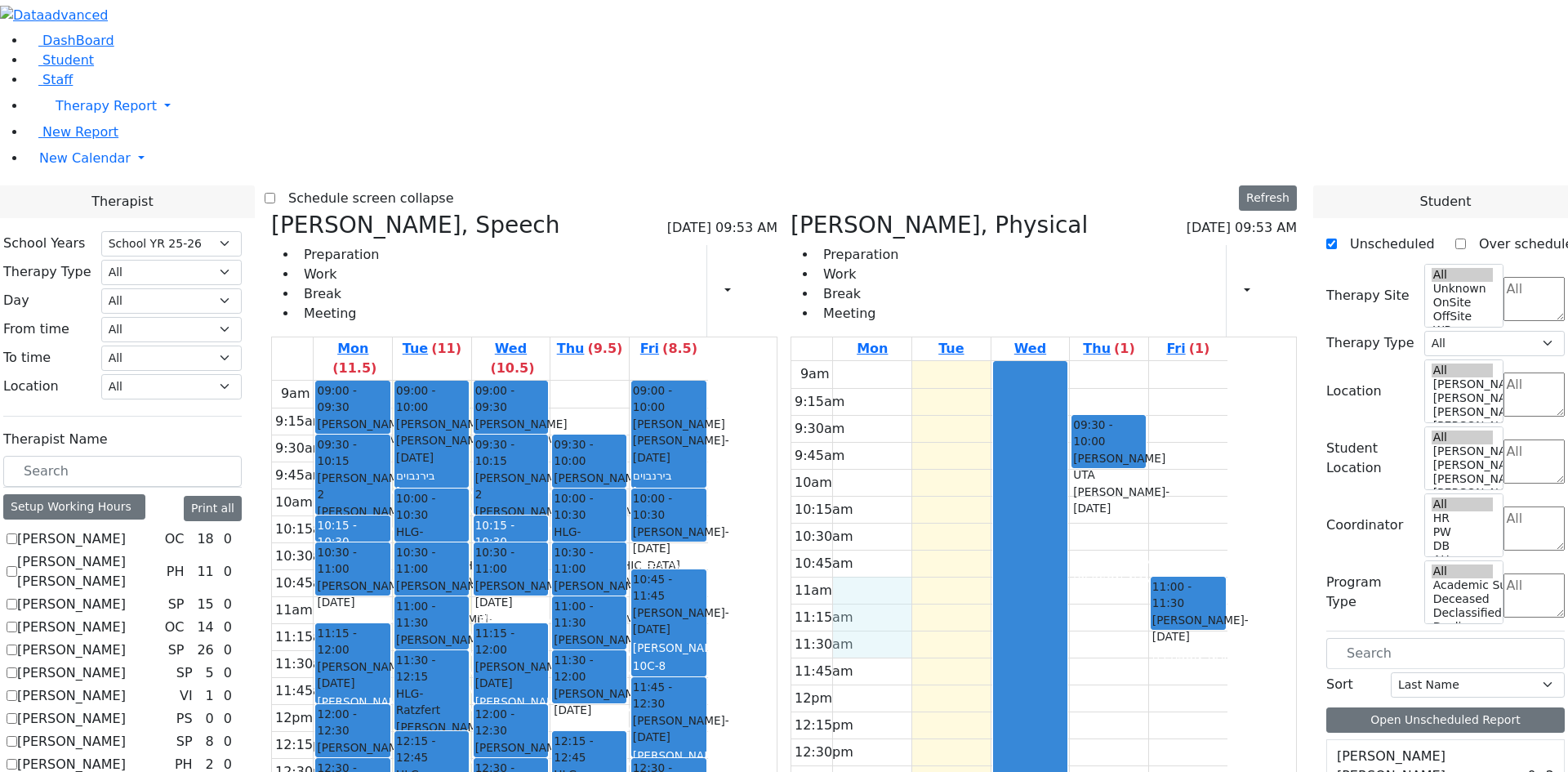
drag, startPoint x: 982, startPoint y: 356, endPoint x: 980, endPoint y: 392, distance: 36.1
click at [980, 411] on div "9am 9:15am 9:30am 9:45am 10am 10:15am 10:30am 10:45am 11am 11:15am 11:30am 11:4…" at bounding box center [1009, 684] width 436 height 647
drag, startPoint x: 982, startPoint y: 431, endPoint x: 974, endPoint y: 359, distance: 72.4
click at [974, 361] on div "9am 9:15am 9:30am 9:45am 10am 10:15am 10:30am 10:45am 11am 11:15am 11:30am 11:4…" at bounding box center [1009, 684] width 436 height 647
drag, startPoint x: 1023, startPoint y: 339, endPoint x: 1032, endPoint y: 422, distance: 83.5
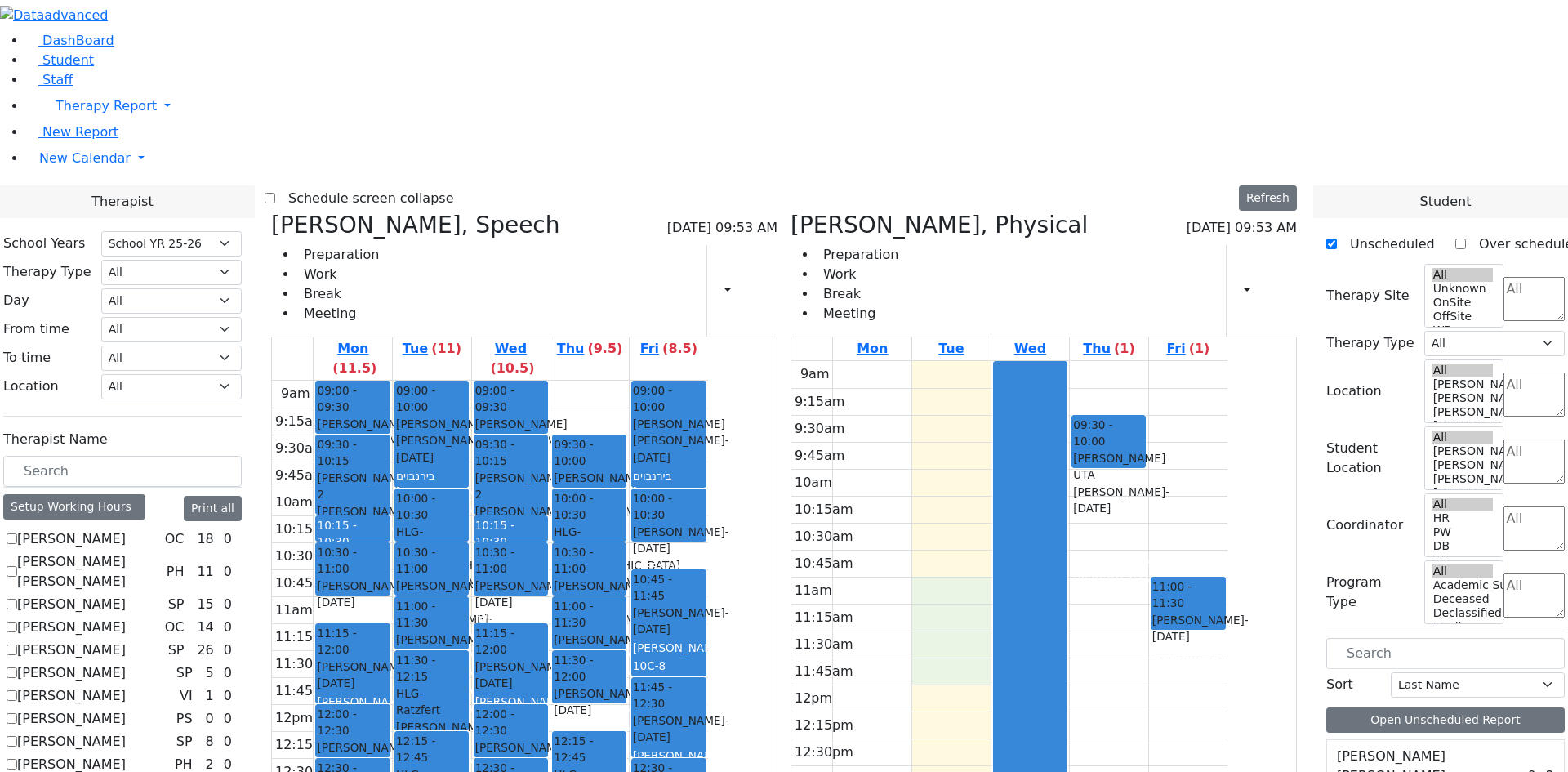
click at [1032, 422] on div "9am 9:15am 9:30am 9:45am 10am 10:15am 10:30am 10:45am 11am 11:15am 11:30am 11:4…" at bounding box center [1009, 684] width 436 height 647
drag, startPoint x: 987, startPoint y: 426, endPoint x: 955, endPoint y: 350, distance: 82.5
click at [955, 361] on div "9am 9:15am 9:30am 9:45am 10am 10:15am 10:30am 10:45am 11am 11:15am 11:30am 11:4…" at bounding box center [1009, 684] width 436 height 647
click at [708, 381] on div "9am 9:15am 9:30am 9:45am 10am 10:15am 10:30am 10:45am 11am 11:15am 11:30am 11:4…" at bounding box center [490, 705] width 436 height 647
drag, startPoint x: 930, startPoint y: 294, endPoint x: 939, endPoint y: 328, distance: 35.2
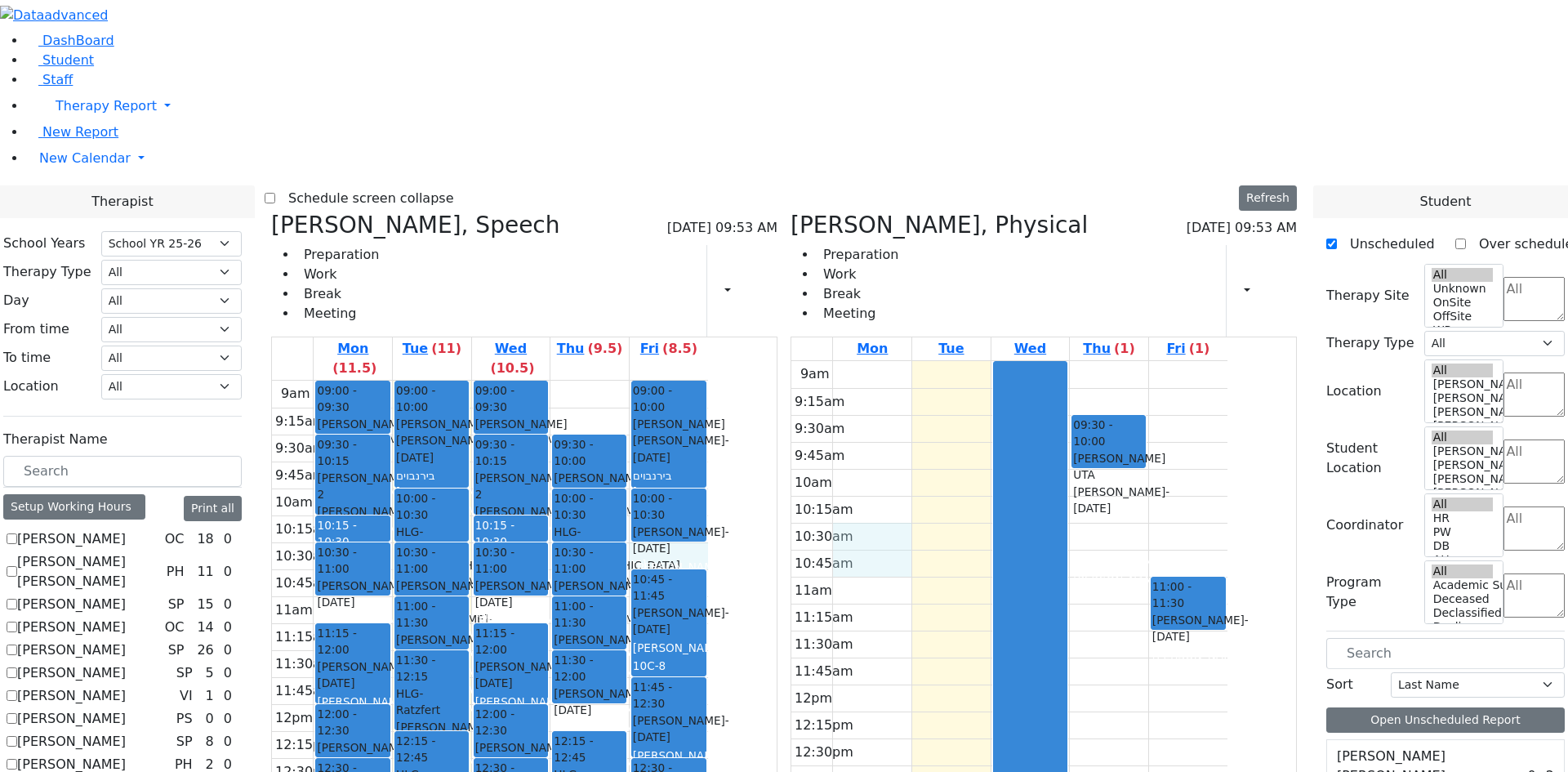
click at [939, 361] on div "9am 9:15am 9:30am 9:45am 10am 10:15am 10:30am 10:45am 11am 11:15am 11:30am 11:4…" at bounding box center [1009, 684] width 436 height 647
drag, startPoint x: 950, startPoint y: 243, endPoint x: 951, endPoint y: 261, distance: 18.0
click at [951, 361] on div "9am 9:15am 9:30am 9:45am 10am 10:15am 10:30am 10:45am 11am 11:15am 11:30am 11:4…" at bounding box center [1009, 684] width 436 height 647
drag, startPoint x: 1023, startPoint y: 255, endPoint x: 1029, endPoint y: 278, distance: 23.8
click at [1029, 361] on div "9am 9:15am 9:30am 9:45am 10am 10:15am 10:30am 10:45am 11am 11:15am 11:30am 11:4…" at bounding box center [1009, 684] width 436 height 647
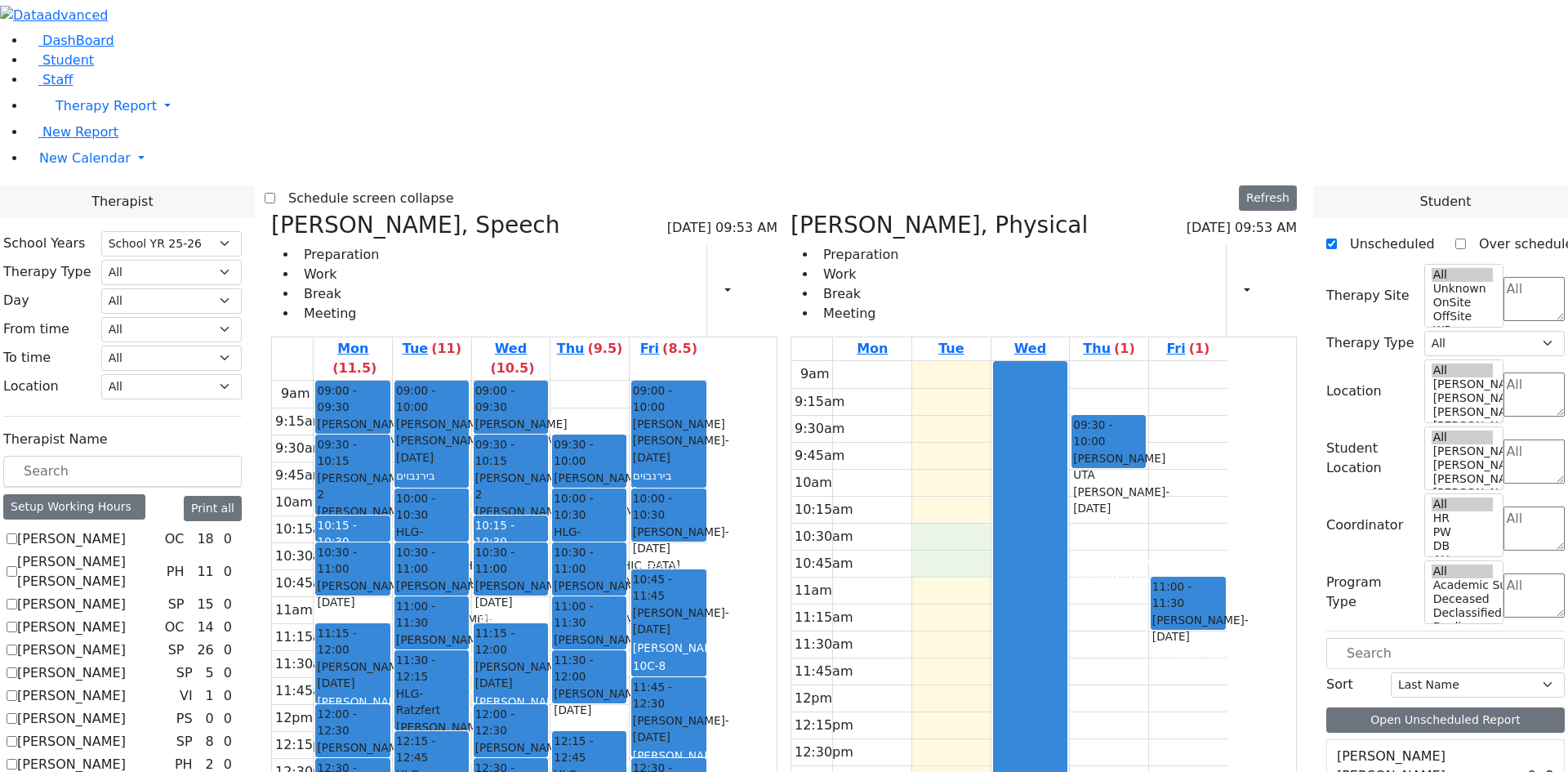
drag, startPoint x: 1029, startPoint y: 297, endPoint x: 1030, endPoint y: 312, distance: 15.0
click at [1030, 361] on div "9am 9:15am 9:30am 9:45am 10am 10:15am 10:30am 10:45am 11am 11:15am 11:30am 11:4…" at bounding box center [1009, 684] width 436 height 647
click at [972, 361] on div "9am 9:15am 9:30am 9:45am 10am 10:15am 10:30am 10:45am 11am 11:15am 11:30am 11:4…" at bounding box center [1009, 684] width 436 height 647
click at [974, 363] on div "9am 9:15am 9:30am 9:45am 10am 10:15am 10:30am 10:45am 11am 11:15am 11:30am 11:4…" at bounding box center [1009, 684] width 436 height 647
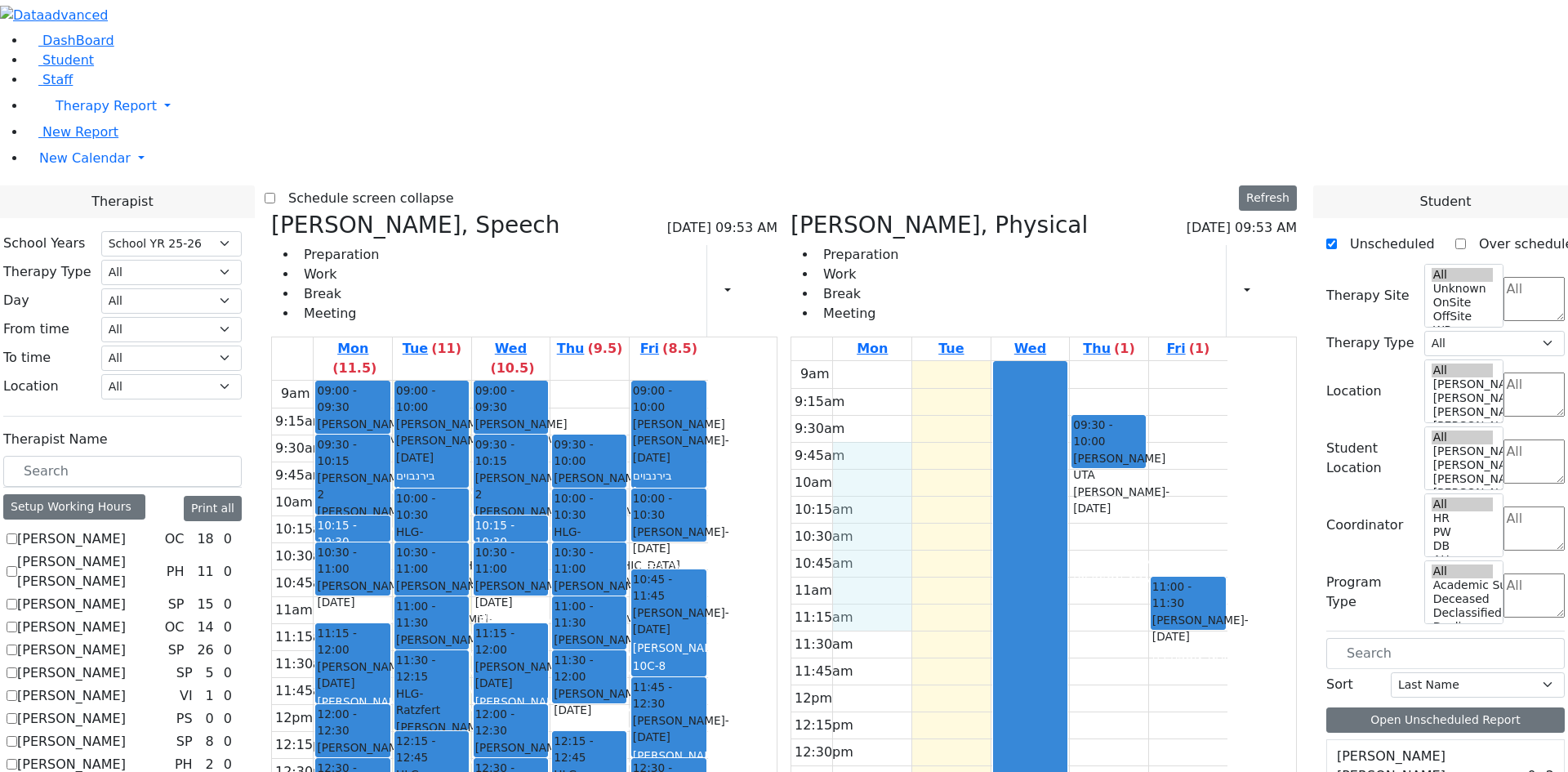
click at [708, 381] on div "9am 9:15am 9:30am 9:45am 10am 10:15am 10:30am 10:45am 11am 11:15am 11:30am 11:4…" at bounding box center [490, 705] width 436 height 647
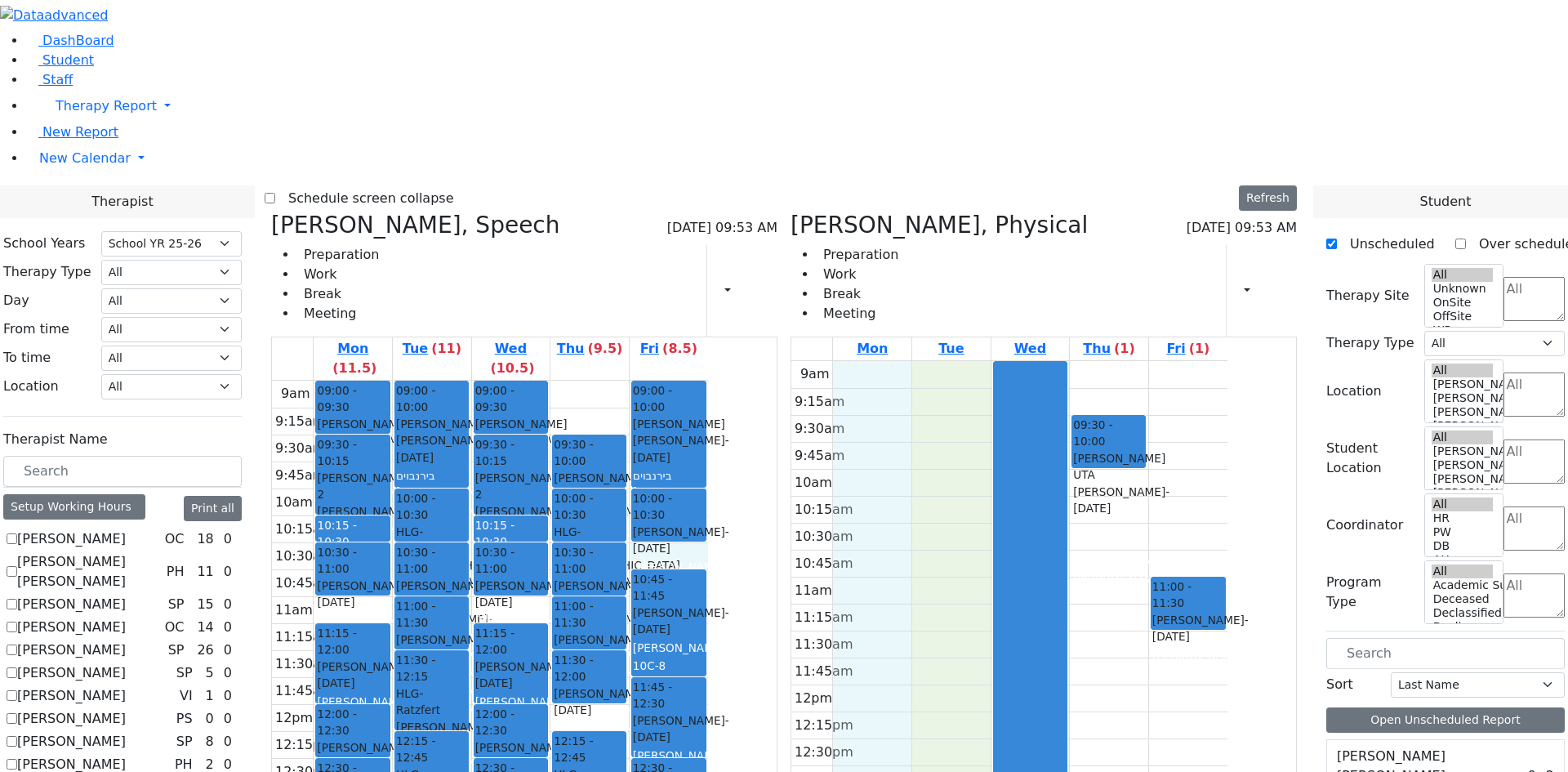
drag, startPoint x: 987, startPoint y: 145, endPoint x: 1098, endPoint y: 581, distance: 449.9
click at [1149, 697] on div "9am 9:15am 9:30am 9:45am 10am 10:15am 10:30am 10:45am 11am 11:15am 11:30am 11:4…" at bounding box center [1009, 684] width 436 height 647
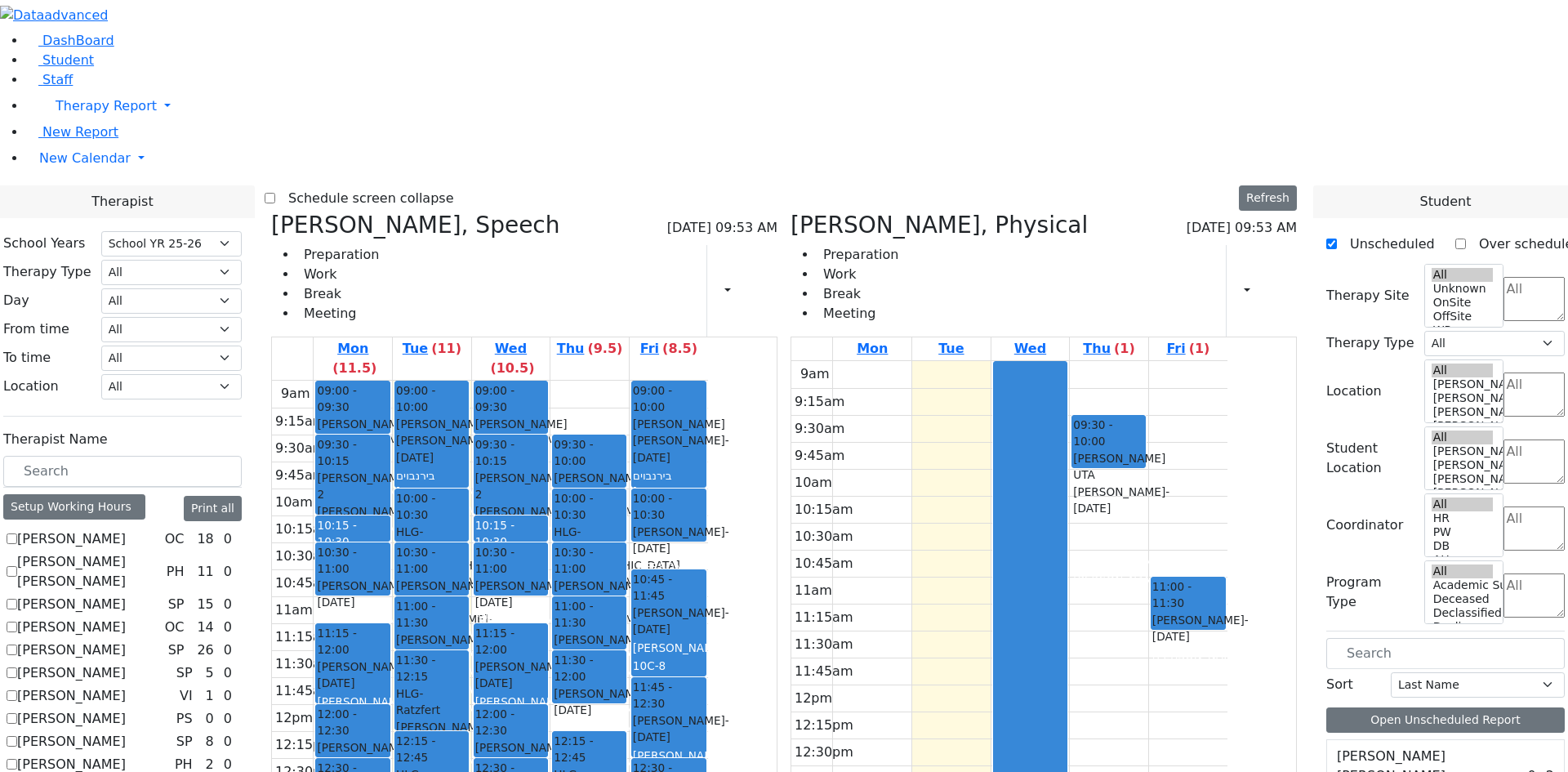
click at [966, 752] on div "9am 9:15am 9:30am 9:45am 10am 10:15am 10:30am 10:45am 11am 11:15am 11:30am 11:4…" at bounding box center [1009, 684] width 436 height 647
drag, startPoint x: 964, startPoint y: 701, endPoint x: 904, endPoint y: 255, distance: 450.0
click at [904, 361] on tbody "9am 9:15am 9:30am 9:45am 10am 10:15am 10:30am 10:45am 11am 11:15am 11:30am 11:4…" at bounding box center [1009, 684] width 436 height 647
click at [936, 361] on div "9am 9:15am 9:30am 9:45am 10am 10:15am 10:30am 10:45am 11am 11:15am 11:30am 11:4…" at bounding box center [1009, 684] width 436 height 647
drag, startPoint x: 937, startPoint y: 241, endPoint x: 942, endPoint y: 319, distance: 78.2
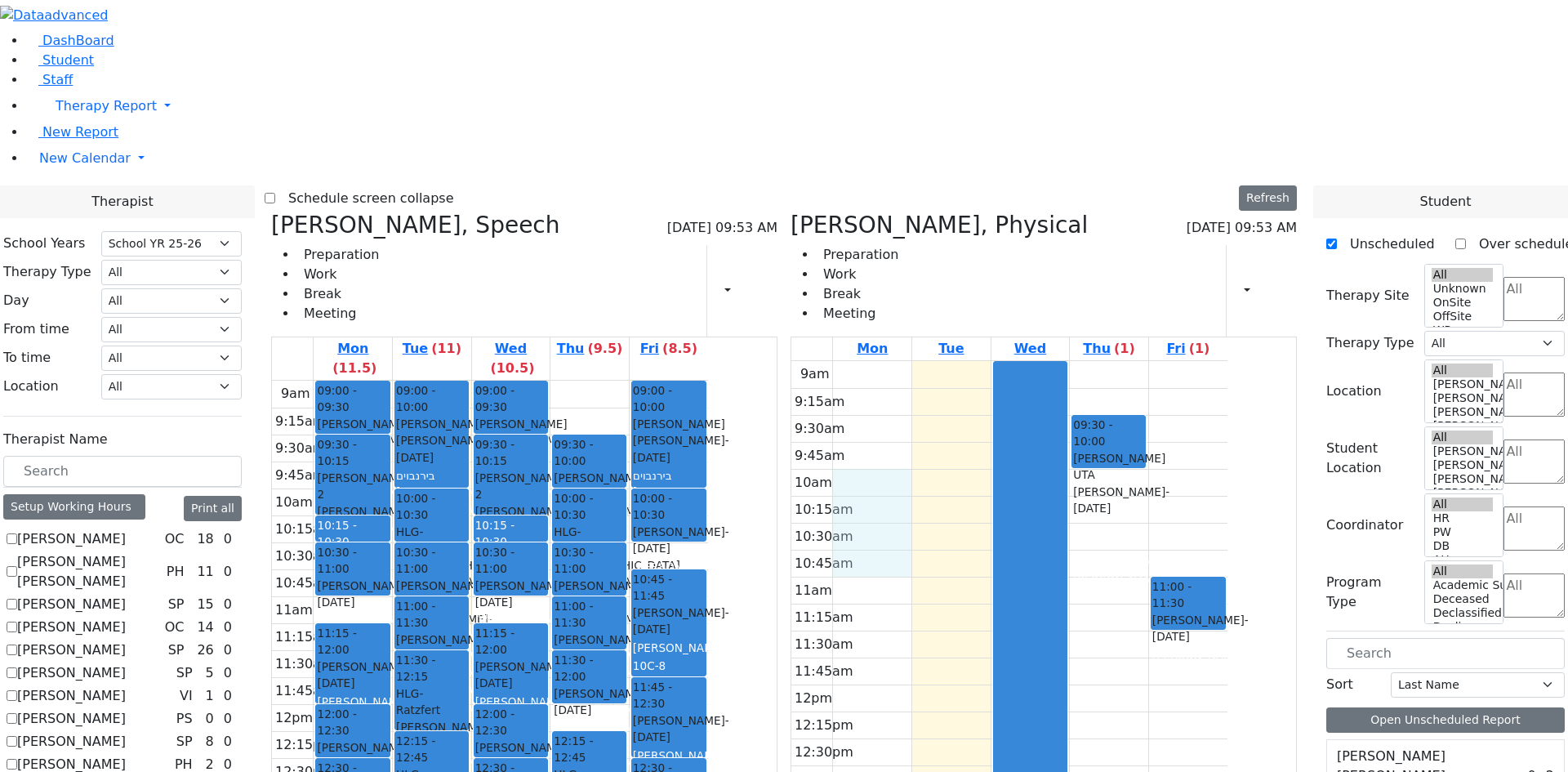
click at [942, 361] on div "9am 9:15am 9:30am 9:45am 10am 10:15am 10:30am 10:45am 11am 11:15am 11:30am 11:4…" at bounding box center [1009, 684] width 436 height 647
drag, startPoint x: 976, startPoint y: 136, endPoint x: 975, endPoint y: 210, distance: 74.0
click at [975, 361] on div "9am 9:15am 9:30am 9:45am 10am 10:15am 10:30am 10:45am 11am 11:15am 11:30am 11:4…" at bounding box center [1009, 684] width 436 height 647
drag, startPoint x: 976, startPoint y: 246, endPoint x: 982, endPoint y: 316, distance: 70.3
click at [982, 361] on div "9am 9:15am 9:30am 9:45am 10am 10:15am 10:30am 10:45am 11am 11:15am 11:30am 11:4…" at bounding box center [1009, 684] width 436 height 647
